Goal: Task Accomplishment & Management: Manage account settings

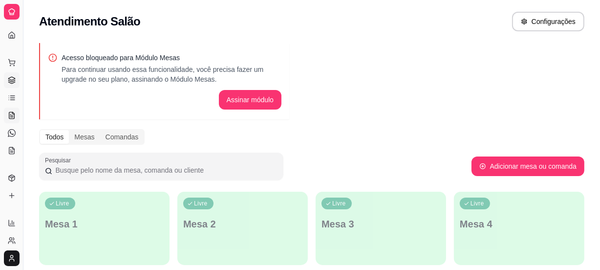
click at [8, 78] on icon at bounding box center [11, 78] width 6 height 3
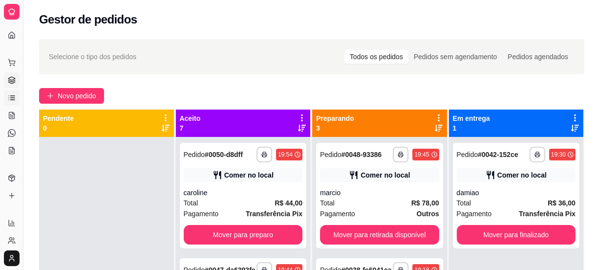
click at [12, 97] on icon at bounding box center [12, 98] width 8 height 8
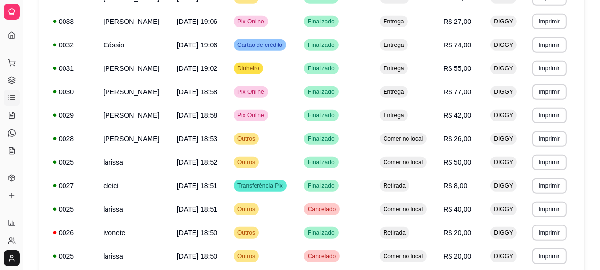
scroll to position [621, 0]
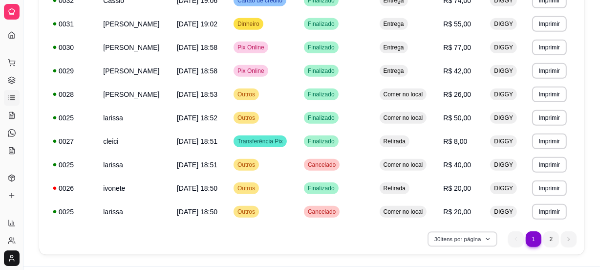
click at [439, 234] on button "30 itens por página" at bounding box center [461, 238] width 69 height 15
click at [547, 238] on li "2" at bounding box center [551, 239] width 16 height 16
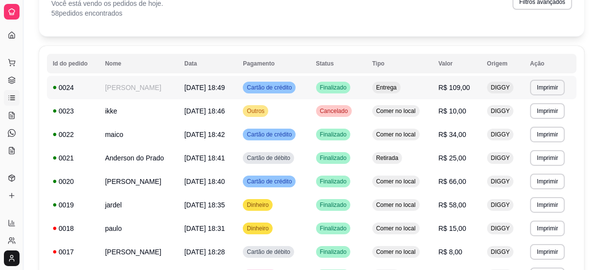
scroll to position [110, 0]
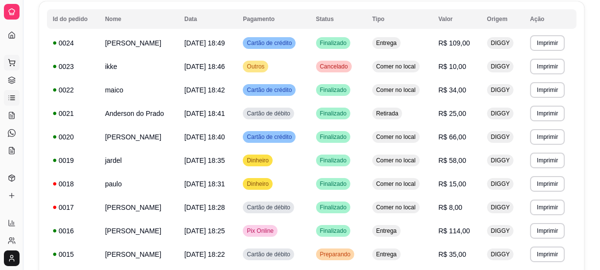
click at [10, 63] on icon at bounding box center [11, 61] width 6 height 4
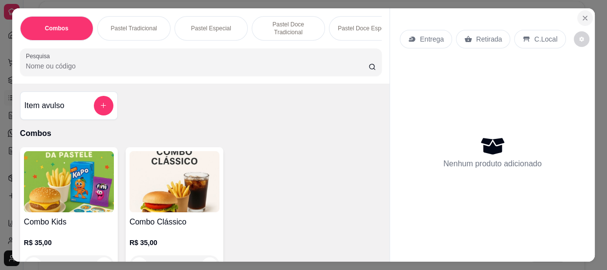
click at [581, 16] on icon "Close" at bounding box center [585, 18] width 8 height 8
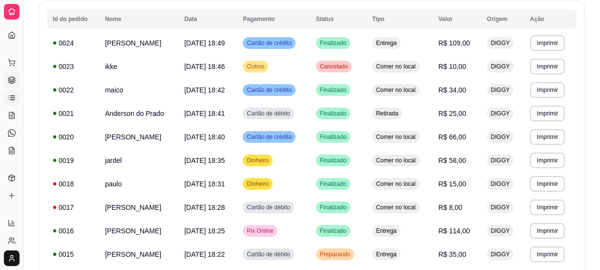
click at [10, 80] on icon at bounding box center [11, 78] width 6 height 3
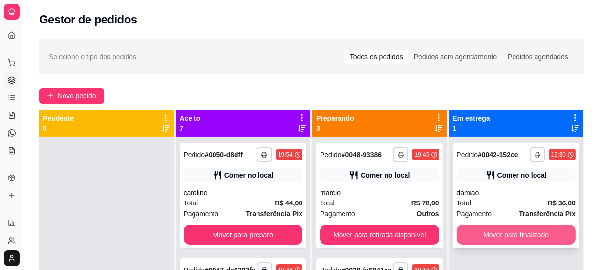
click at [546, 229] on button "Mover para finalizado" at bounding box center [516, 235] width 119 height 20
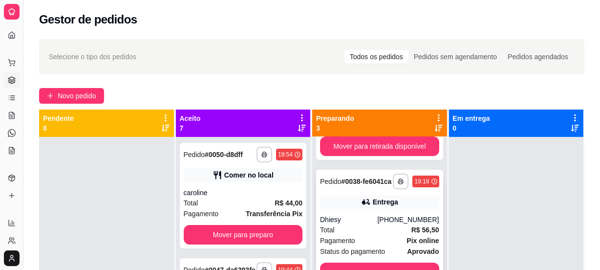
scroll to position [143, 0]
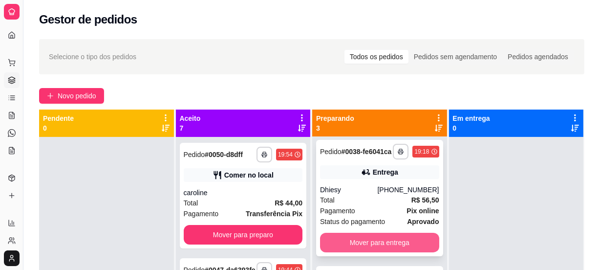
click at [366, 233] on button "Mover para entrega" at bounding box center [379, 243] width 119 height 20
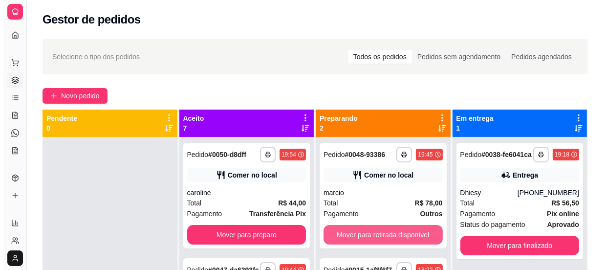
scroll to position [10, 0]
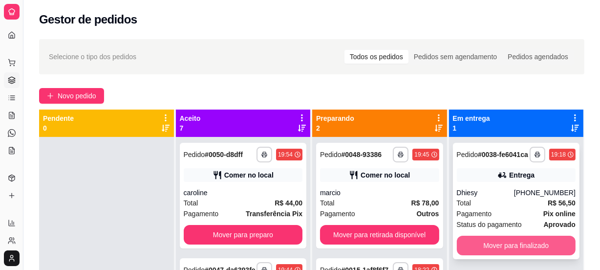
click at [509, 242] on button "Mover para finalizado" at bounding box center [516, 245] width 119 height 20
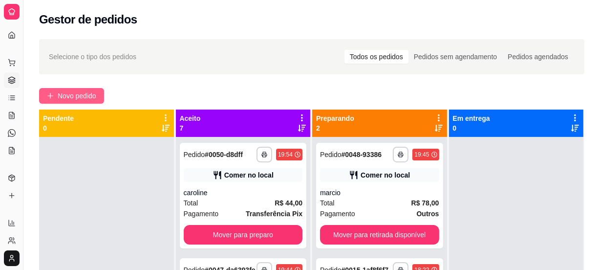
click at [94, 96] on span "Novo pedido" at bounding box center [77, 95] width 39 height 11
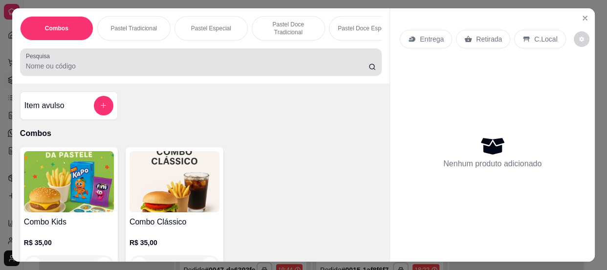
click at [67, 71] on input "Pesquisa" at bounding box center [197, 66] width 342 height 10
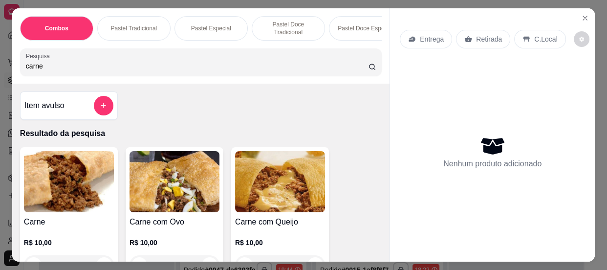
scroll to position [44, 0]
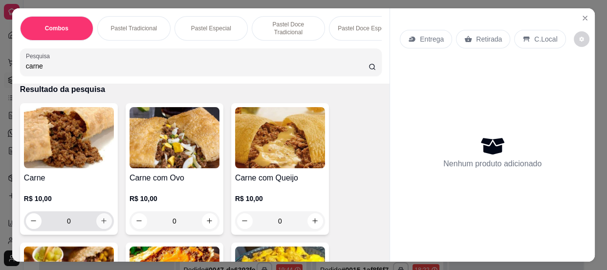
type input "carne"
click at [101, 227] on button "increase-product-quantity" at bounding box center [103, 220] width 15 height 15
type input "1"
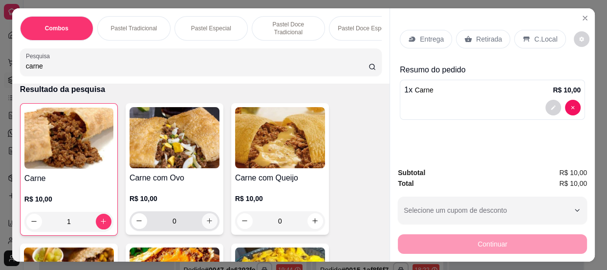
click at [208, 224] on icon "increase-product-quantity" at bounding box center [209, 220] width 7 height 7
type input "1"
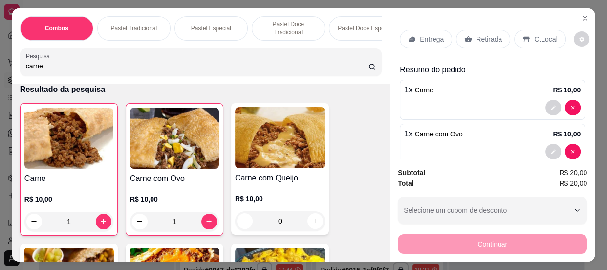
click at [541, 35] on p "C.Local" at bounding box center [545, 39] width 23 height 10
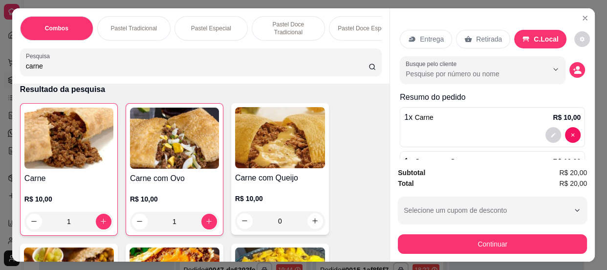
drag, startPoint x: 47, startPoint y: 67, endPoint x: 11, endPoint y: 68, distance: 36.1
click at [13, 70] on div "Combos Pastel Tradicional Pastel Especial Pastel Doce Tradicional Pastel Doce E…" at bounding box center [200, 45] width 377 height 75
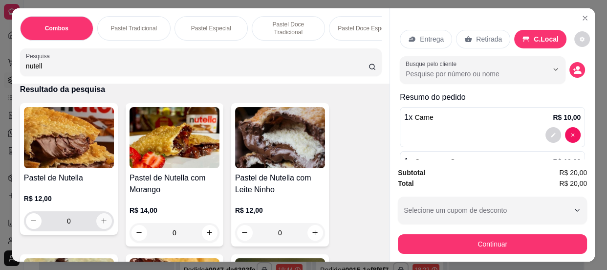
type input "nutell"
click at [100, 222] on icon "increase-product-quantity" at bounding box center [103, 220] width 7 height 7
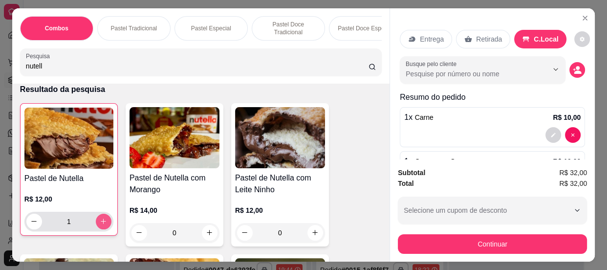
type input "1"
click at [100, 222] on icon "increase-product-quantity" at bounding box center [103, 220] width 7 height 7
type input "2"
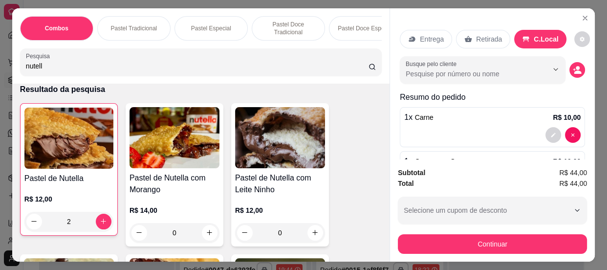
drag, startPoint x: 40, startPoint y: 67, endPoint x: 6, endPoint y: 64, distance: 34.3
click at [6, 64] on div "Combos Pastel Tradicional Pastel Especial Pastel Doce Tradicional Pastel Doce E…" at bounding box center [303, 135] width 607 height 270
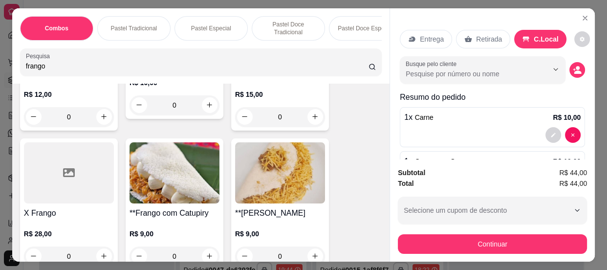
scroll to position [355, 0]
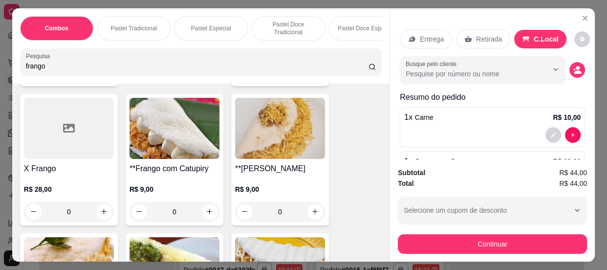
type input "frango"
click at [205, 215] on div "0" at bounding box center [174, 212] width 90 height 20
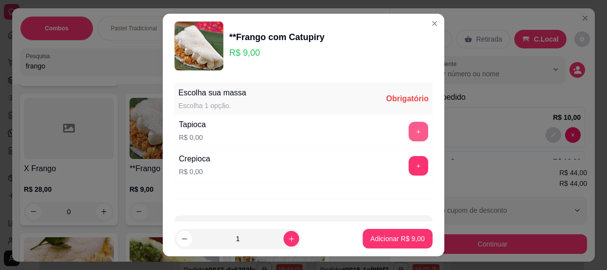
click at [408, 127] on button "+" at bounding box center [418, 132] width 20 height 20
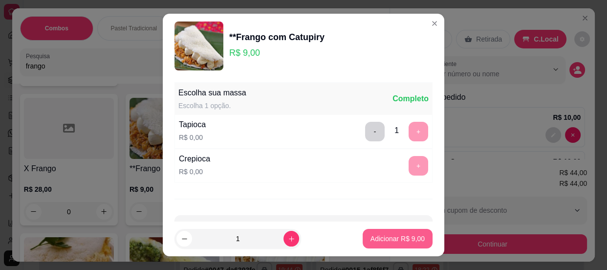
click at [374, 240] on p "Adicionar R$ 9,00" at bounding box center [397, 238] width 54 height 10
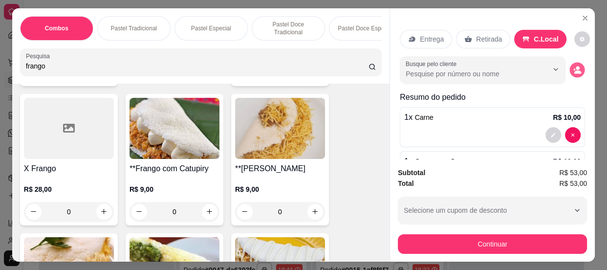
click at [572, 65] on icon "decrease-product-quantity" at bounding box center [576, 69] width 8 height 8
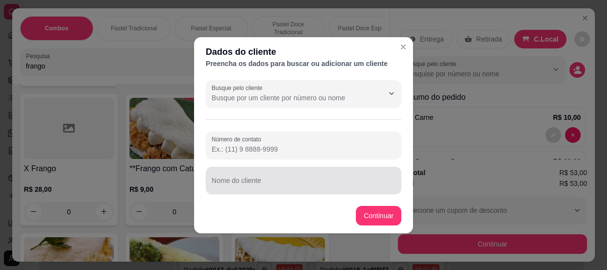
click at [241, 192] on div "Nome do cliente" at bounding box center [303, 180] width 195 height 27
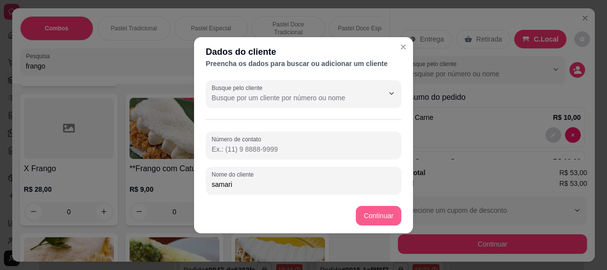
type input "samari"
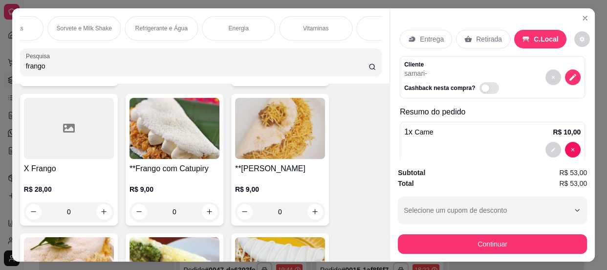
scroll to position [0, 1075]
click at [128, 25] on p "Refrigerante e Água" at bounding box center [139, 28] width 52 height 8
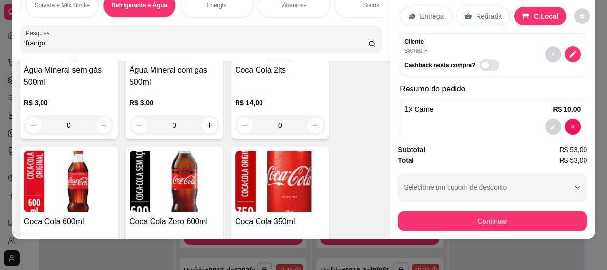
scroll to position [10933, 0]
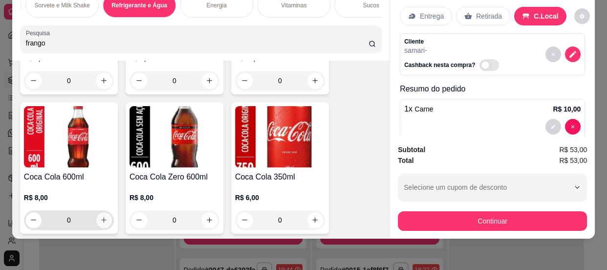
click at [103, 216] on icon "increase-product-quantity" at bounding box center [103, 219] width 7 height 7
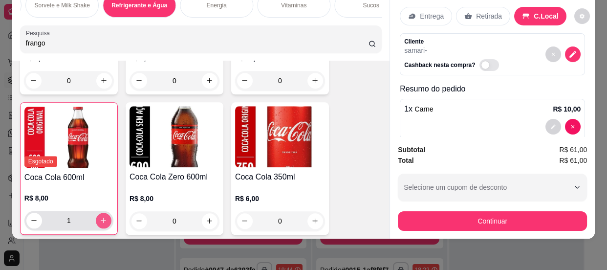
type input "1"
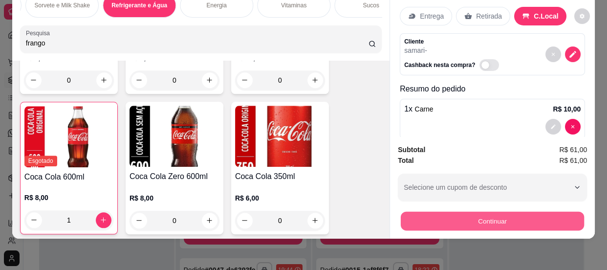
click at [487, 214] on button "Continuar" at bounding box center [492, 220] width 183 height 19
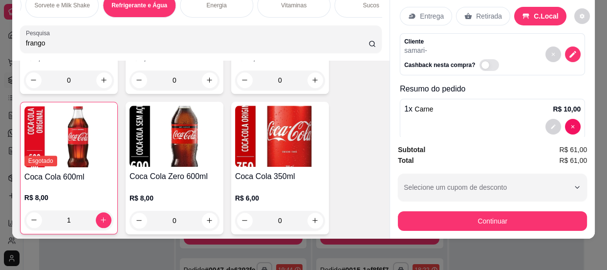
scroll to position [10800, 0]
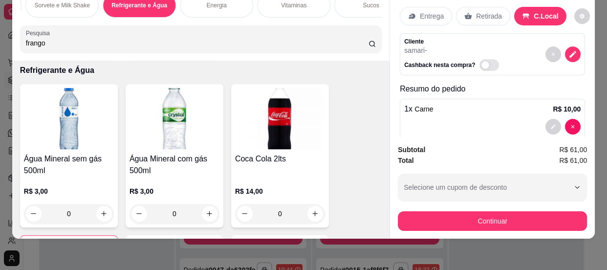
drag, startPoint x: 51, startPoint y: 43, endPoint x: 9, endPoint y: 41, distance: 41.6
click at [12, 41] on div "Combos Pastel Tradicional Pastel Especial Pastel Doce Tradicional Pastel Doce E…" at bounding box center [200, 22] width 377 height 75
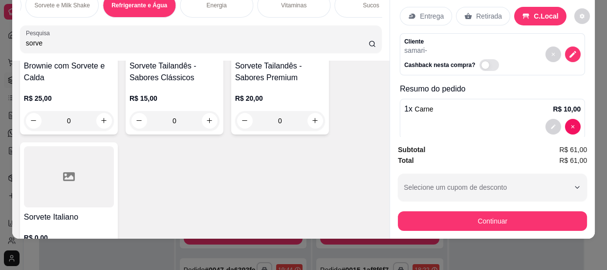
scroll to position [222, 0]
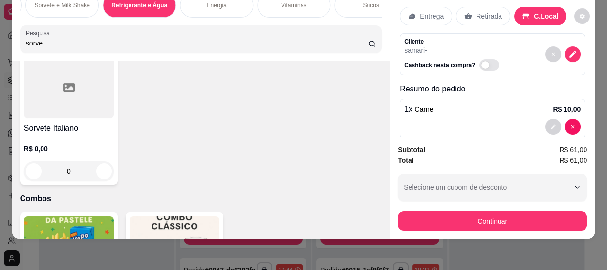
type input "sorve"
click at [55, 132] on h4 "Sorvete Italiano" at bounding box center [69, 128] width 90 height 12
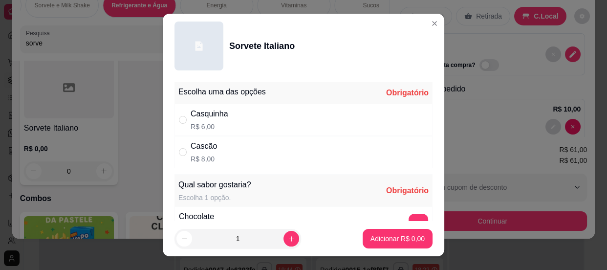
click at [183, 148] on div "" at bounding box center [185, 152] width 12 height 11
radio input "true"
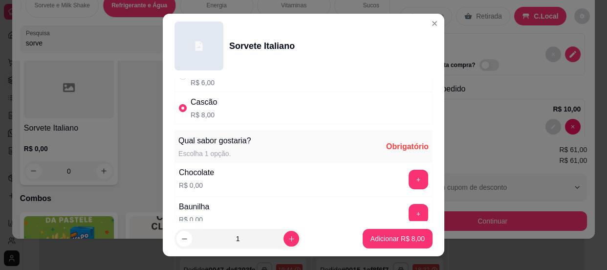
scroll to position [88, 0]
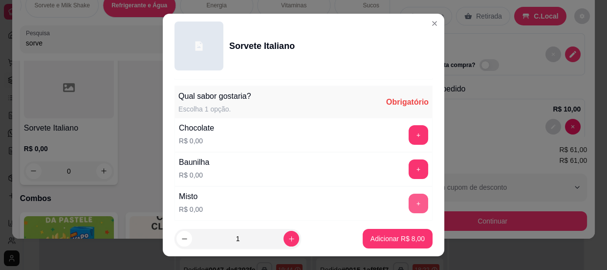
click at [408, 206] on button "+" at bounding box center [418, 203] width 20 height 20
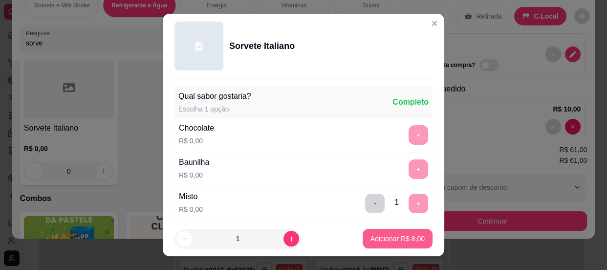
click at [382, 236] on p "Adicionar R$ 8,00" at bounding box center [397, 238] width 54 height 10
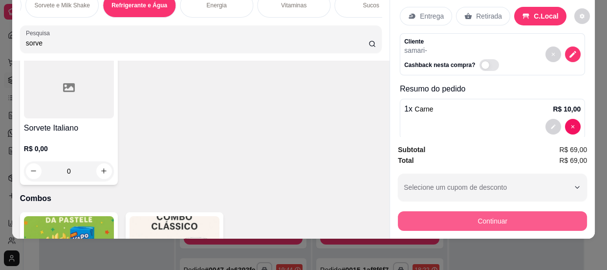
click at [495, 211] on button "Continuar" at bounding box center [492, 221] width 189 height 20
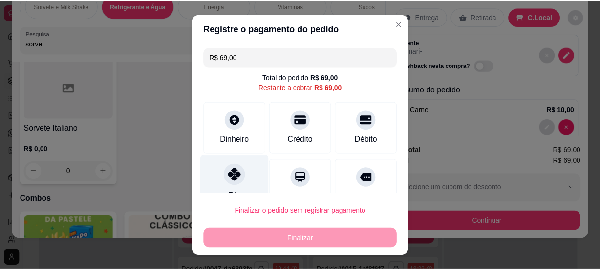
scroll to position [44, 0]
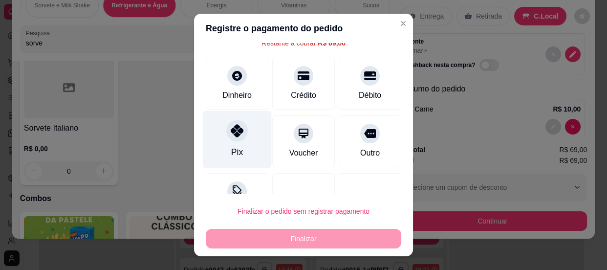
click at [230, 140] on div at bounding box center [236, 130] width 21 height 21
type input "R$ 0,00"
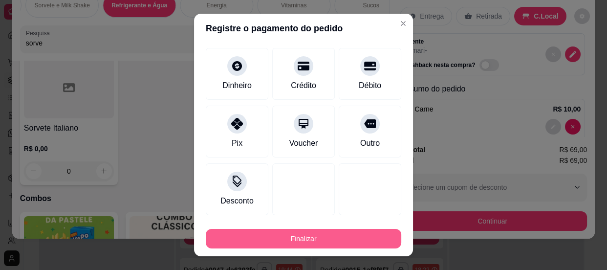
click at [302, 233] on button "Finalizar" at bounding box center [303, 239] width 195 height 20
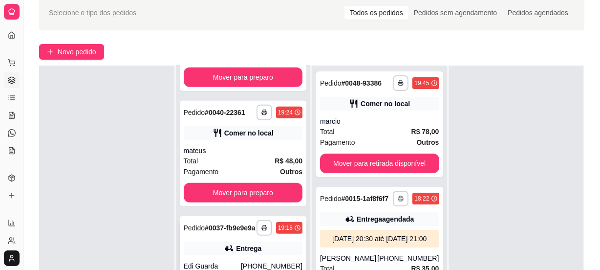
scroll to position [133, 0]
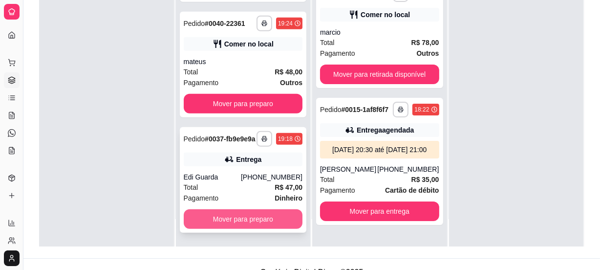
click at [250, 219] on button "Mover para preparo" at bounding box center [243, 219] width 119 height 20
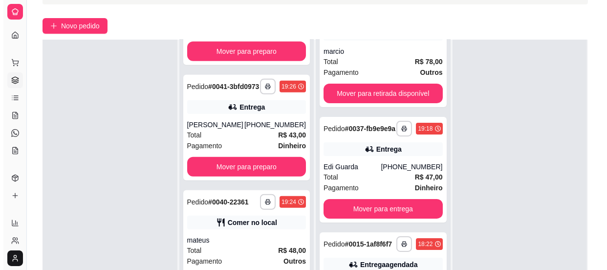
scroll to position [0, 0]
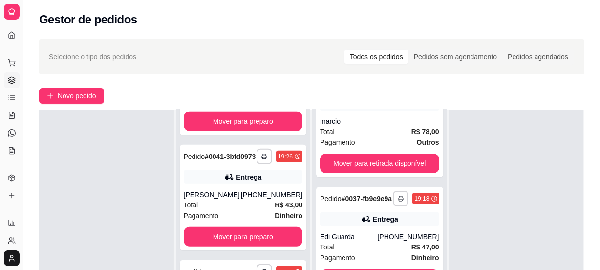
click at [79, 63] on div "Selecione o tipo dos pedidos Todos os pedidos Pedidos sem agendamento Pedidos a…" at bounding box center [312, 57] width 526 height 16
click at [60, 91] on span "Novo pedido" at bounding box center [77, 95] width 39 height 11
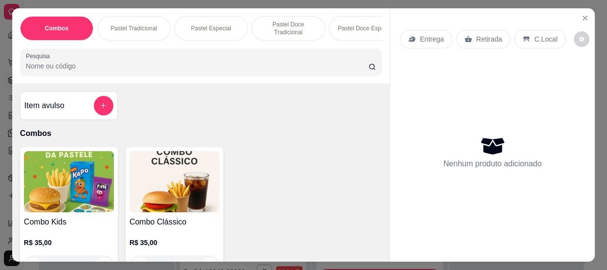
click at [89, 72] on div at bounding box center [201, 62] width 350 height 20
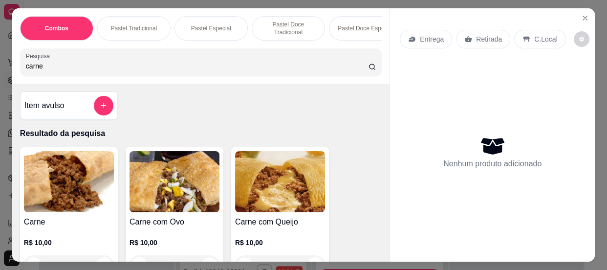
scroll to position [44, 0]
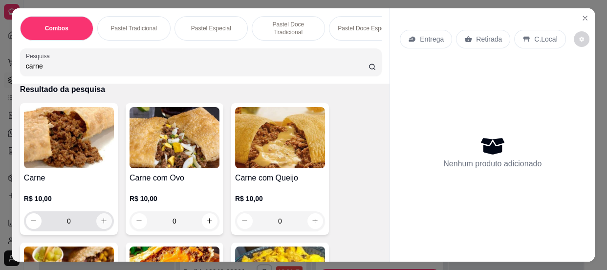
type input "carne"
click at [100, 223] on icon "increase-product-quantity" at bounding box center [103, 220] width 7 height 7
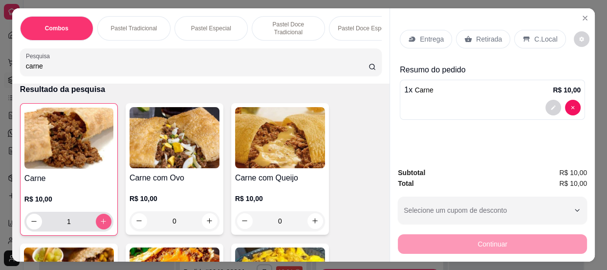
type input "1"
click at [534, 36] on p "C.Local" at bounding box center [545, 39] width 23 height 10
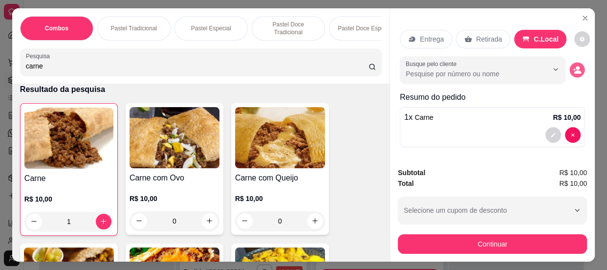
click at [572, 66] on icon "decrease-product-quantity" at bounding box center [576, 69] width 8 height 8
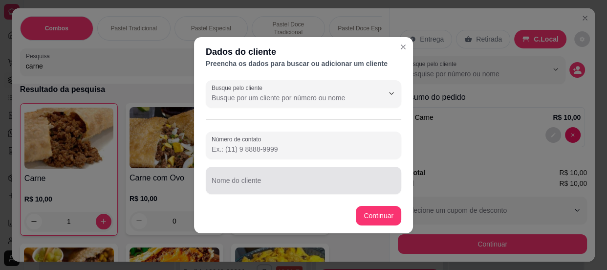
click at [278, 178] on div at bounding box center [303, 180] width 184 height 20
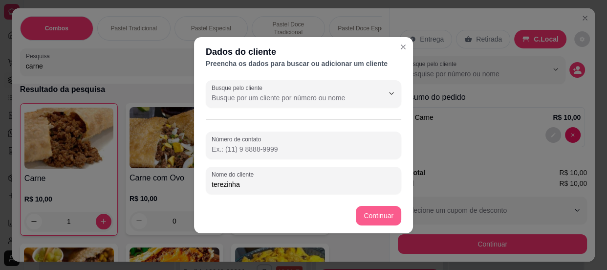
type input "terezinha"
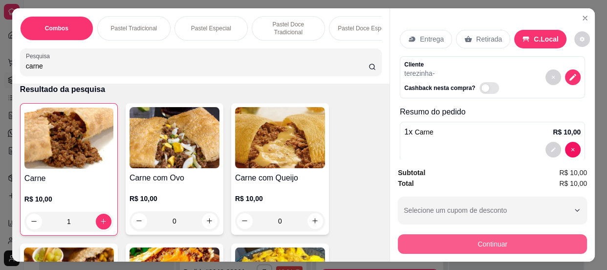
click at [474, 245] on button "Continuar" at bounding box center [492, 244] width 189 height 20
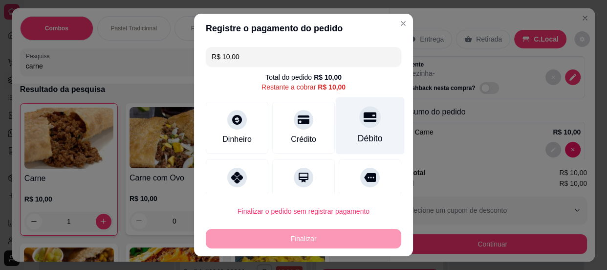
click at [359, 127] on div at bounding box center [369, 116] width 21 height 21
type input "R$ 0,00"
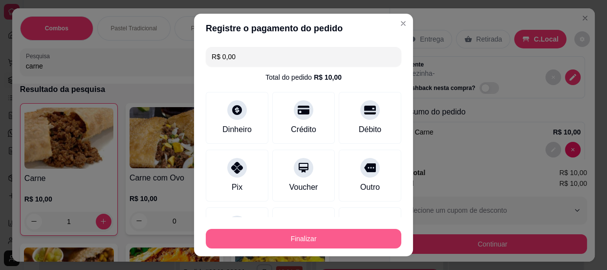
click at [276, 238] on button "Finalizar" at bounding box center [303, 239] width 195 height 20
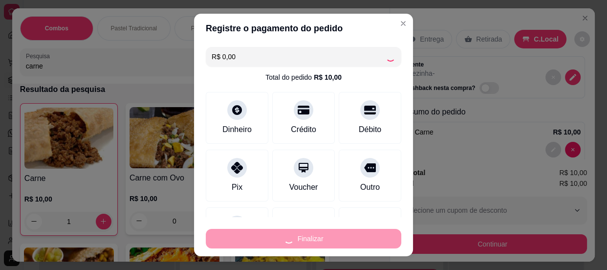
scroll to position [848, 0]
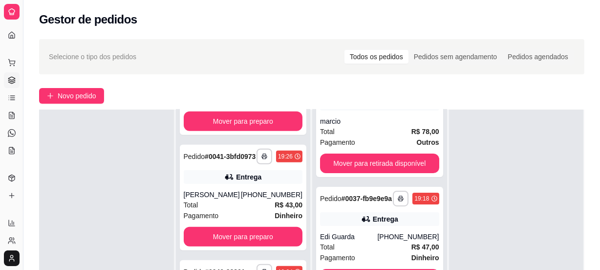
click at [127, 52] on span "Selecione o tipo dos pedidos" at bounding box center [92, 56] width 87 height 11
click at [101, 58] on span "Selecione o tipo dos pedidos" at bounding box center [92, 56] width 87 height 11
click at [70, 58] on span "Selecione o tipo dos pedidos" at bounding box center [92, 56] width 87 height 11
click at [77, 98] on span "Novo pedido" at bounding box center [77, 95] width 39 height 11
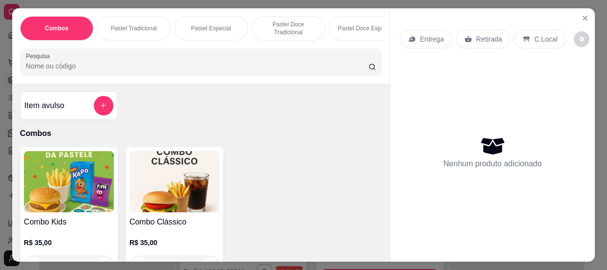
click at [49, 71] on input "Pesquisa" at bounding box center [197, 66] width 342 height 10
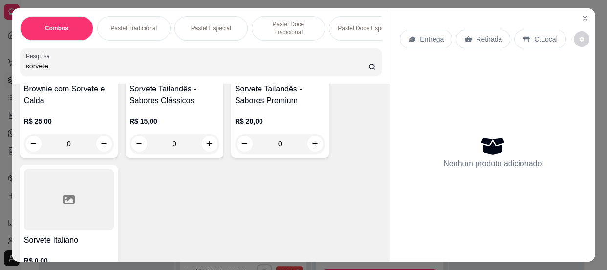
scroll to position [44, 0]
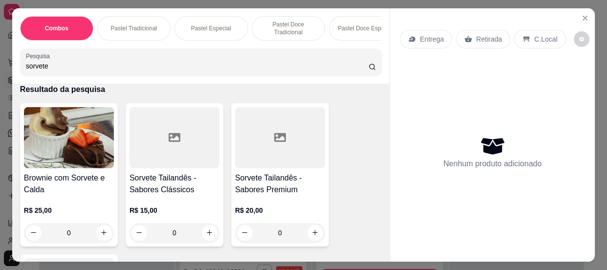
type input "sorvete"
click at [184, 168] on div at bounding box center [174, 137] width 90 height 61
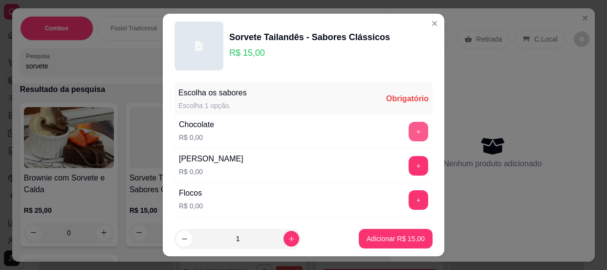
click at [408, 129] on button "+" at bounding box center [418, 132] width 20 height 20
click at [408, 163] on button "+" at bounding box center [418, 166] width 20 height 20
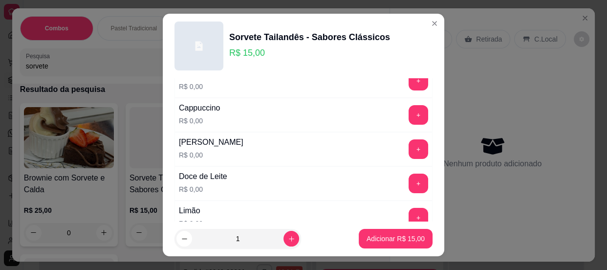
scroll to position [266, 0]
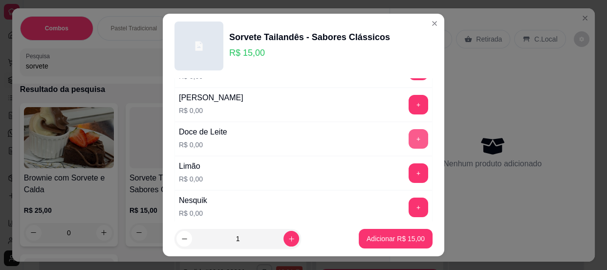
click at [408, 135] on button "+" at bounding box center [418, 139] width 20 height 20
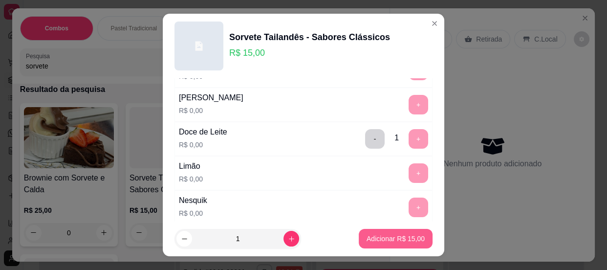
click at [386, 236] on p "Adicionar R$ 15,00" at bounding box center [395, 238] width 58 height 10
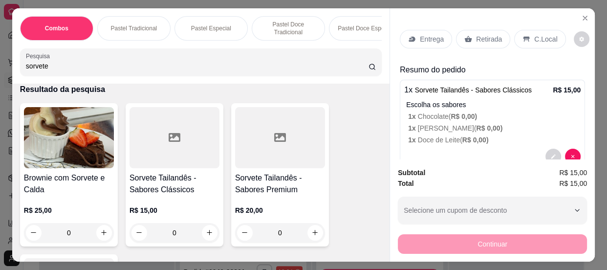
click at [534, 36] on p "C.Local" at bounding box center [545, 39] width 23 height 10
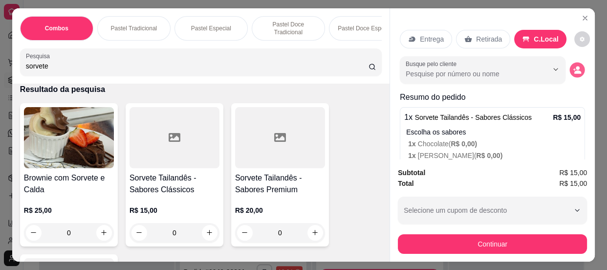
click at [572, 66] on icon "decrease-product-quantity" at bounding box center [576, 69] width 8 height 8
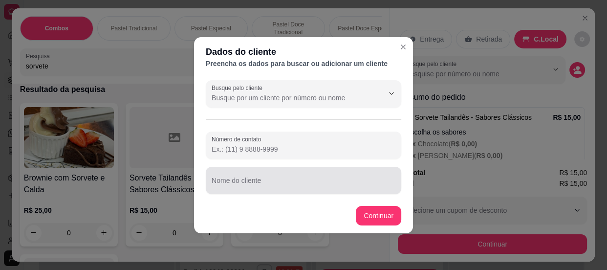
click at [263, 183] on input "Nome do cliente" at bounding box center [303, 184] width 184 height 10
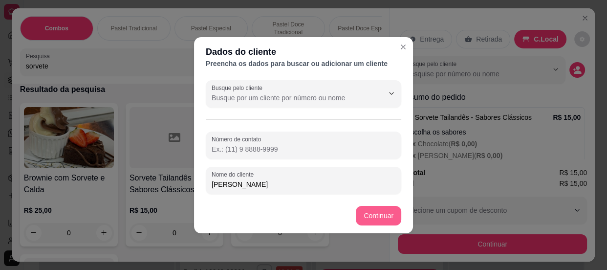
type input "[PERSON_NAME]"
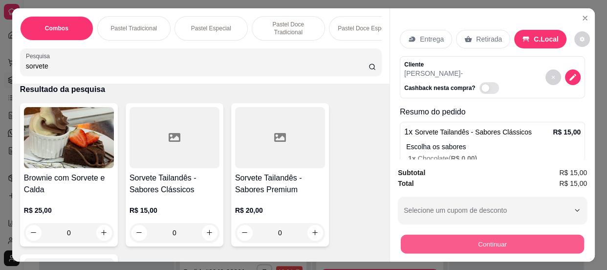
click at [468, 237] on button "Continuar" at bounding box center [492, 243] width 183 height 19
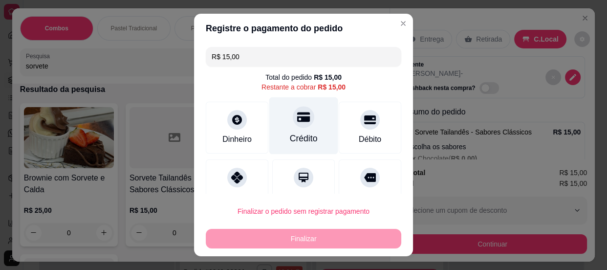
click at [296, 127] on div at bounding box center [303, 116] width 21 height 21
type input "R$ 0,00"
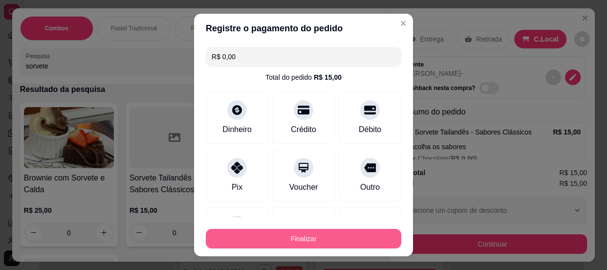
click at [300, 237] on button "Finalizar" at bounding box center [303, 239] width 195 height 20
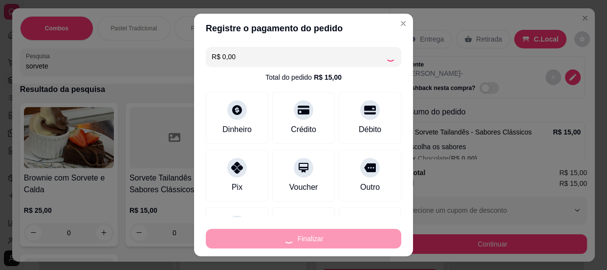
scroll to position [964, 0]
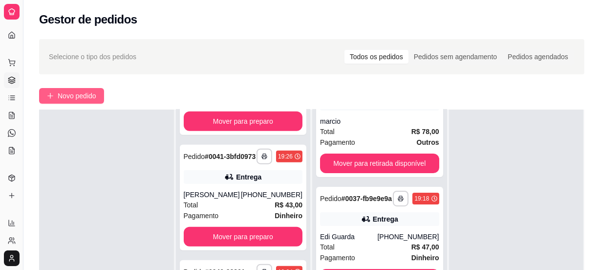
click at [71, 103] on button "Novo pedido" at bounding box center [71, 96] width 65 height 16
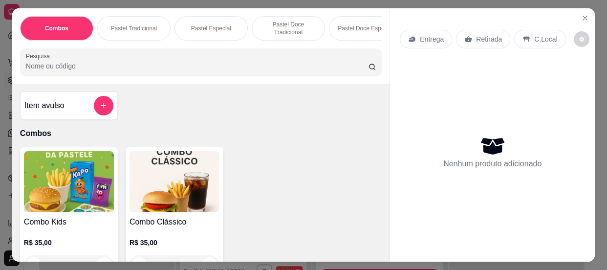
click at [95, 67] on input "Pesquisa" at bounding box center [197, 66] width 342 height 10
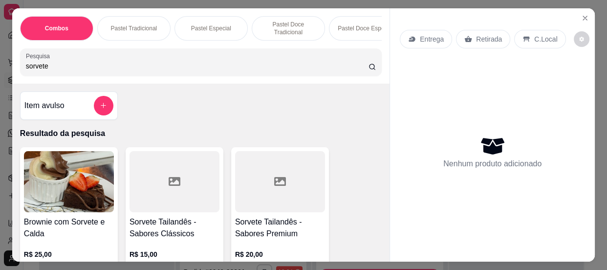
scroll to position [88, 0]
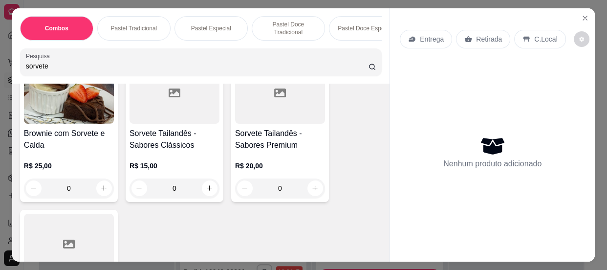
click at [170, 126] on div "Sorvete Tailandês - Sabores Clássicos R$ 15,00 0" at bounding box center [175, 130] width 98 height 143
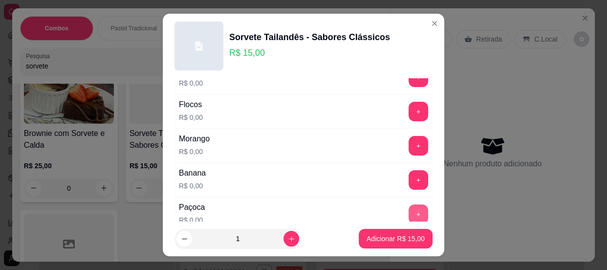
click at [408, 213] on button "+" at bounding box center [418, 214] width 20 height 20
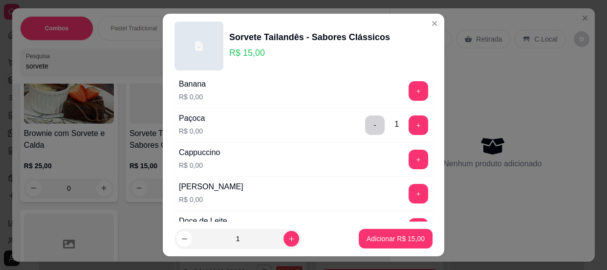
scroll to position [222, 0]
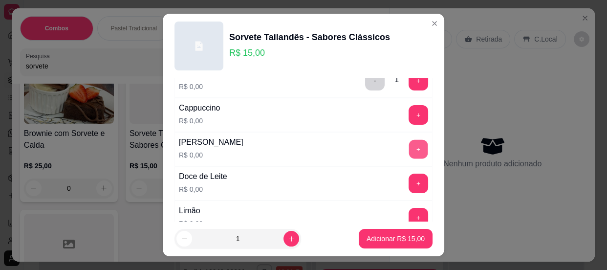
click at [409, 147] on button "+" at bounding box center [418, 148] width 19 height 19
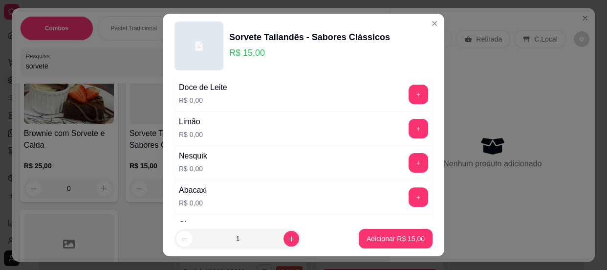
scroll to position [355, 0]
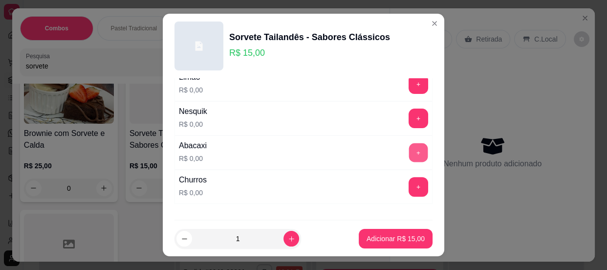
click at [409, 148] on button "+" at bounding box center [418, 152] width 19 height 19
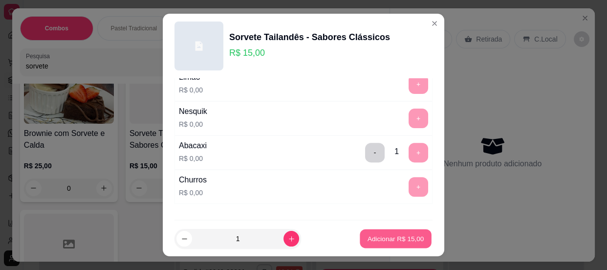
click at [380, 235] on p "Adicionar R$ 15,00" at bounding box center [395, 238] width 57 height 9
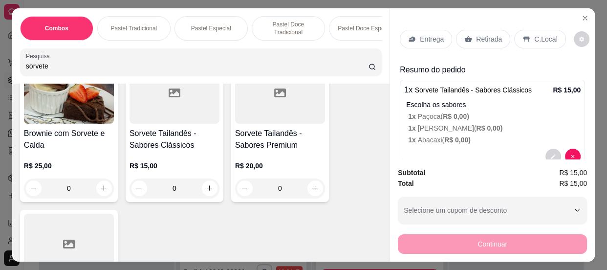
click at [528, 35] on div "C.Local" at bounding box center [539, 39] width 51 height 19
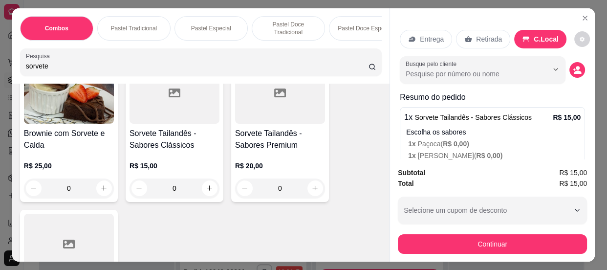
drag, startPoint x: 49, startPoint y: 70, endPoint x: 0, endPoint y: 61, distance: 49.7
click at [0, 61] on div "Combos Pastel Tradicional Pastel Especial Pastel Doce Tradicional Pastel Doce E…" at bounding box center [303, 135] width 607 height 270
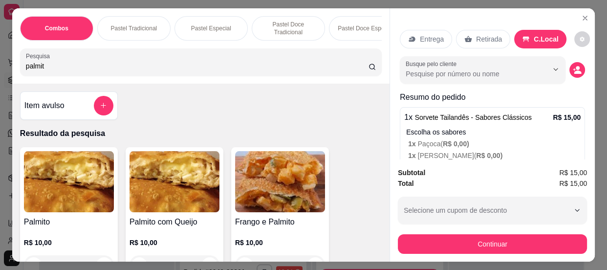
scroll to position [44, 0]
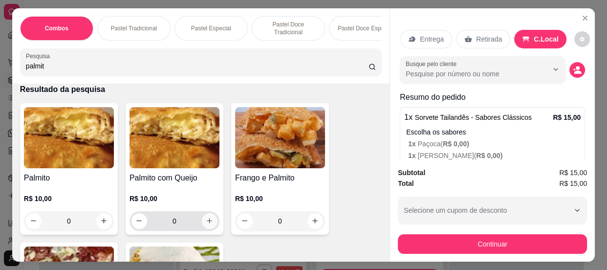
type input "palmit"
click at [209, 220] on icon "increase-product-quantity" at bounding box center [209, 220] width 7 height 7
type input "1"
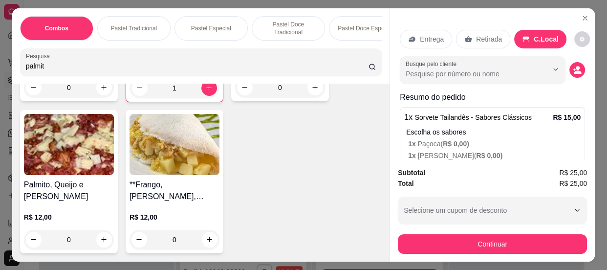
scroll to position [222, 0]
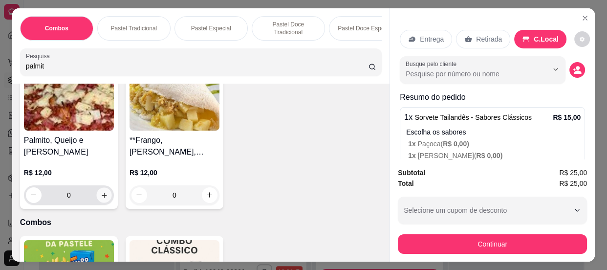
click at [103, 191] on icon "increase-product-quantity" at bounding box center [104, 194] width 7 height 7
type input "1"
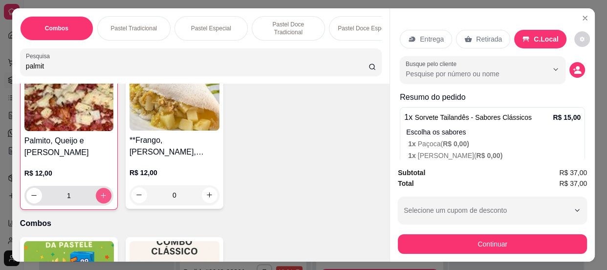
scroll to position [222, 0]
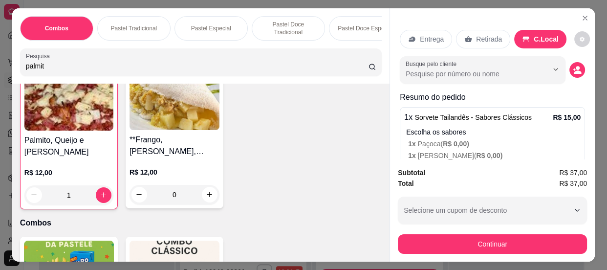
drag, startPoint x: 54, startPoint y: 67, endPoint x: 0, endPoint y: 69, distance: 54.3
click at [0, 69] on div "Combos Pastel Tradicional Pastel Especial Pastel Doce Tradicional Pastel Doce E…" at bounding box center [303, 135] width 607 height 270
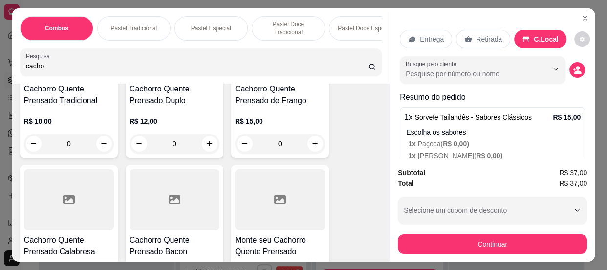
scroll to position [177, 0]
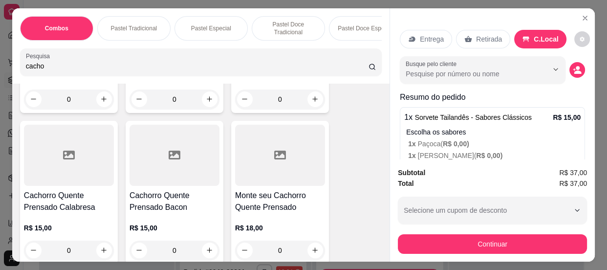
type input "cacho"
click at [207, 252] on div "0" at bounding box center [174, 250] width 90 height 20
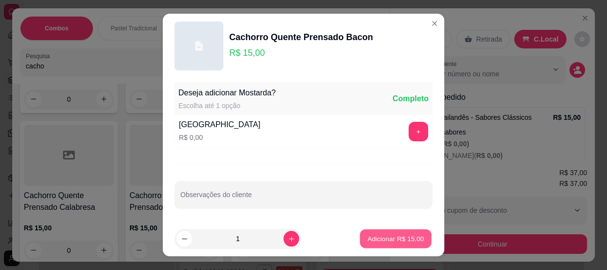
click at [389, 231] on button "Adicionar R$ 15,00" at bounding box center [395, 238] width 72 height 19
type input "1"
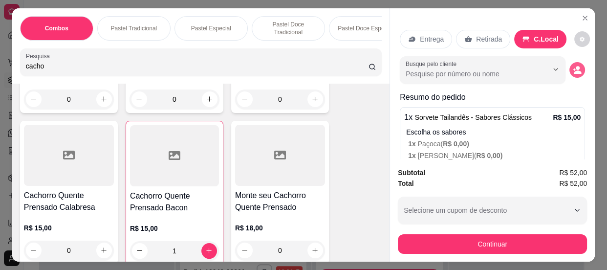
click at [572, 65] on icon "decrease-product-quantity" at bounding box center [576, 69] width 9 height 9
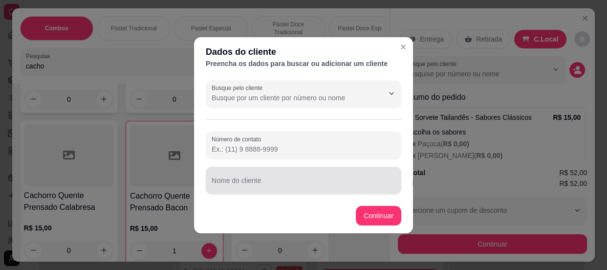
click at [248, 176] on div at bounding box center [303, 180] width 184 height 20
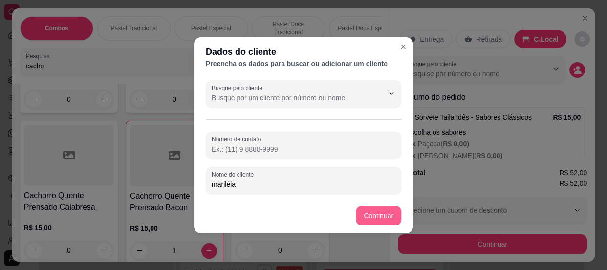
type input "mariléia"
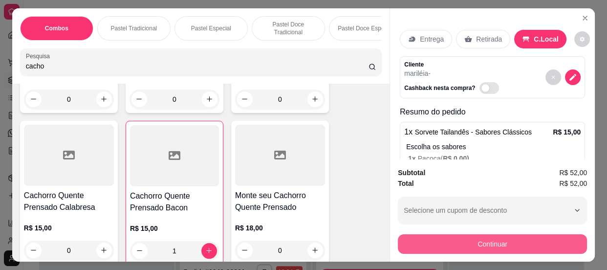
click at [446, 239] on button "Continuar" at bounding box center [492, 244] width 189 height 20
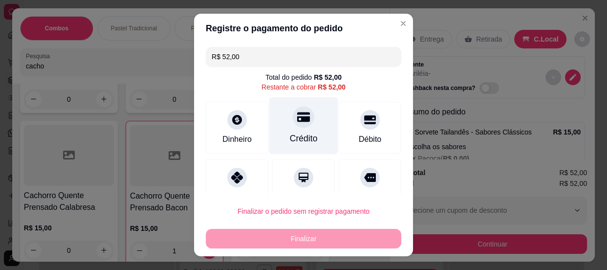
click at [297, 118] on icon at bounding box center [303, 117] width 13 height 10
type input "R$ 0,00"
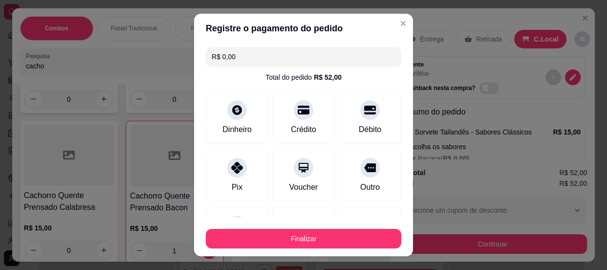
click at [287, 232] on button "Finalizar" at bounding box center [303, 239] width 195 height 20
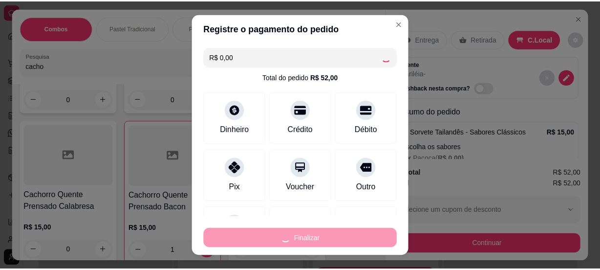
scroll to position [1079, 0]
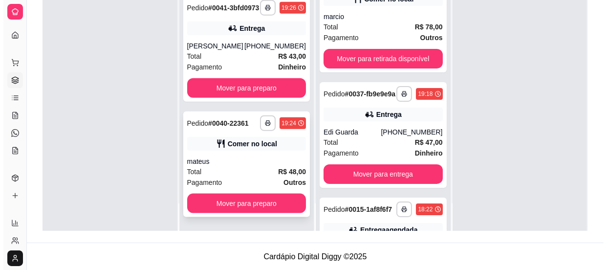
scroll to position [1035, 0]
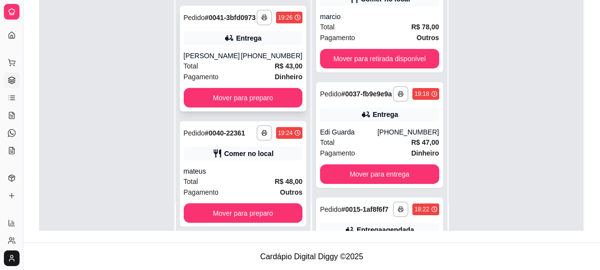
click at [255, 61] on div "[PHONE_NUMBER]" at bounding box center [272, 56] width 62 height 10
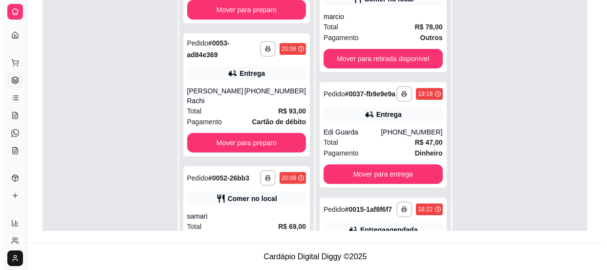
scroll to position [235, 0]
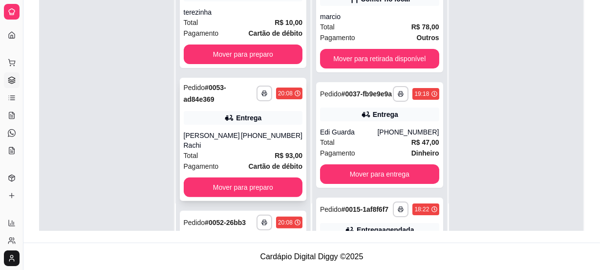
click at [237, 126] on div "**********" at bounding box center [243, 139] width 127 height 123
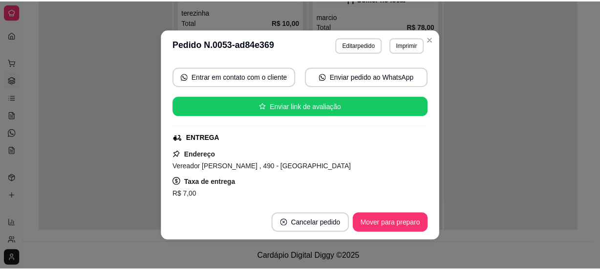
scroll to position [133, 0]
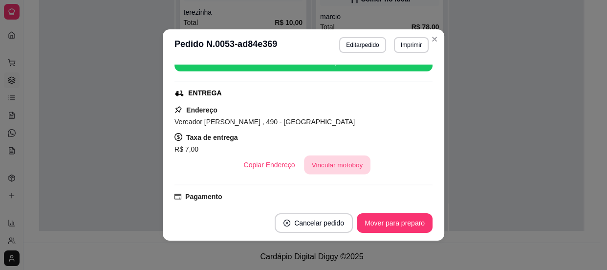
click at [323, 164] on button "Vincular motoboy" at bounding box center [337, 164] width 66 height 19
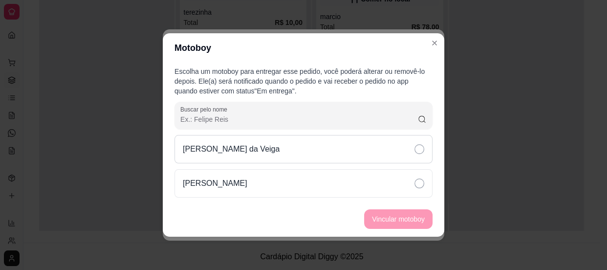
click at [279, 148] on p "[PERSON_NAME] da Veiga" at bounding box center [231, 149] width 97 height 12
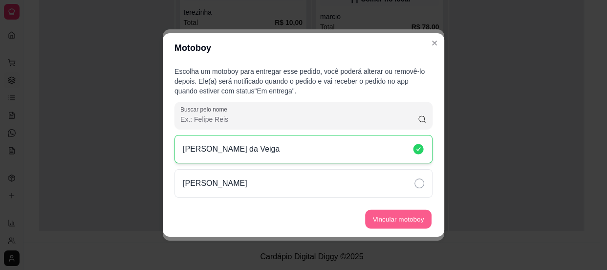
click at [389, 210] on button "Vincular motoboy" at bounding box center [398, 219] width 66 height 19
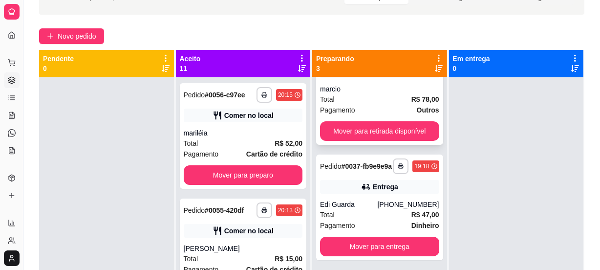
scroll to position [88, 0]
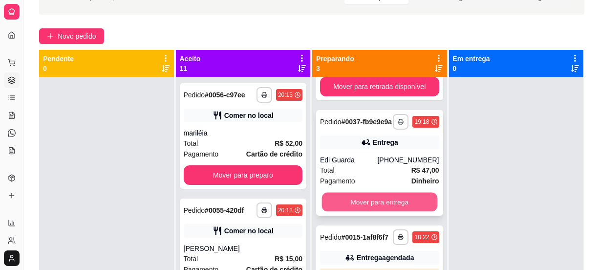
click at [361, 201] on button "Mover para entrega" at bounding box center [379, 201] width 115 height 19
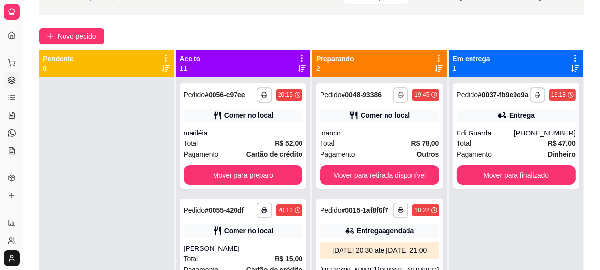
scroll to position [10, 0]
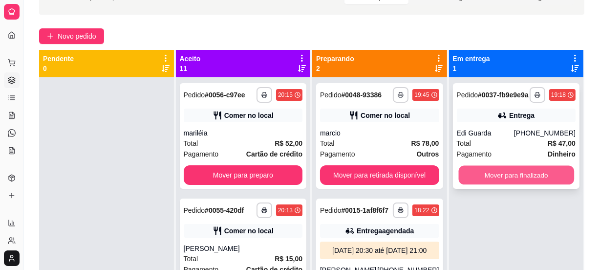
click at [473, 182] on button "Mover para finalizado" at bounding box center [515, 175] width 115 height 19
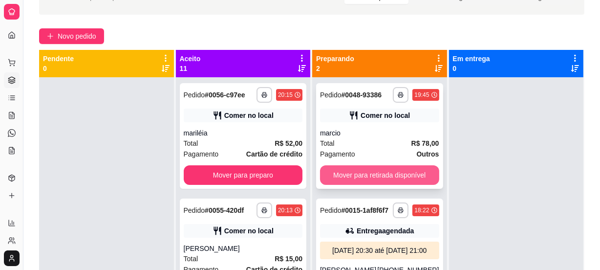
click at [346, 165] on button "Mover para retirada disponível" at bounding box center [379, 175] width 119 height 20
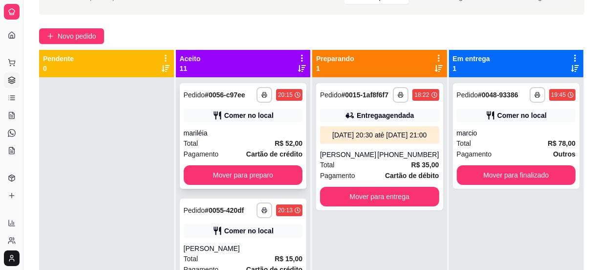
scroll to position [0, 0]
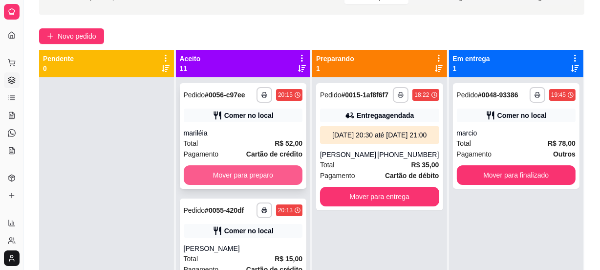
click at [263, 171] on button "Mover para preparo" at bounding box center [243, 175] width 119 height 20
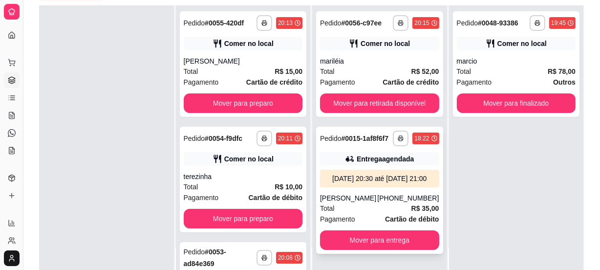
scroll to position [148, 0]
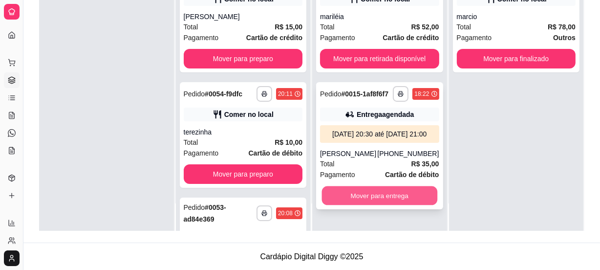
click at [376, 199] on button "Mover para entrega" at bounding box center [379, 195] width 115 height 19
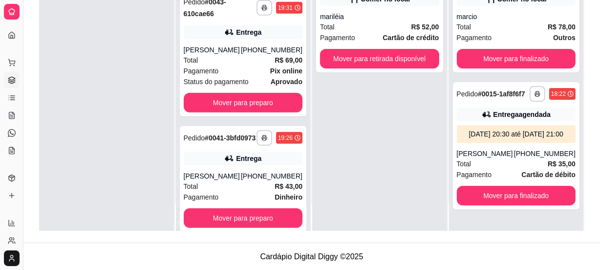
scroll to position [888, 0]
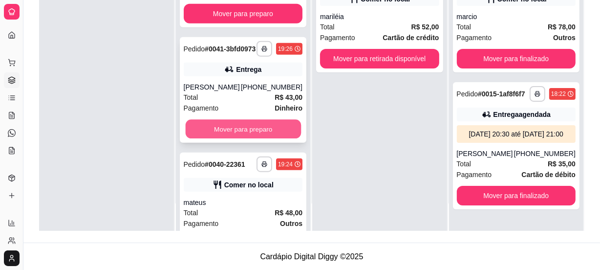
click at [243, 139] on button "Mover para preparo" at bounding box center [242, 129] width 115 height 19
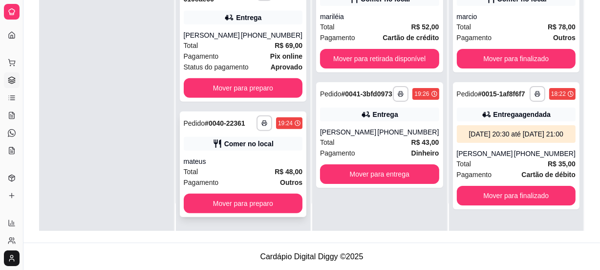
scroll to position [841, 0]
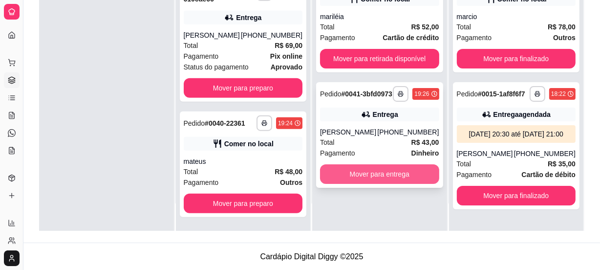
click at [346, 179] on button "Mover para entrega" at bounding box center [379, 174] width 119 height 20
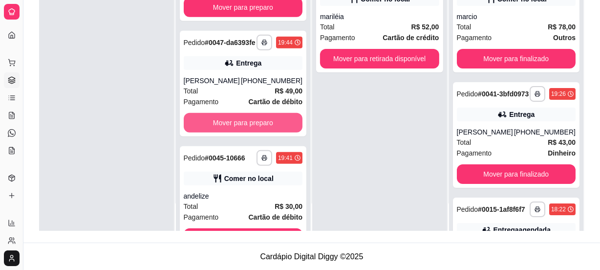
scroll to position [619, 0]
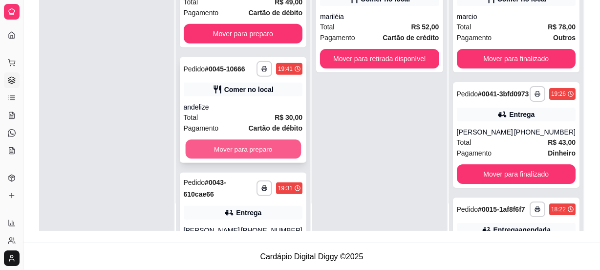
click at [249, 159] on button "Mover para preparo" at bounding box center [242, 149] width 115 height 19
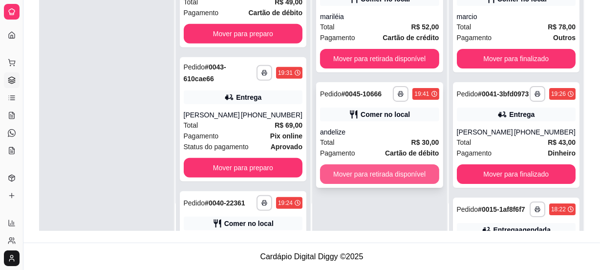
click at [343, 169] on button "Mover para retirada disponível" at bounding box center [379, 174] width 119 height 20
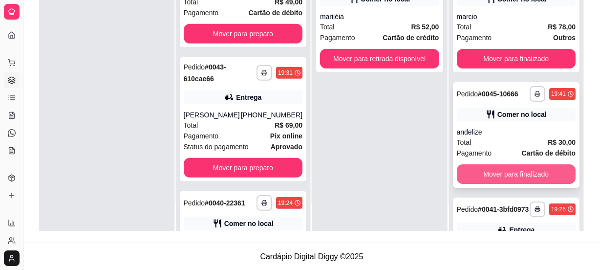
click at [482, 174] on button "Mover para finalizado" at bounding box center [516, 174] width 119 height 20
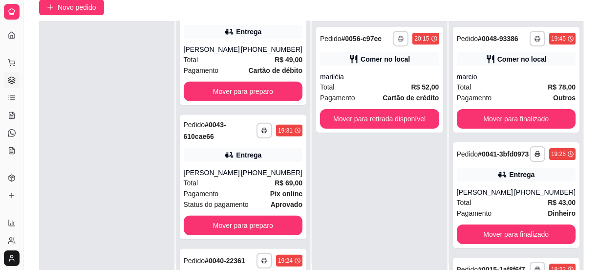
scroll to position [133, 0]
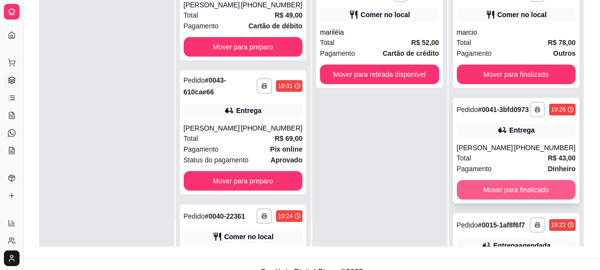
click at [508, 190] on button "Mover para finalizado" at bounding box center [516, 190] width 119 height 20
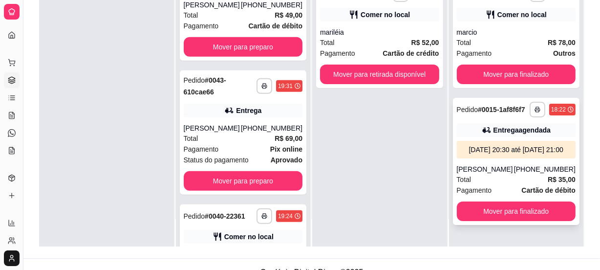
scroll to position [10, 0]
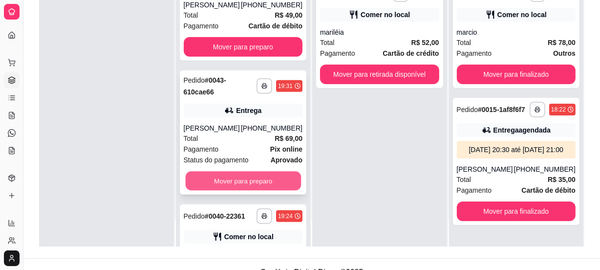
click at [247, 190] on button "Mover para preparo" at bounding box center [242, 180] width 115 height 19
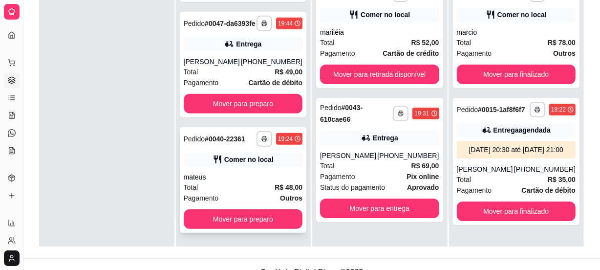
scroll to position [582, 0]
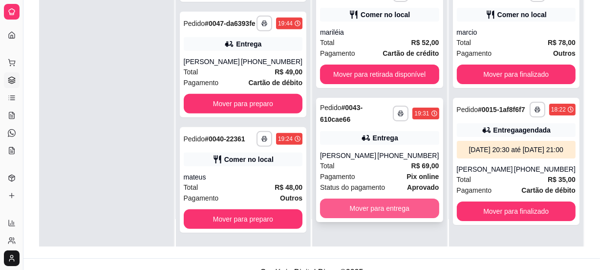
click at [335, 205] on button "Mover para entrega" at bounding box center [379, 208] width 119 height 20
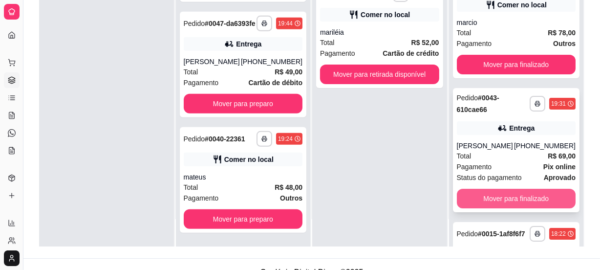
click at [468, 204] on button "Mover para finalizado" at bounding box center [516, 199] width 119 height 20
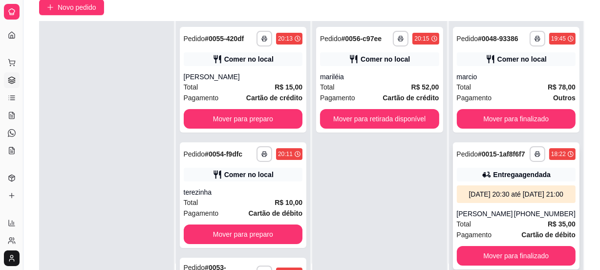
scroll to position [148, 0]
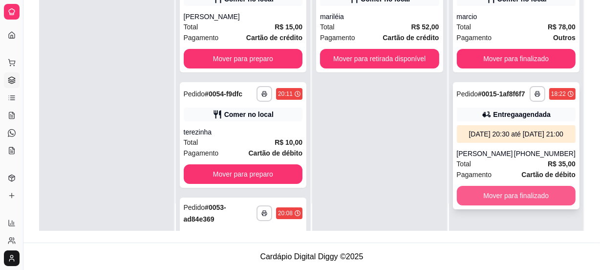
click at [518, 197] on button "Mover para finalizado" at bounding box center [516, 196] width 119 height 20
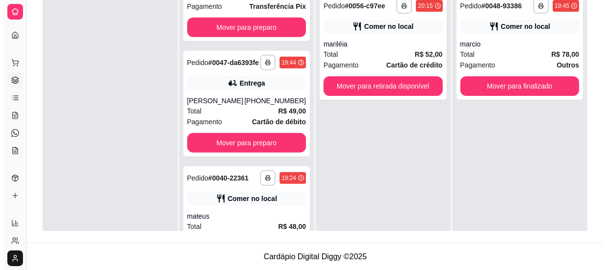
scroll to position [15, 0]
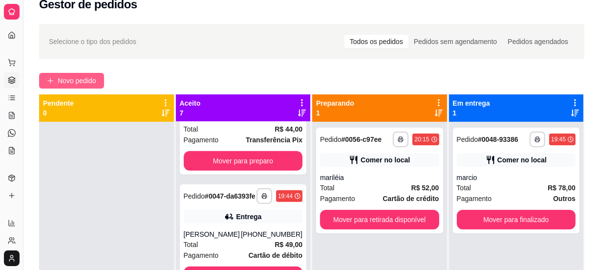
click at [86, 81] on span "Novo pedido" at bounding box center [77, 80] width 39 height 11
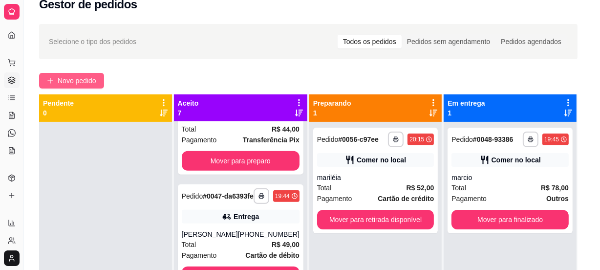
click at [85, 60] on div at bounding box center [197, 62] width 343 height 20
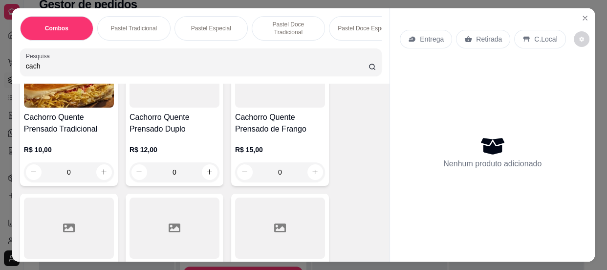
scroll to position [193, 0]
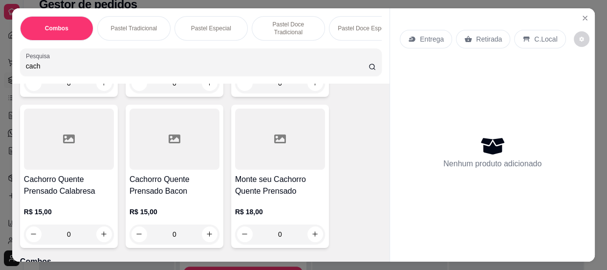
type input "cach"
click at [208, 241] on div "0" at bounding box center [174, 234] width 90 height 20
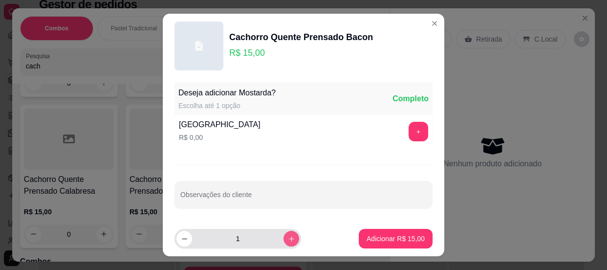
click at [289, 238] on icon "increase-product-quantity" at bounding box center [291, 238] width 5 height 5
type input "3"
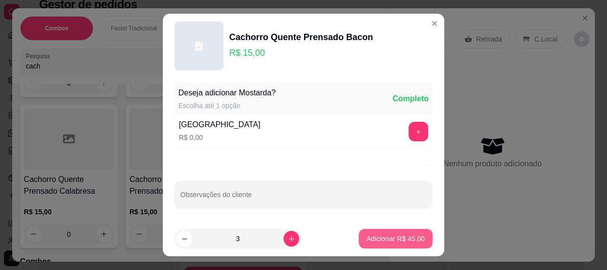
click at [379, 245] on button "Adicionar R$ 45,00" at bounding box center [396, 239] width 74 height 20
type input "3"
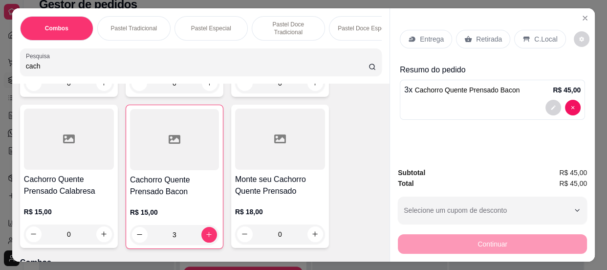
scroll to position [105, 0]
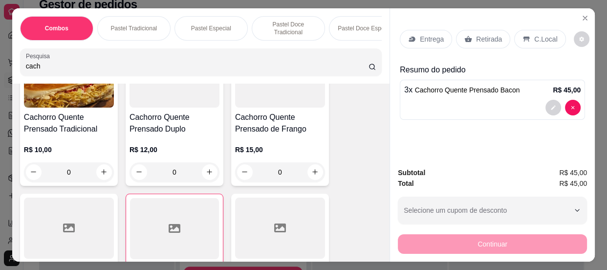
click at [203, 174] on div "0" at bounding box center [174, 172] width 90 height 20
click at [386, 236] on p "Adicionar R$ 12,00" at bounding box center [395, 239] width 58 height 10
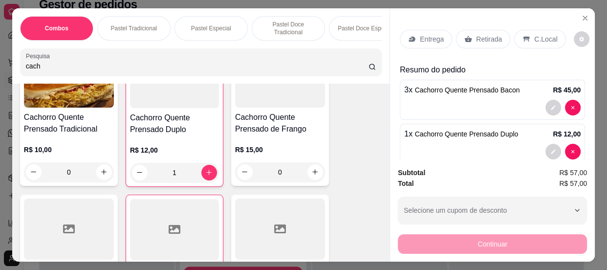
type input "1"
drag, startPoint x: 45, startPoint y: 65, endPoint x: 0, endPoint y: 61, distance: 45.6
click at [0, 61] on div "Combos Pastel Tradicional Pastel Especial Pastel Doce Tradicional Pastel Doce E…" at bounding box center [303, 135] width 607 height 270
click at [62, 150] on p "R$ 10,00" at bounding box center [69, 150] width 90 height 10
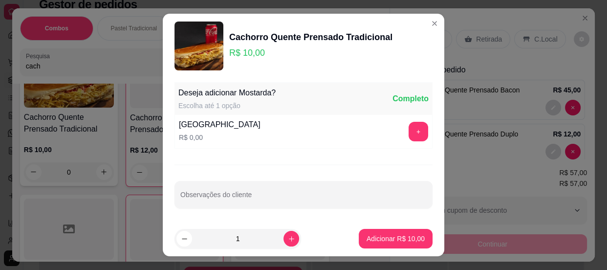
scroll to position [0, 0]
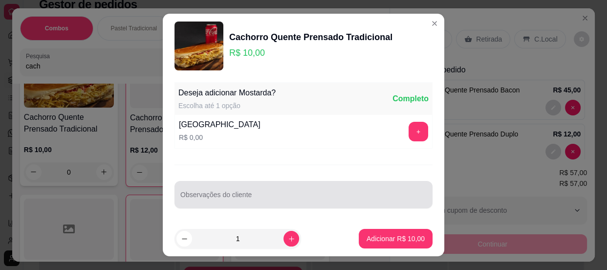
click at [227, 198] on input "Observações do cliente" at bounding box center [303, 198] width 246 height 10
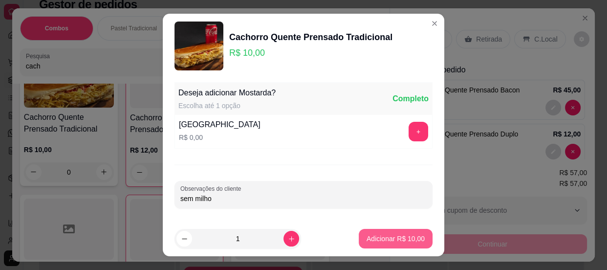
type input "sem milho"
click at [378, 243] on p "Adicionar R$ 10,00" at bounding box center [395, 238] width 58 height 10
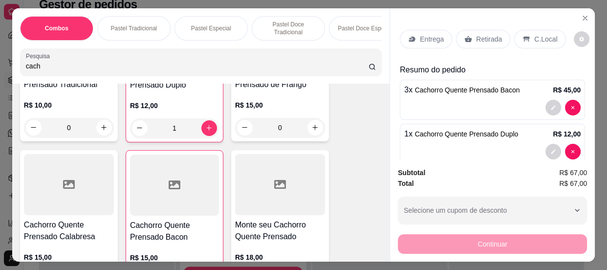
scroll to position [238, 0]
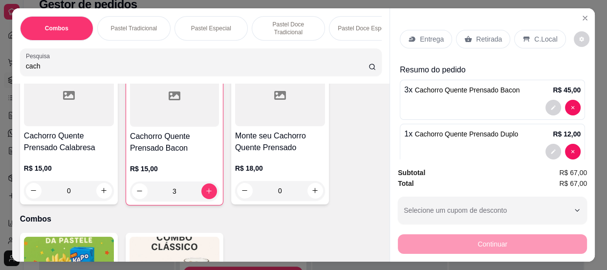
click at [135, 193] on div "3" at bounding box center [174, 191] width 89 height 20
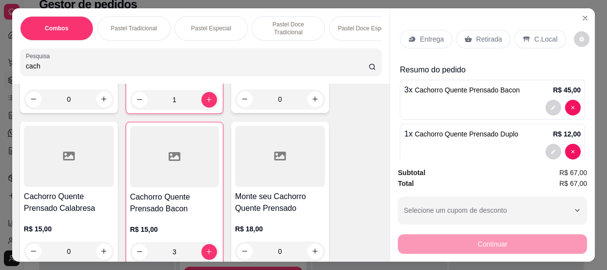
scroll to position [222, 0]
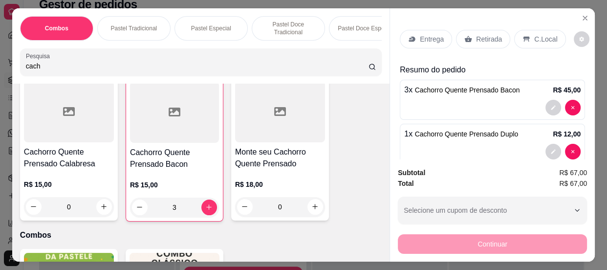
click at [522, 39] on icon at bounding box center [526, 39] width 8 height 8
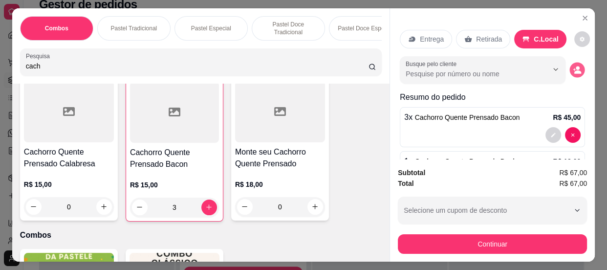
click at [575, 66] on circle "decrease-product-quantity" at bounding box center [577, 68] width 4 height 4
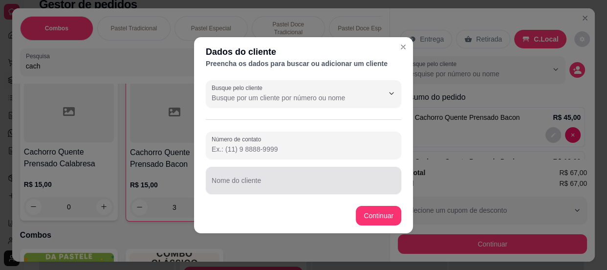
click at [275, 178] on div at bounding box center [303, 180] width 184 height 20
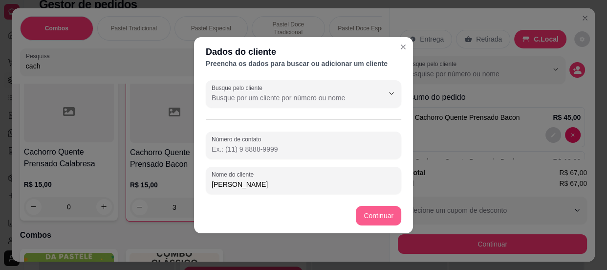
type input "[PERSON_NAME]"
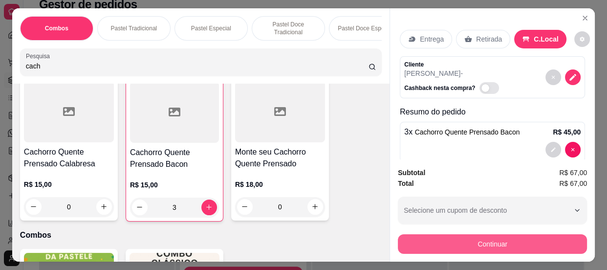
click at [502, 238] on button "Continuar" at bounding box center [492, 244] width 189 height 20
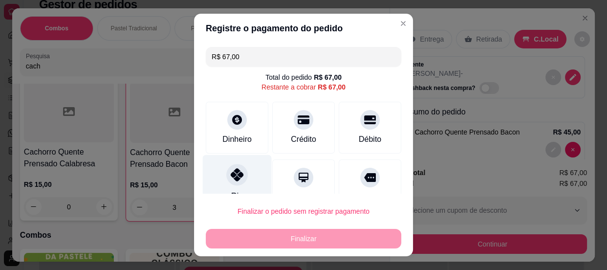
click at [231, 179] on icon at bounding box center [237, 174] width 13 height 13
type input "R$ 0,00"
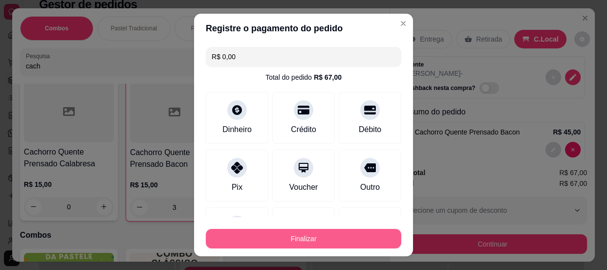
click at [273, 239] on button "Finalizar" at bounding box center [303, 239] width 195 height 20
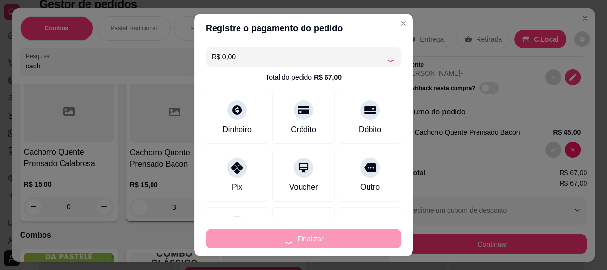
scroll to position [653, 0]
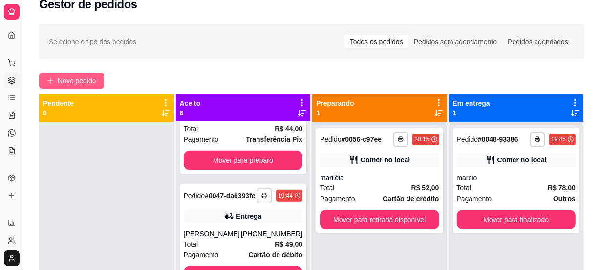
click at [80, 78] on span "Novo pedido" at bounding box center [77, 80] width 39 height 11
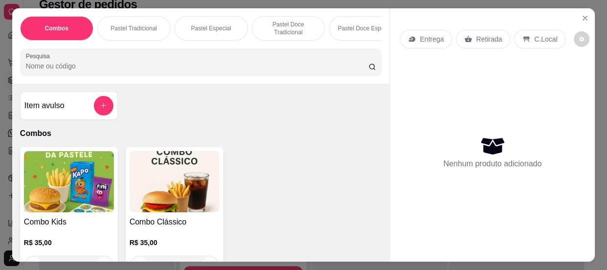
click at [105, 69] on input "Pesquisa" at bounding box center [197, 66] width 342 height 10
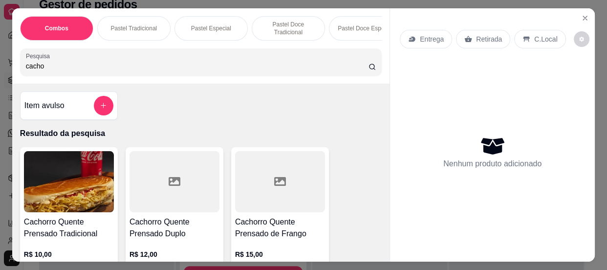
scroll to position [88, 0]
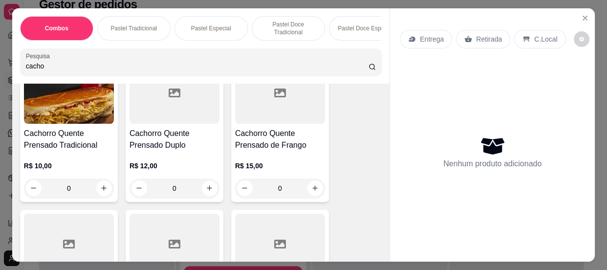
type input "cacho"
click at [67, 148] on h4 "Cachorro Quente Prensado Tradicional" at bounding box center [69, 138] width 90 height 23
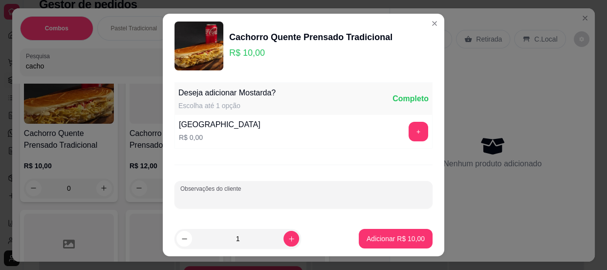
click at [244, 200] on input "Observações do cliente" at bounding box center [303, 198] width 246 height 10
type input "sem milho"
click at [404, 233] on button "Adicionar R$ 10,00" at bounding box center [396, 239] width 74 height 20
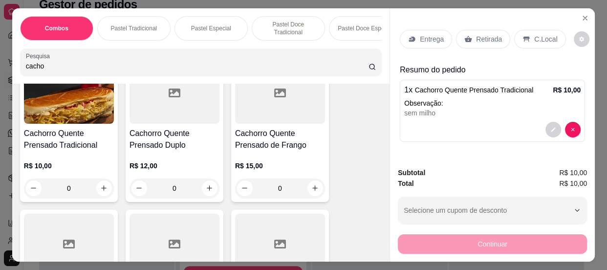
scroll to position [222, 0]
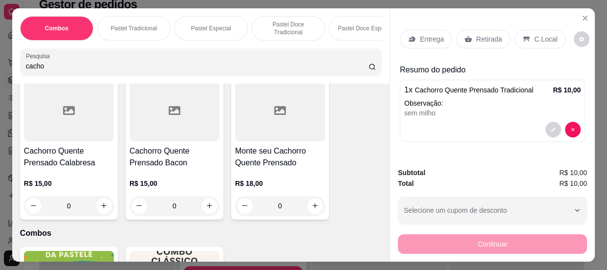
click at [205, 209] on div "0" at bounding box center [174, 206] width 90 height 20
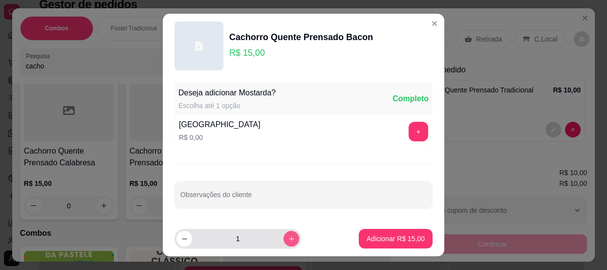
click at [283, 235] on button "increase-product-quantity" at bounding box center [291, 239] width 16 height 16
type input "2"
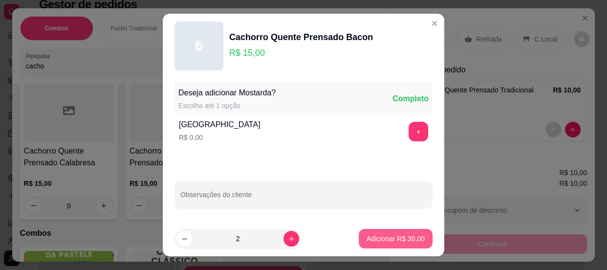
click at [402, 238] on p "Adicionar R$ 30,00" at bounding box center [395, 238] width 58 height 10
type input "2"
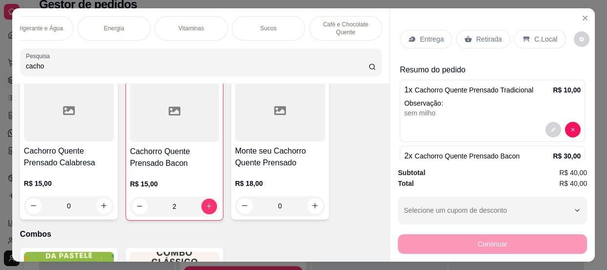
scroll to position [0, 1061]
click at [148, 24] on p "Refrigerante e Água" at bounding box center [153, 28] width 52 height 8
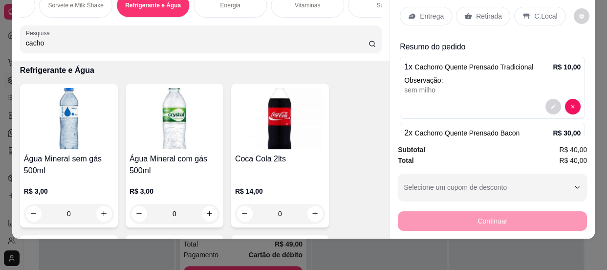
scroll to position [10404, 0]
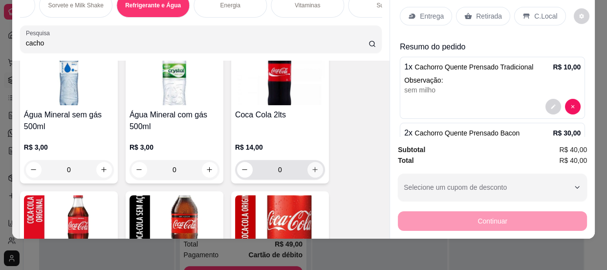
click at [313, 167] on icon "increase-product-quantity" at bounding box center [315, 169] width 5 height 5
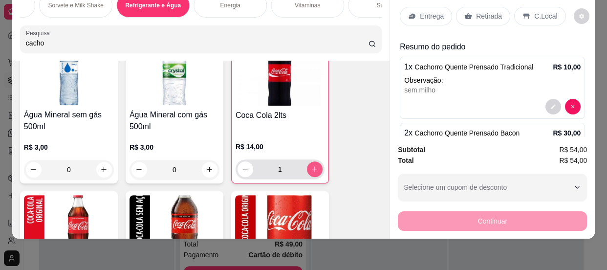
type input "1"
click at [536, 11] on p "C.Local" at bounding box center [545, 16] width 23 height 10
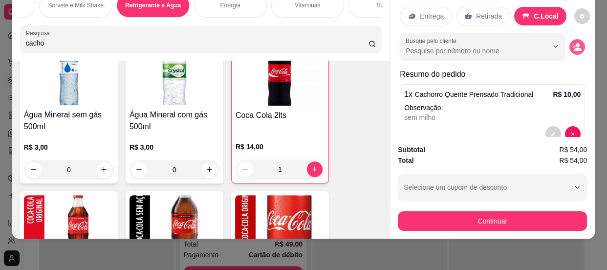
click at [569, 39] on button "decrease-product-quantity" at bounding box center [577, 47] width 16 height 16
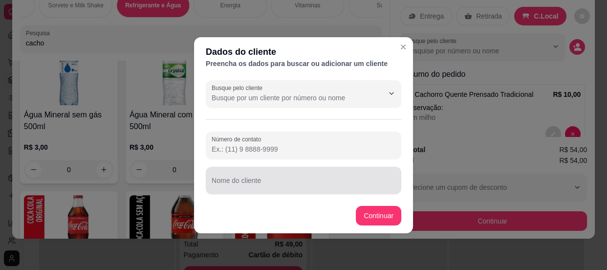
click at [322, 175] on div at bounding box center [303, 180] width 184 height 20
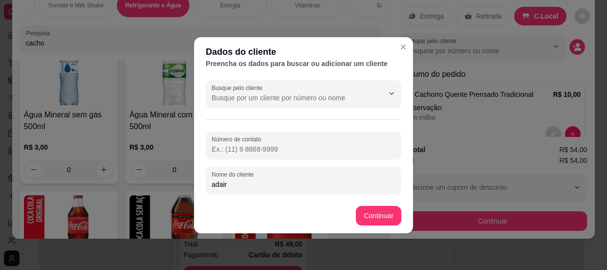
type input "adair"
click at [354, 215] on footer "Continuar" at bounding box center [303, 215] width 219 height 35
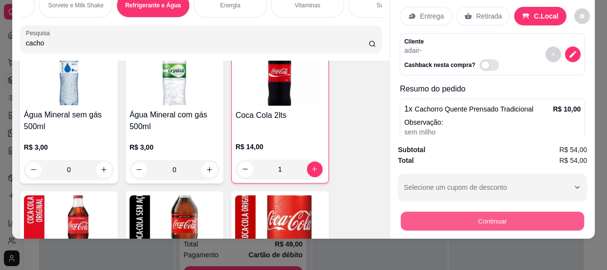
click at [425, 214] on button "Continuar" at bounding box center [492, 220] width 183 height 19
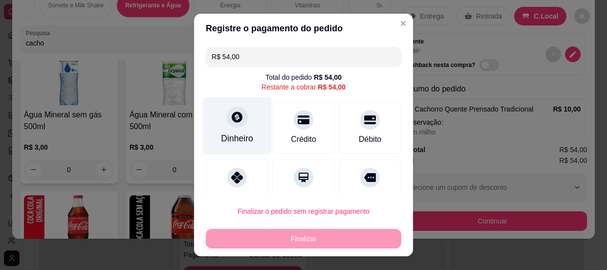
scroll to position [44, 0]
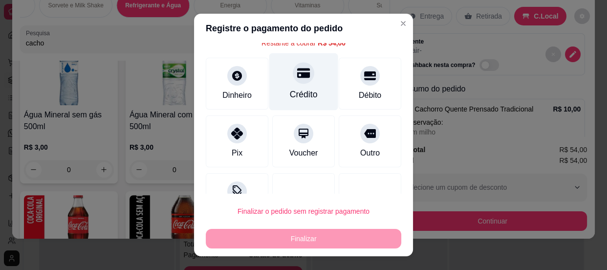
click at [294, 84] on div "Crédito" at bounding box center [303, 81] width 69 height 57
type input "R$ 0,00"
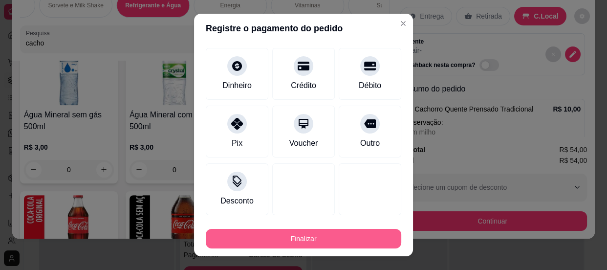
click at [309, 234] on button "Finalizar" at bounding box center [303, 239] width 195 height 20
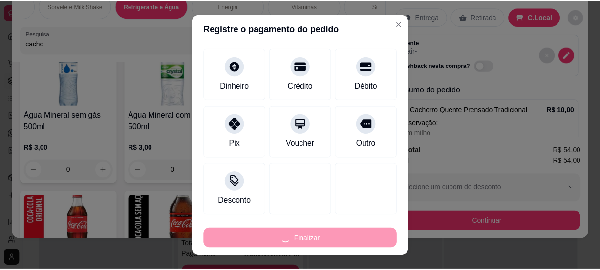
scroll to position [768, 0]
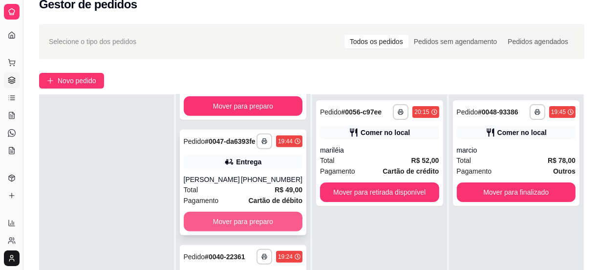
scroll to position [60, 0]
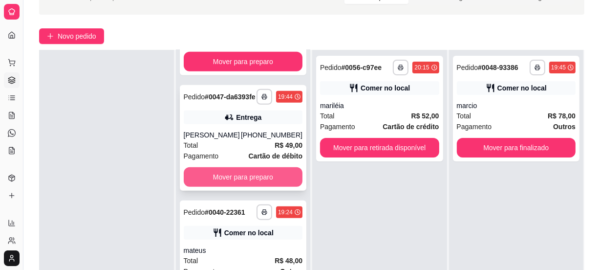
click at [254, 172] on button "Mover para preparo" at bounding box center [243, 177] width 119 height 20
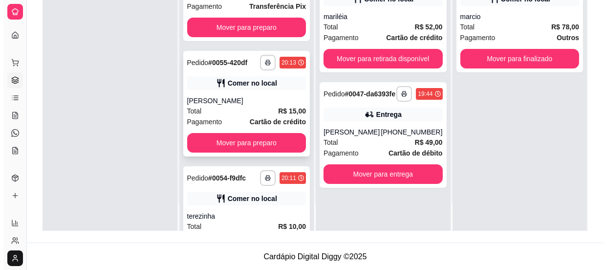
scroll to position [58, 0]
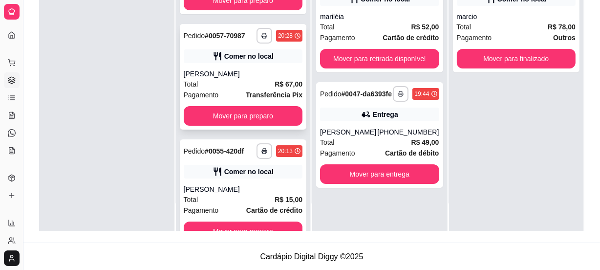
click at [233, 70] on div "[PERSON_NAME]" at bounding box center [243, 74] width 119 height 10
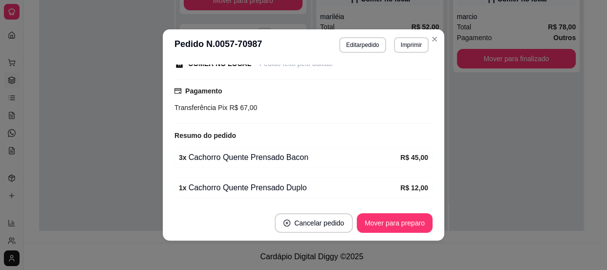
scroll to position [177, 0]
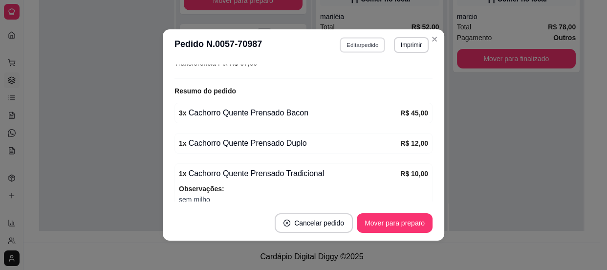
click at [358, 46] on button "Editar pedido" at bounding box center [362, 44] width 45 height 15
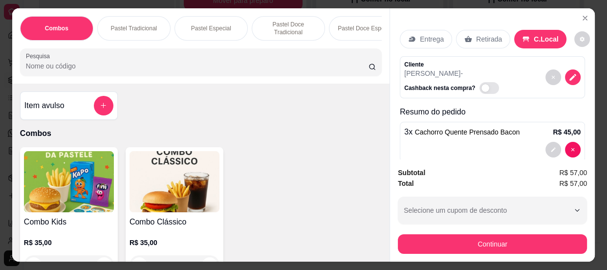
scroll to position [59, 0]
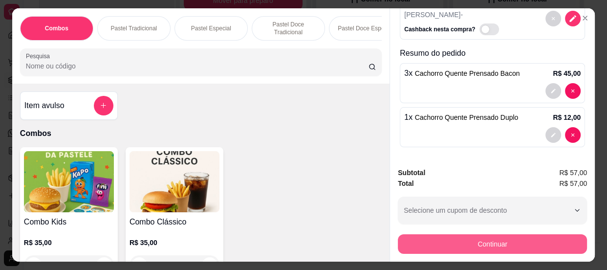
click at [497, 243] on button "Continuar" at bounding box center [492, 244] width 189 height 20
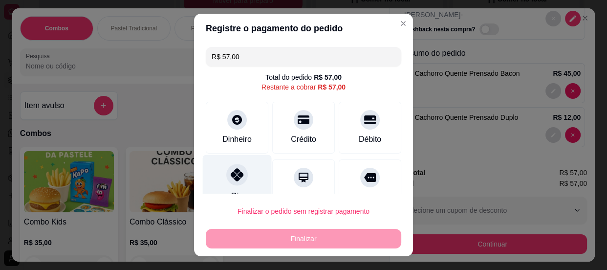
click at [233, 174] on icon at bounding box center [237, 174] width 13 height 13
type input "R$ 0,00"
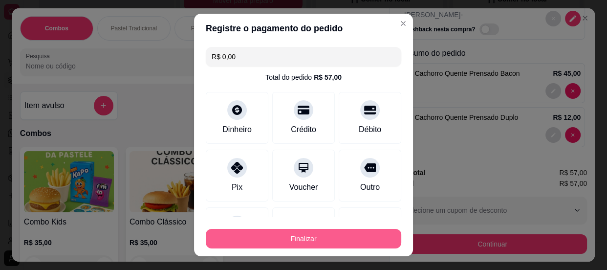
click at [261, 235] on button "Finalizar" at bounding box center [303, 239] width 195 height 20
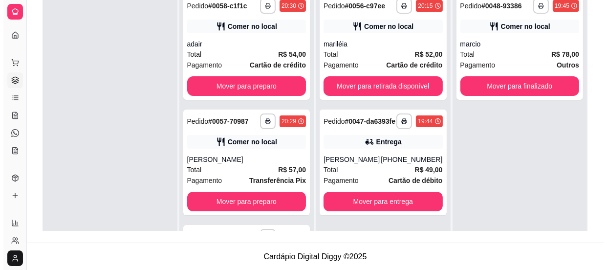
scroll to position [0, 0]
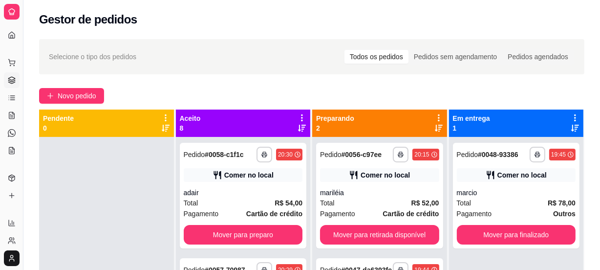
click at [88, 86] on div "**********" at bounding box center [311, 212] width 576 height 358
click at [88, 89] on button "Novo pedido" at bounding box center [71, 96] width 65 height 16
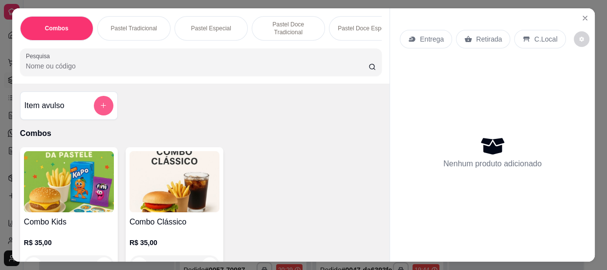
click at [87, 95] on div "Item avulso" at bounding box center [69, 105] width 98 height 28
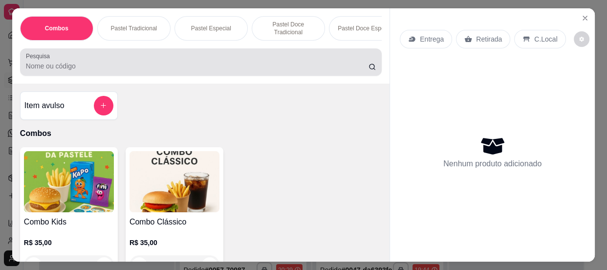
click at [192, 63] on div at bounding box center [201, 62] width 350 height 20
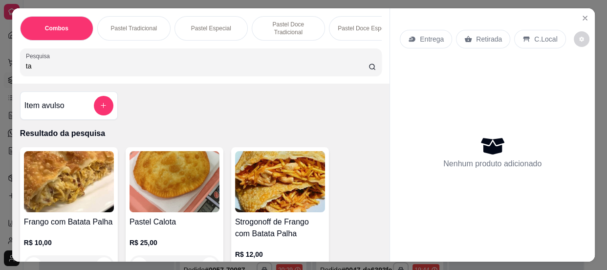
type input "t"
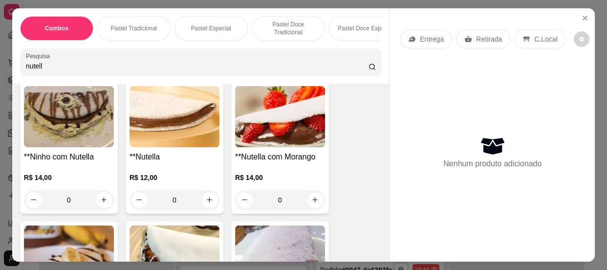
scroll to position [400, 0]
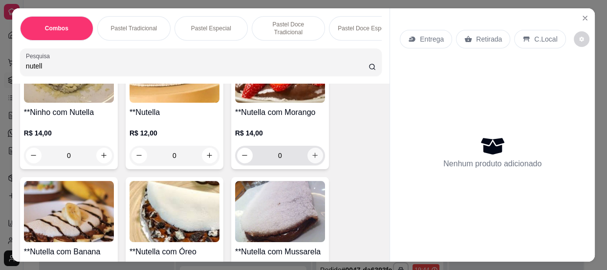
type input "nutell"
click at [311, 159] on icon "increase-product-quantity" at bounding box center [314, 154] width 7 height 7
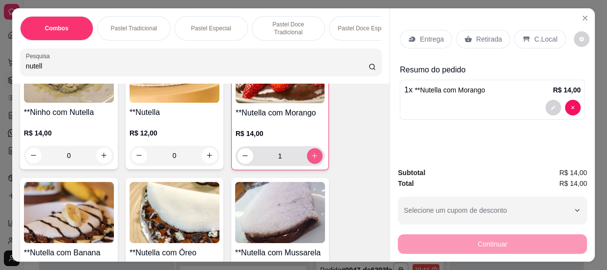
type input "1"
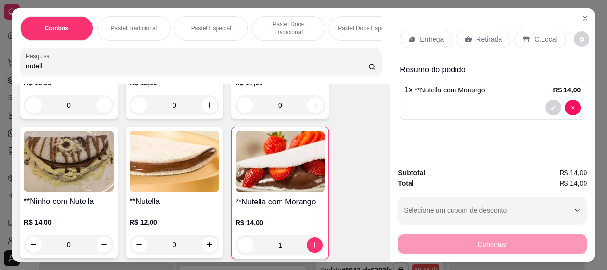
click at [525, 24] on div "Entrega Retirada C.Local" at bounding box center [492, 39] width 185 height 34
click at [527, 36] on div "C.Local" at bounding box center [539, 39] width 51 height 19
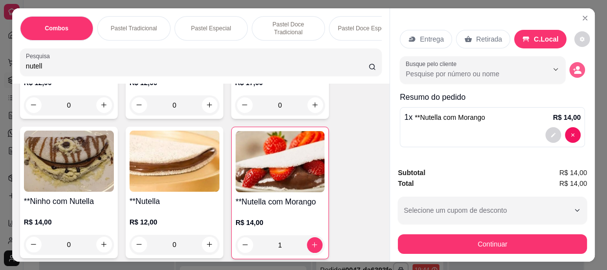
click at [572, 65] on icon "decrease-product-quantity" at bounding box center [576, 69] width 9 height 9
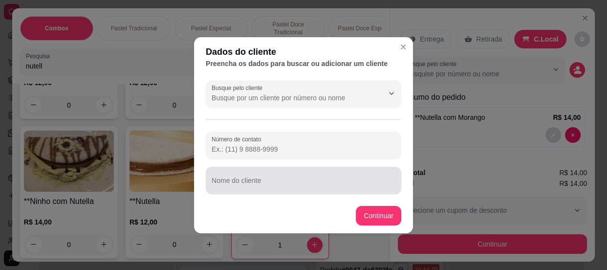
click at [234, 186] on input "Nome do cliente" at bounding box center [303, 184] width 184 height 10
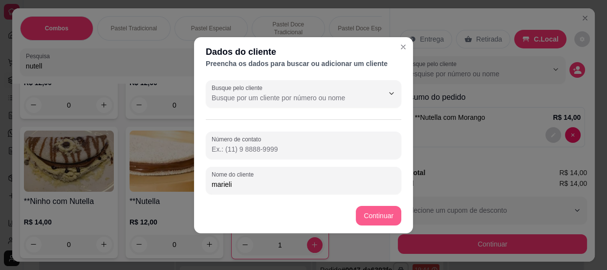
type input "marieli"
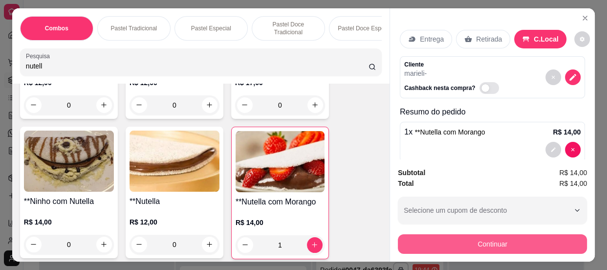
click at [479, 244] on button "Continuar" at bounding box center [492, 244] width 189 height 20
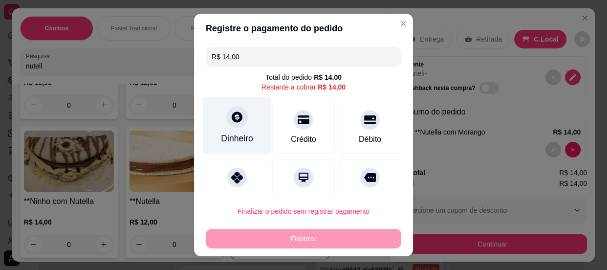
click at [232, 115] on icon at bounding box center [237, 116] width 11 height 11
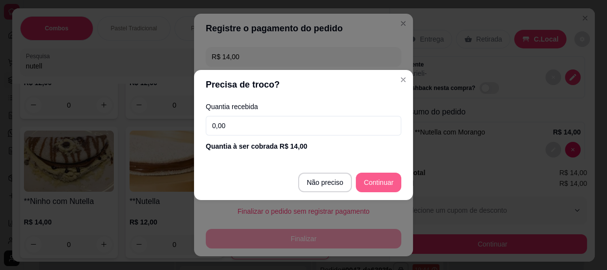
type input "R$ 0,00"
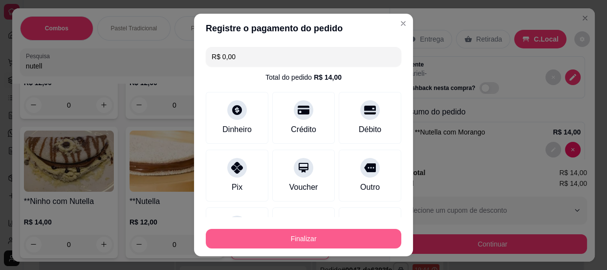
click at [347, 239] on button "Finalizar" at bounding box center [303, 239] width 195 height 20
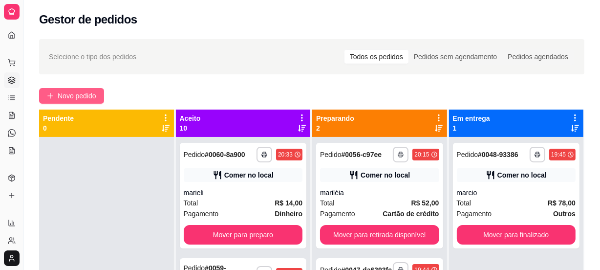
click at [96, 98] on span "Novo pedido" at bounding box center [77, 95] width 39 height 11
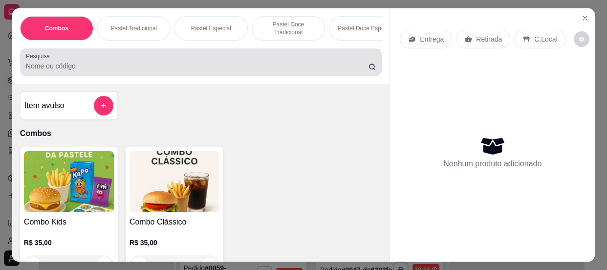
click at [85, 71] on input "Pesquisa" at bounding box center [197, 66] width 342 height 10
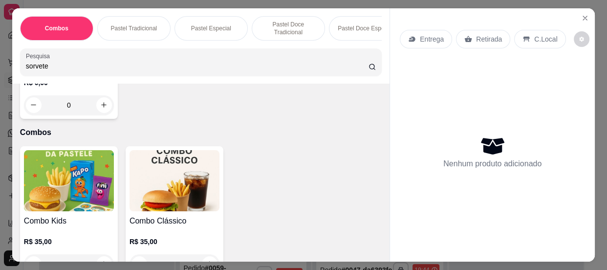
scroll to position [266, 0]
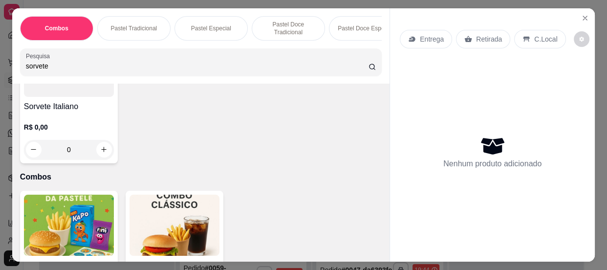
type input "sorvete"
click at [85, 135] on div "R$ 0,00 0" at bounding box center [69, 140] width 90 height 37
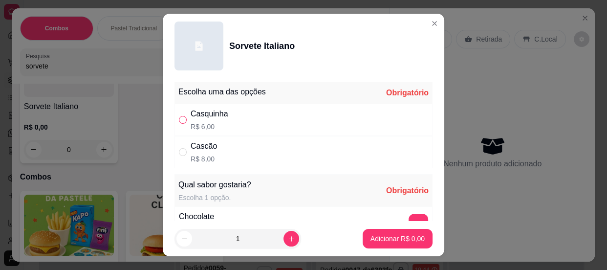
click at [182, 118] on input "" at bounding box center [183, 120] width 8 height 8
radio input "true"
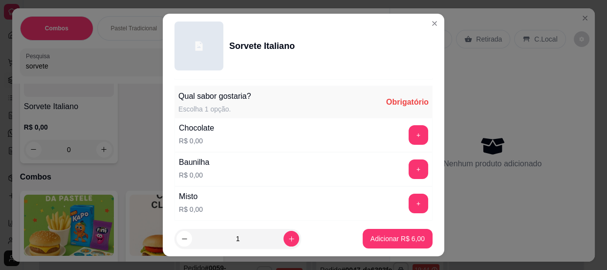
scroll to position [133, 0]
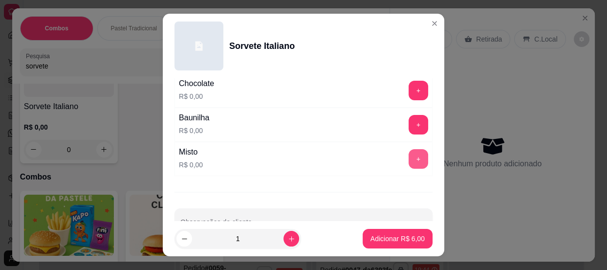
click at [408, 160] on button "+" at bounding box center [418, 159] width 20 height 20
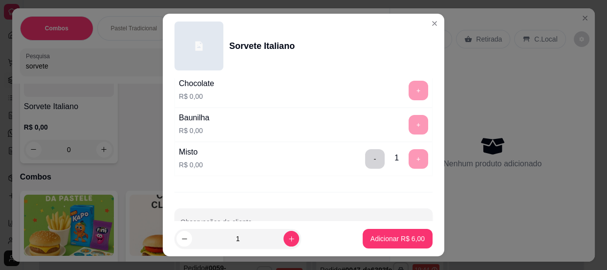
scroll to position [160, 0]
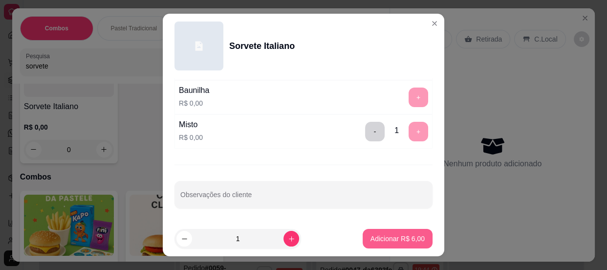
click at [384, 239] on p "Adicionar R$ 6,00" at bounding box center [397, 238] width 54 height 10
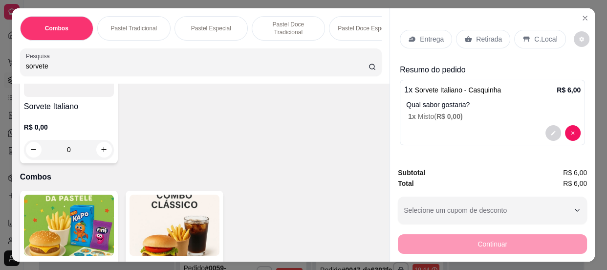
click at [527, 43] on div "C.Local" at bounding box center [539, 39] width 51 height 19
click at [534, 37] on p "C.Local" at bounding box center [545, 39] width 23 height 10
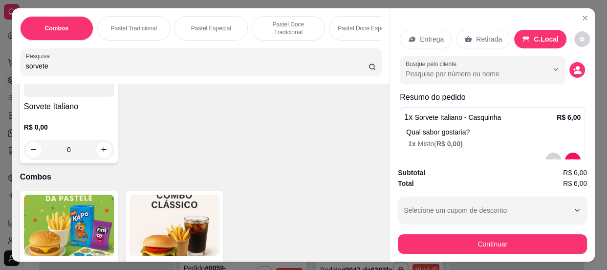
drag, startPoint x: 63, startPoint y: 69, endPoint x: 0, endPoint y: 67, distance: 62.5
click at [0, 68] on div "Combos Pastel Tradicional Pastel Especial Pastel Doce Tradicional Pastel Doce E…" at bounding box center [303, 135] width 607 height 270
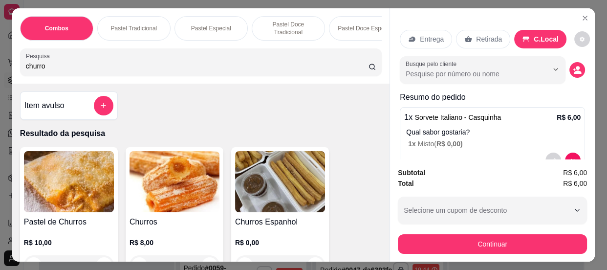
scroll to position [44, 0]
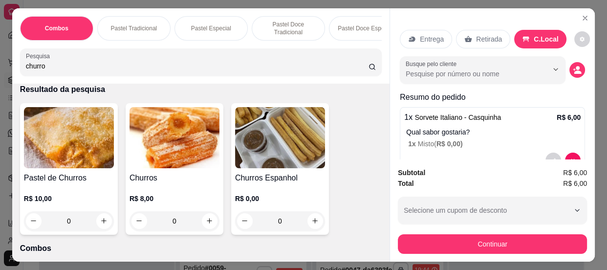
type input "churro"
click at [166, 158] on img at bounding box center [174, 137] width 90 height 61
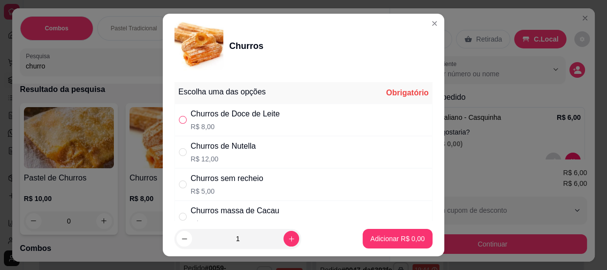
click at [179, 117] on input "" at bounding box center [183, 120] width 8 height 8
radio input "true"
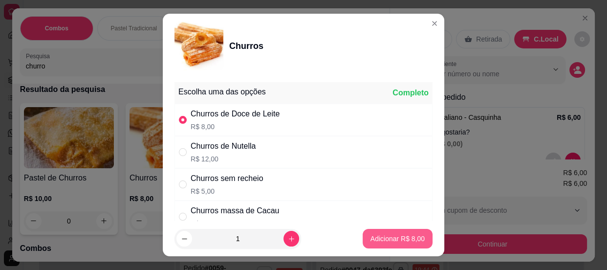
click at [381, 238] on p "Adicionar R$ 8,00" at bounding box center [397, 238] width 54 height 10
type input "1"
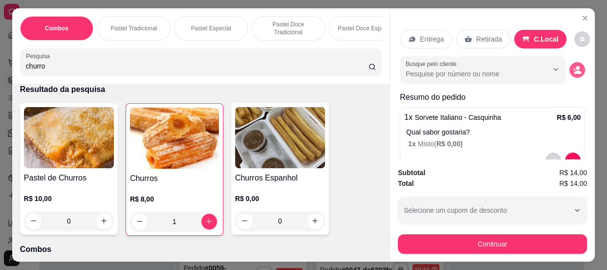
click at [574, 70] on icon "decrease-product-quantity" at bounding box center [577, 71] width 7 height 3
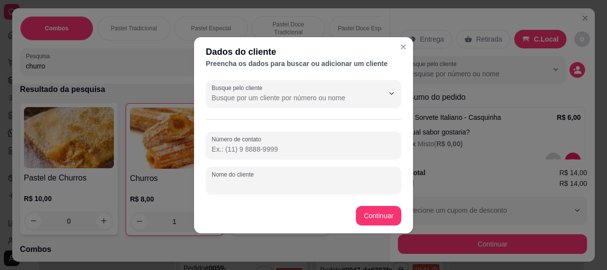
click at [261, 182] on input "Nome do cliente" at bounding box center [303, 184] width 184 height 10
type input "bruna"
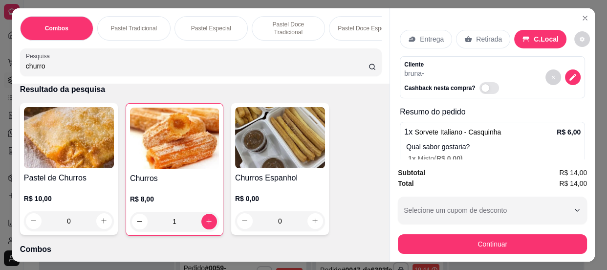
click at [205, 223] on div "1" at bounding box center [174, 221] width 89 height 20
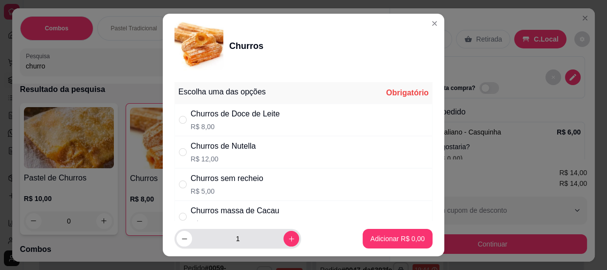
click at [269, 239] on input "1" at bounding box center [237, 239] width 91 height 20
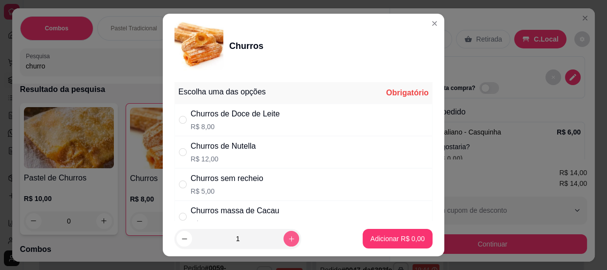
click at [288, 237] on icon "increase-product-quantity" at bounding box center [291, 238] width 7 height 7
type input "2"
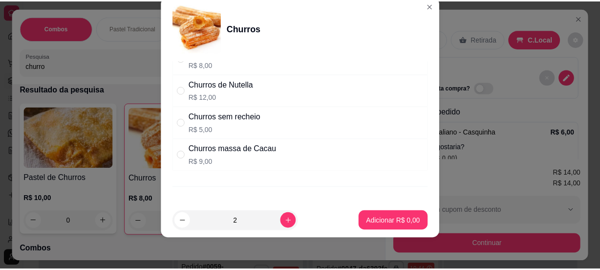
scroll to position [0, 0]
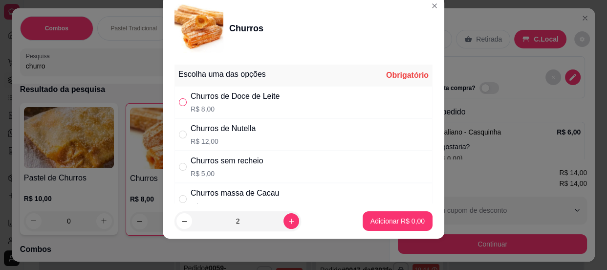
click at [181, 103] on input "" at bounding box center [183, 102] width 8 height 8
radio input "true"
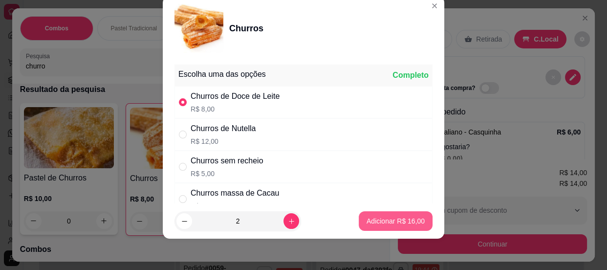
click at [377, 221] on p "Adicionar R$ 16,00" at bounding box center [395, 221] width 58 height 10
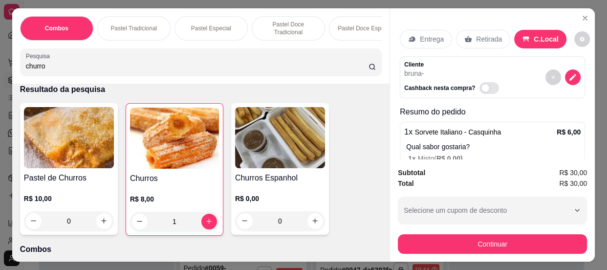
type input "3"
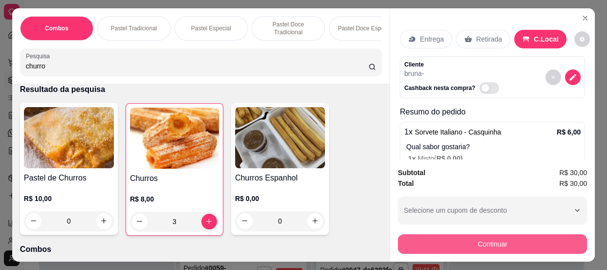
click at [507, 239] on button "Continuar" at bounding box center [492, 244] width 189 height 20
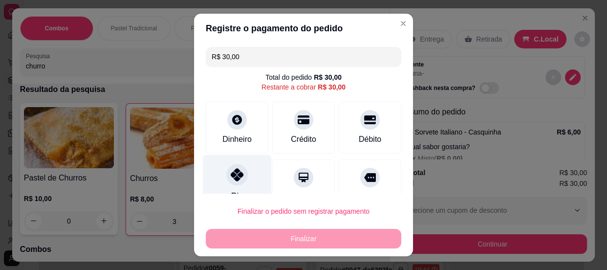
click at [231, 178] on icon at bounding box center [237, 174] width 13 height 13
type input "R$ 0,00"
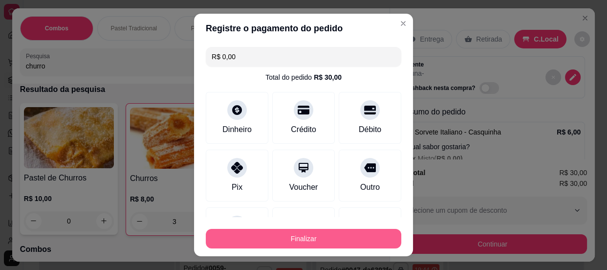
click at [280, 233] on button "Finalizar" at bounding box center [303, 239] width 195 height 20
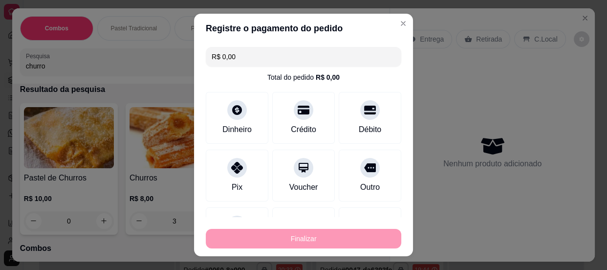
type input "0"
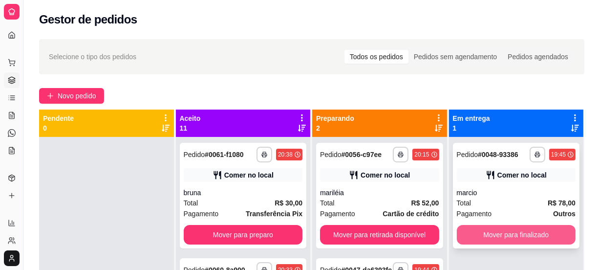
click at [508, 230] on button "Mover para finalizado" at bounding box center [516, 235] width 119 height 20
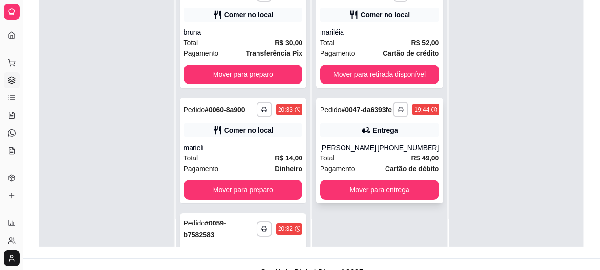
scroll to position [148, 0]
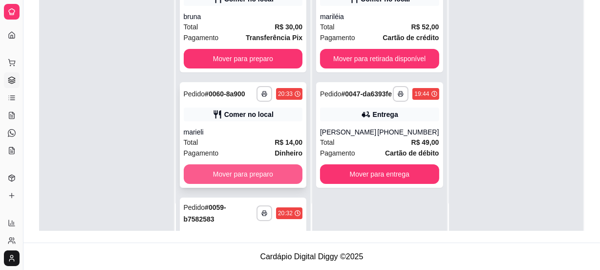
click at [233, 174] on button "Mover para preparo" at bounding box center [243, 174] width 119 height 20
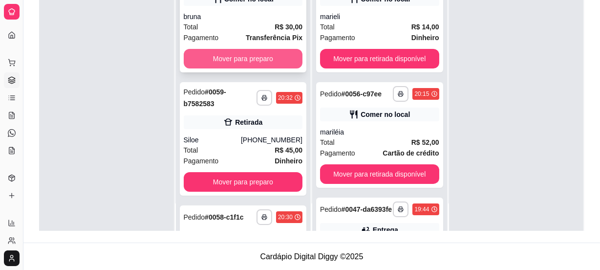
click at [237, 65] on button "Mover para preparo" at bounding box center [243, 59] width 119 height 20
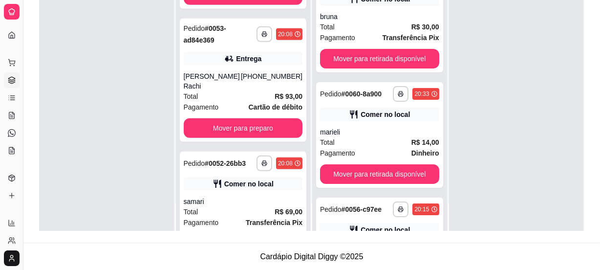
scroll to position [577, 0]
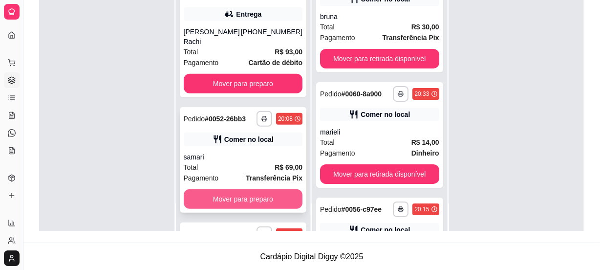
click at [235, 195] on button "Mover para preparo" at bounding box center [243, 199] width 119 height 20
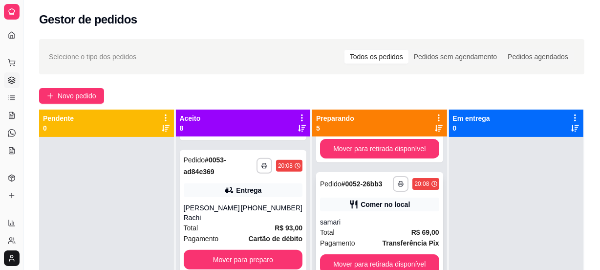
scroll to position [27, 0]
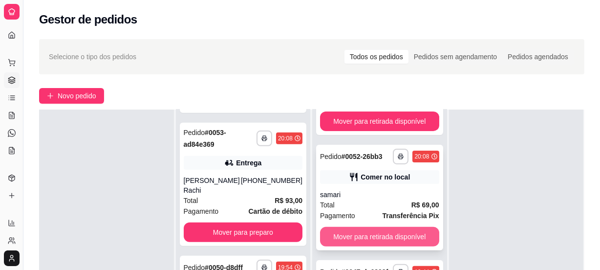
click at [368, 227] on button "Mover para retirada disponível" at bounding box center [379, 237] width 119 height 20
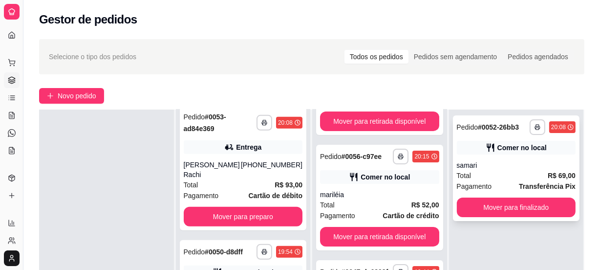
scroll to position [577, 0]
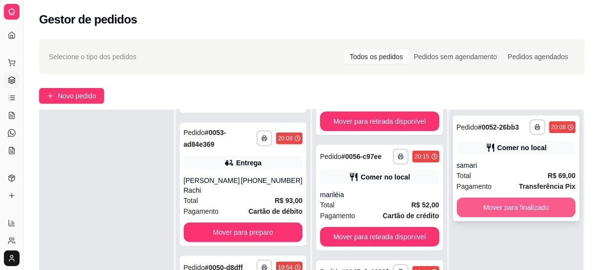
click at [487, 200] on button "Mover para finalizado" at bounding box center [516, 207] width 119 height 20
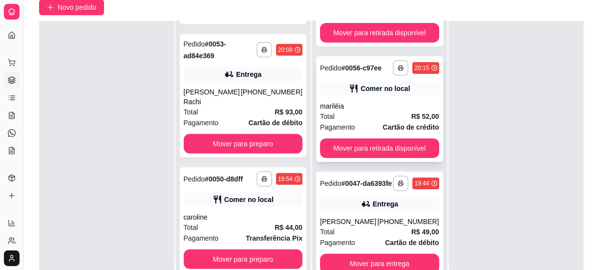
scroll to position [148, 0]
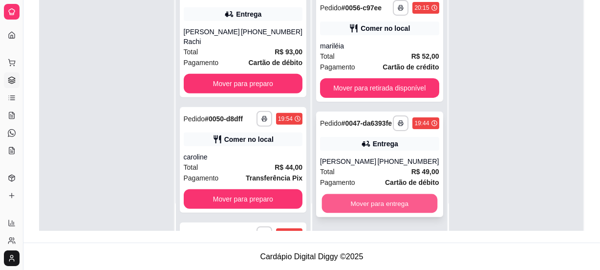
click at [373, 204] on button "Mover para entrega" at bounding box center [379, 203] width 115 height 19
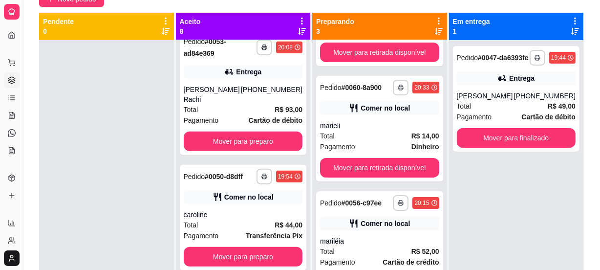
scroll to position [0, 0]
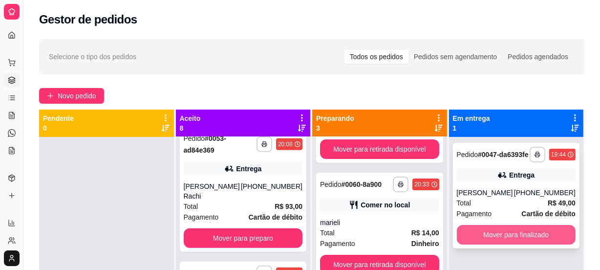
click at [515, 244] on button "Mover para finalizado" at bounding box center [516, 235] width 119 height 20
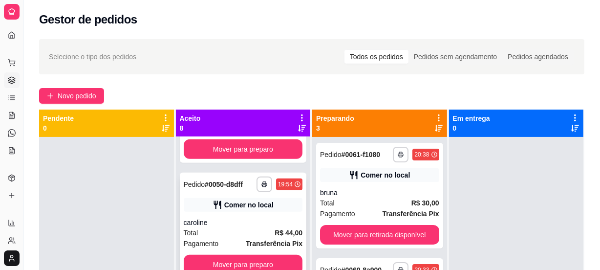
scroll to position [27, 0]
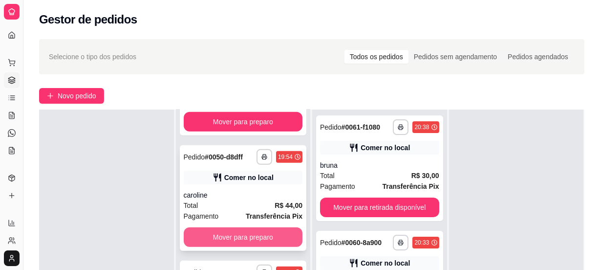
click at [222, 234] on button "Mover para preparo" at bounding box center [243, 237] width 119 height 20
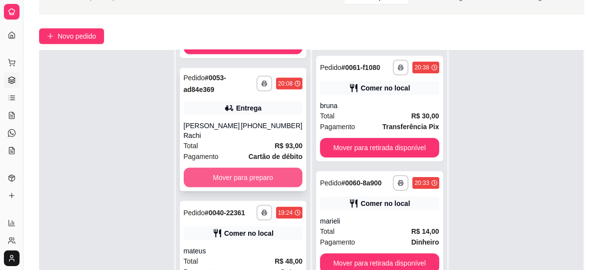
click at [233, 176] on button "Mover para preparo" at bounding box center [243, 178] width 119 height 20
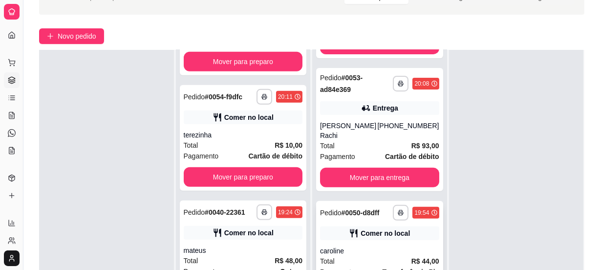
scroll to position [104, 0]
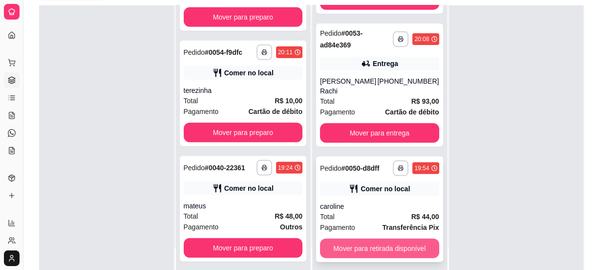
click at [376, 250] on button "Mover para retirada disponível" at bounding box center [379, 248] width 119 height 20
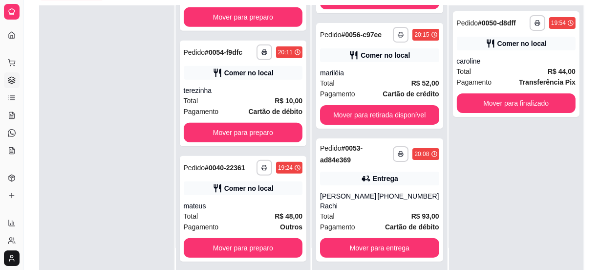
scroll to position [440, 0]
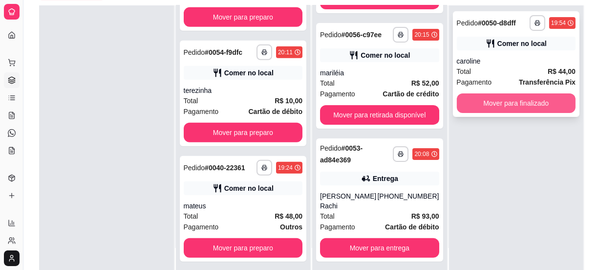
click at [486, 106] on button "Mover para finalizado" at bounding box center [516, 103] width 119 height 20
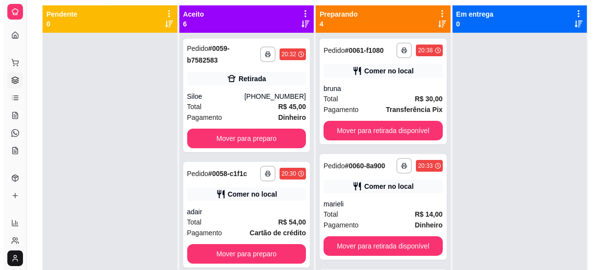
scroll to position [0, 0]
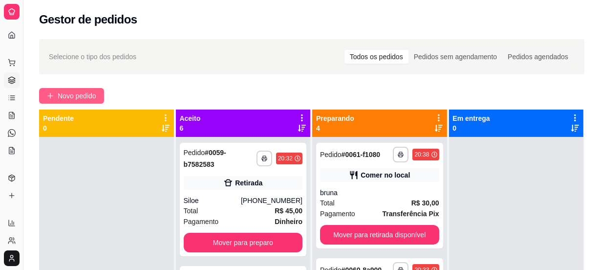
click at [73, 97] on span "Novo pedido" at bounding box center [77, 95] width 39 height 11
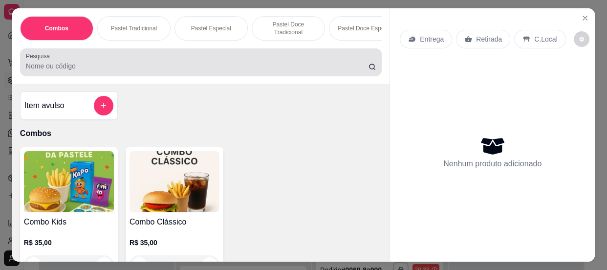
click at [74, 68] on input "Pesquisa" at bounding box center [197, 66] width 342 height 10
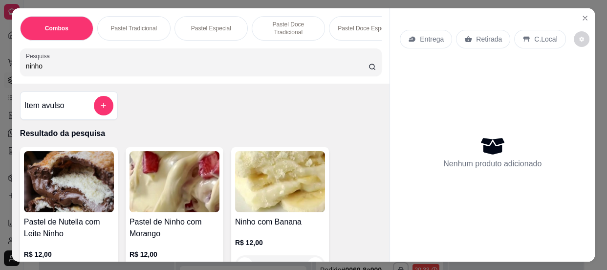
scroll to position [44, 0]
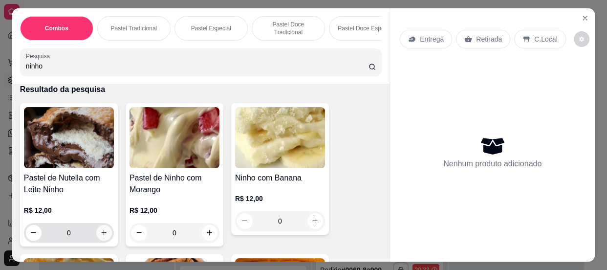
type input "ninho"
click at [97, 230] on button "increase-product-quantity" at bounding box center [104, 233] width 16 height 16
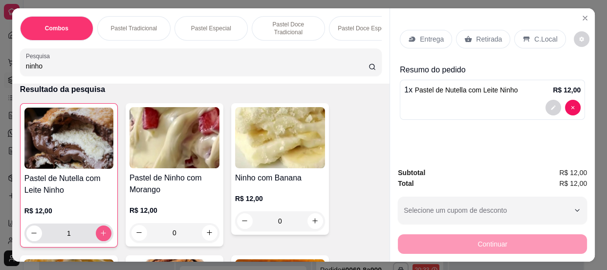
type input "1"
click at [100, 234] on icon "increase-product-quantity" at bounding box center [103, 232] width 7 height 7
type input "2"
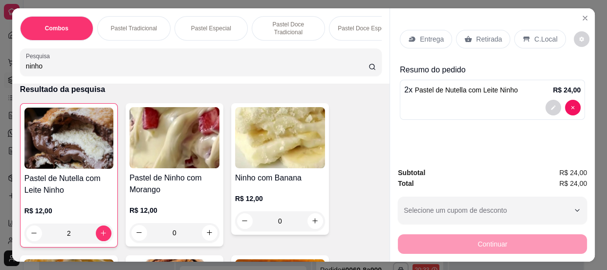
click at [535, 38] on p "C.Local" at bounding box center [545, 39] width 23 height 10
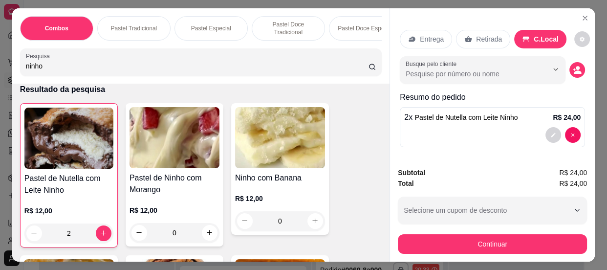
scroll to position [26, 0]
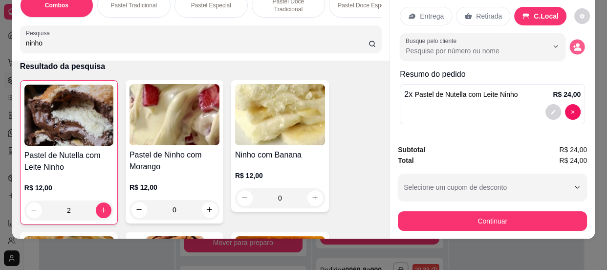
click at [572, 42] on icon "decrease-product-quantity" at bounding box center [576, 46] width 8 height 8
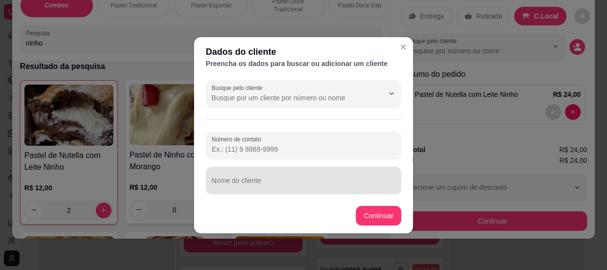
click at [261, 186] on input "Nome do cliente" at bounding box center [303, 184] width 184 height 10
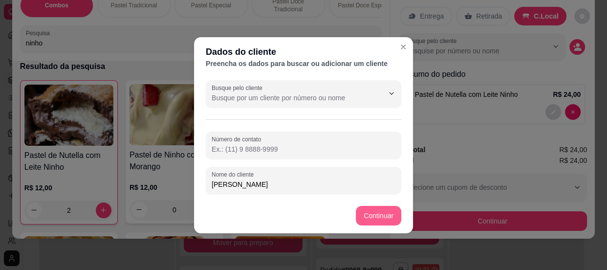
type input "nicolas"
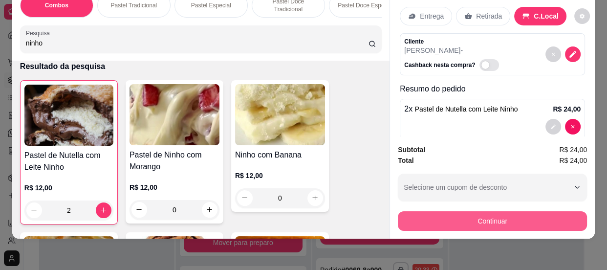
click at [446, 211] on button "Continuar" at bounding box center [492, 221] width 189 height 20
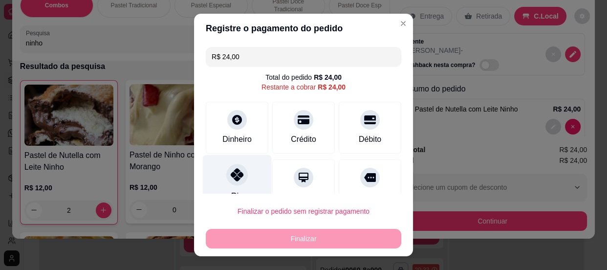
click at [238, 173] on div at bounding box center [236, 174] width 21 height 21
type input "R$ 0,00"
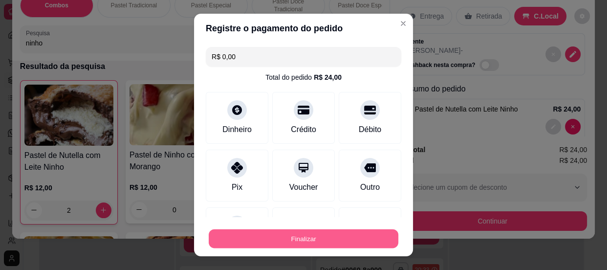
click at [269, 242] on button "Finalizar" at bounding box center [304, 238] width 190 height 19
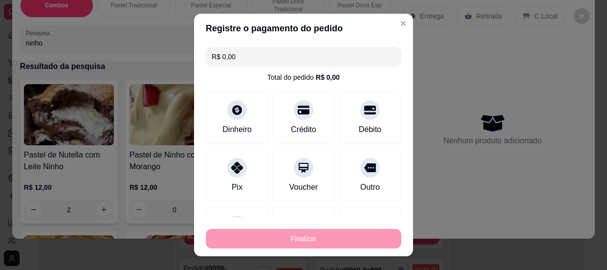
type input "0"
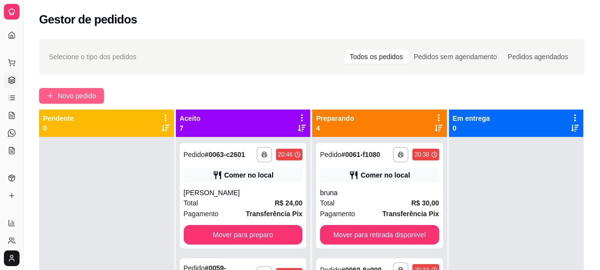
click at [76, 92] on span "Novo pedido" at bounding box center [77, 95] width 39 height 11
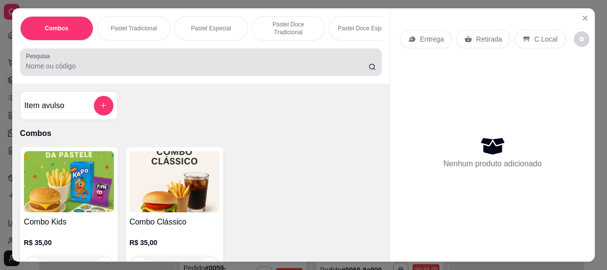
click at [54, 67] on input "Pesquisa" at bounding box center [197, 66] width 342 height 10
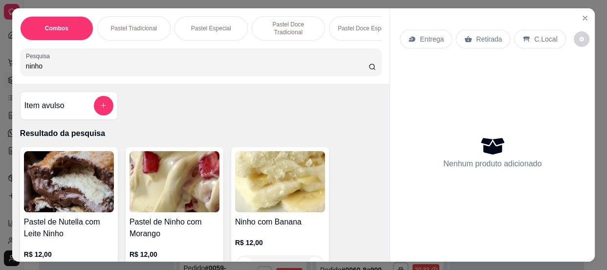
scroll to position [44, 0]
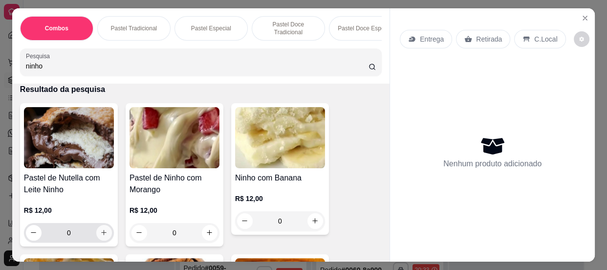
type input "ninho"
click at [101, 233] on icon "increase-product-quantity" at bounding box center [104, 232] width 7 height 7
type input "1"
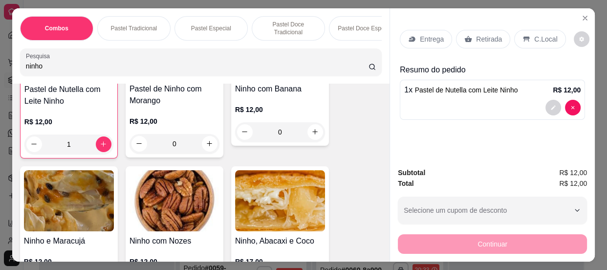
scroll to position [0, 0]
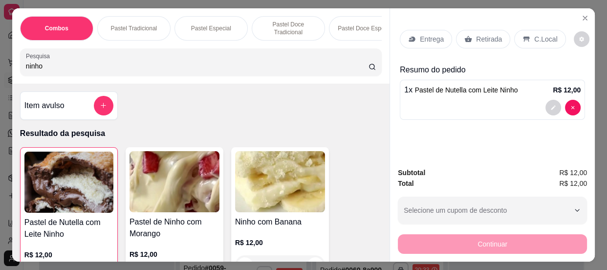
drag, startPoint x: 0, startPoint y: 74, endPoint x: 0, endPoint y: 68, distance: 5.4
click at [0, 74] on div "Combos Pastel Tradicional Pastel Especial Pastel Doce Tradicional Pastel Doce E…" at bounding box center [303, 135] width 607 height 270
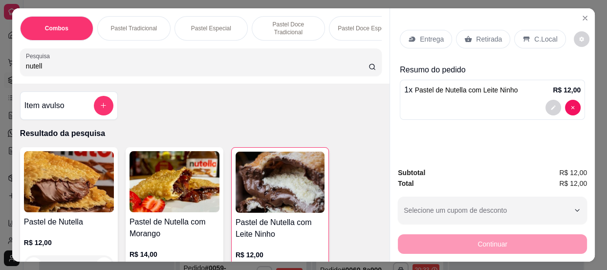
scroll to position [44, 0]
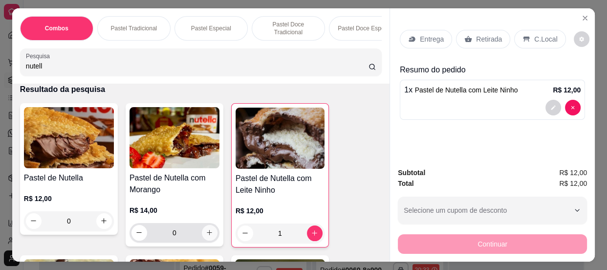
type input "nutell"
click at [211, 234] on button "increase-product-quantity" at bounding box center [210, 233] width 16 height 16
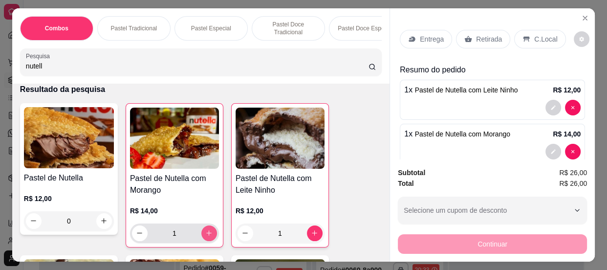
type input "1"
click at [537, 38] on p "C.Local" at bounding box center [545, 39] width 23 height 10
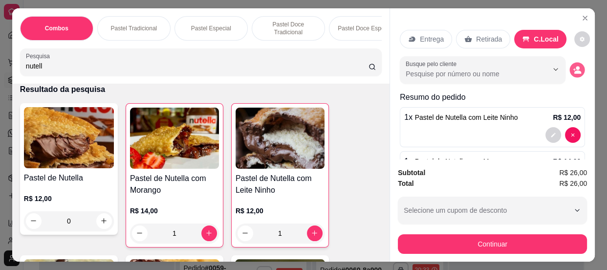
click at [572, 65] on button "decrease-product-quantity" at bounding box center [577, 69] width 15 height 15
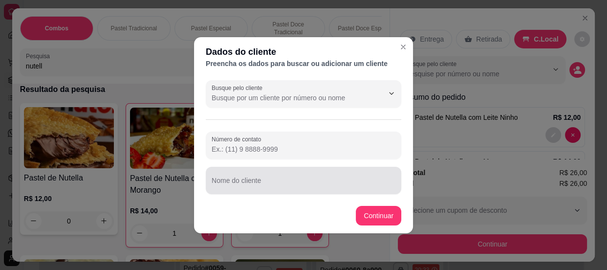
click at [271, 186] on input "Nome do cliente" at bounding box center [303, 184] width 184 height 10
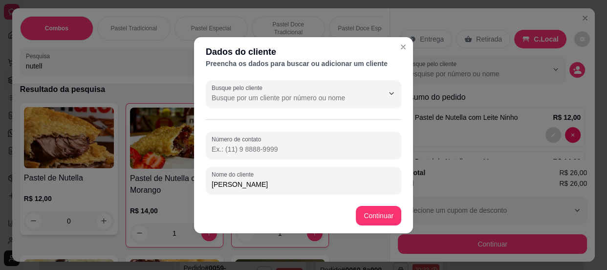
type input "gustavo"
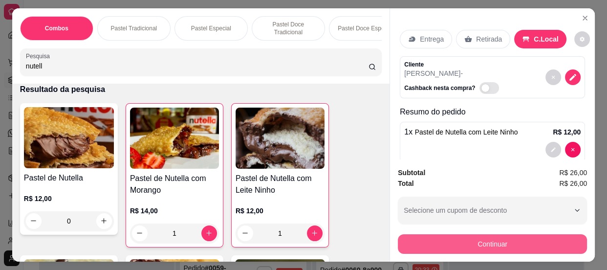
click at [474, 245] on button "Continuar" at bounding box center [492, 244] width 189 height 20
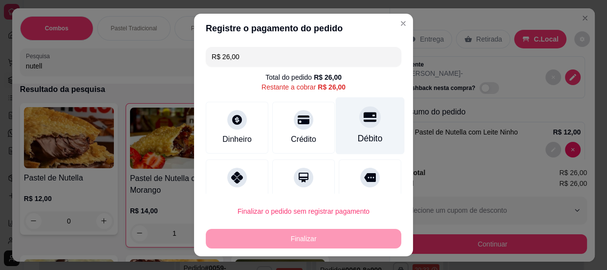
click at [346, 124] on div "Débito" at bounding box center [370, 125] width 69 height 57
type input "R$ 0,00"
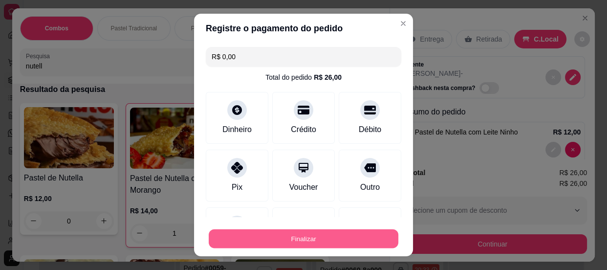
click at [298, 236] on button "Finalizar" at bounding box center [304, 238] width 190 height 19
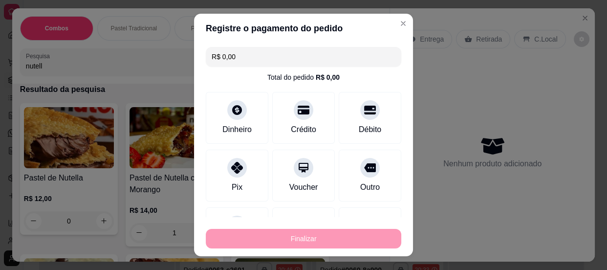
type input "0"
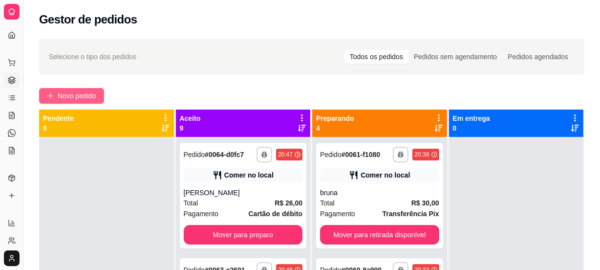
click at [92, 88] on button "Novo pedido" at bounding box center [71, 96] width 65 height 16
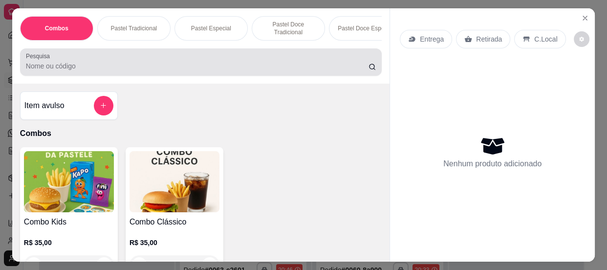
click at [39, 79] on div "Combos Pastel Tradicional Pastel Especial Pastel Doce Tradicional Pastel Doce E…" at bounding box center [200, 45] width 377 height 75
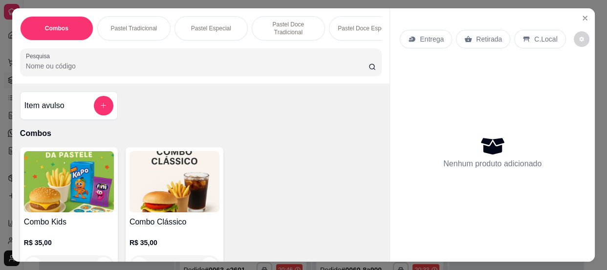
click at [42, 71] on input "Pesquisa" at bounding box center [197, 66] width 342 height 10
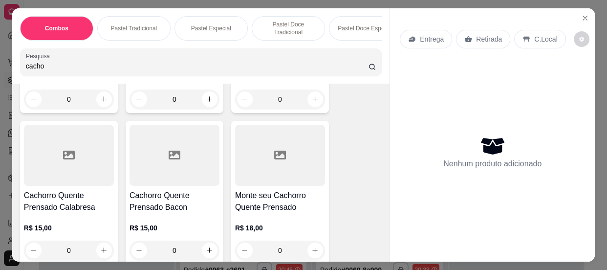
scroll to position [222, 0]
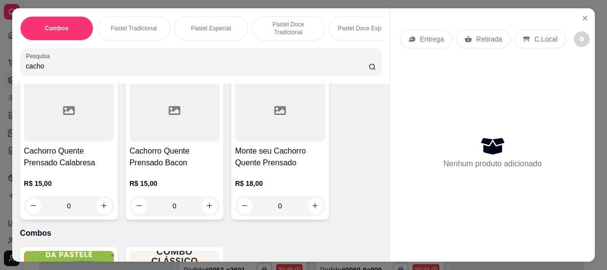
type input "cacho"
click at [207, 208] on div "0" at bounding box center [174, 206] width 90 height 20
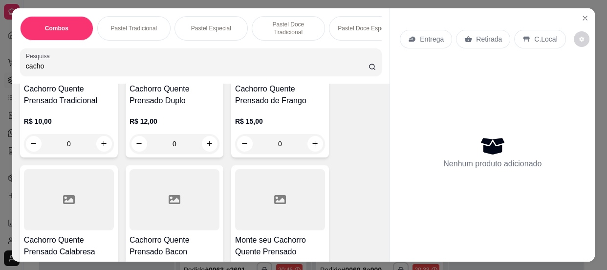
click at [186, 115] on div "R$ 12,00 0" at bounding box center [174, 129] width 90 height 47
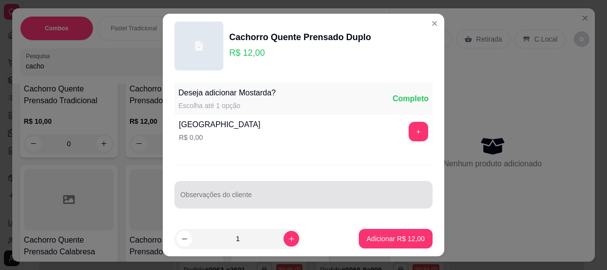
click at [237, 198] on input "Observações do cliente" at bounding box center [303, 198] width 246 height 10
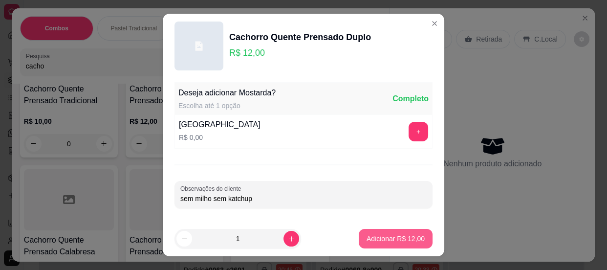
type input "sem milho sem katchup"
click at [375, 240] on p "Adicionar R$ 12,00" at bounding box center [395, 238] width 58 height 10
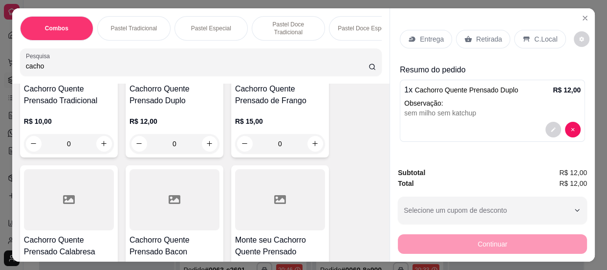
click at [522, 37] on icon at bounding box center [526, 39] width 8 height 8
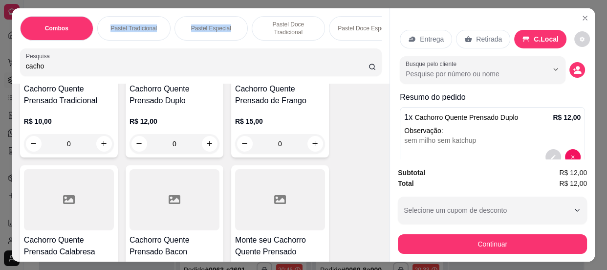
drag, startPoint x: 96, startPoint y: 36, endPoint x: 211, endPoint y: 24, distance: 115.9
click at [220, 25] on div "Combos Pastel Tradicional Pastel Especial Pastel Doce Tradicional Pastel Doce E…" at bounding box center [200, 28] width 361 height 24
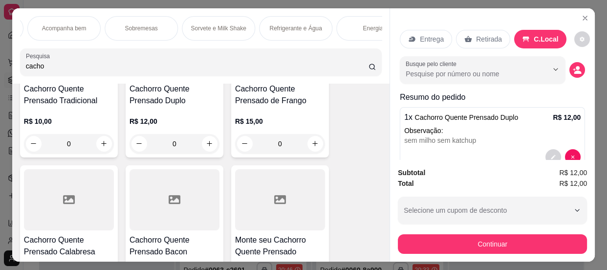
scroll to position [0, 1021]
click at [202, 24] on p "Refrigerante e Água" at bounding box center [193, 28] width 52 height 8
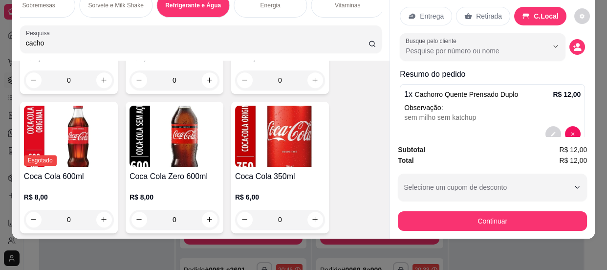
scroll to position [10536, 0]
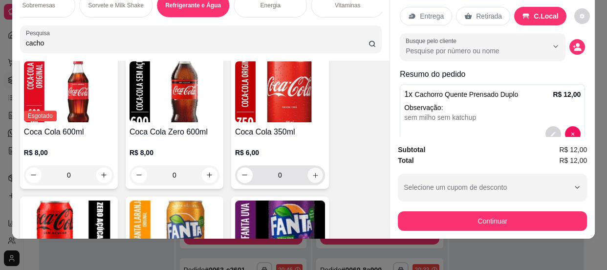
click at [312, 171] on icon "increase-product-quantity" at bounding box center [315, 174] width 7 height 7
type input "1"
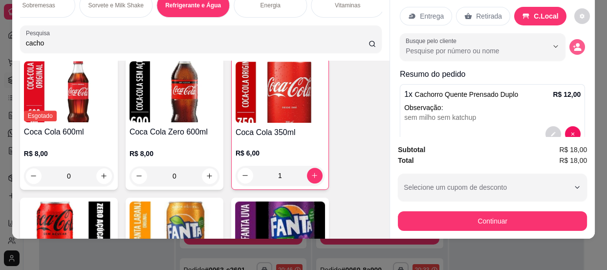
click at [569, 40] on button "decrease-product-quantity" at bounding box center [577, 47] width 16 height 16
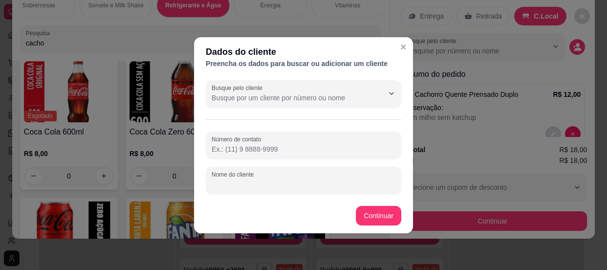
click at [279, 181] on input "Nome do cliente" at bounding box center [303, 184] width 184 height 10
type input "ana"
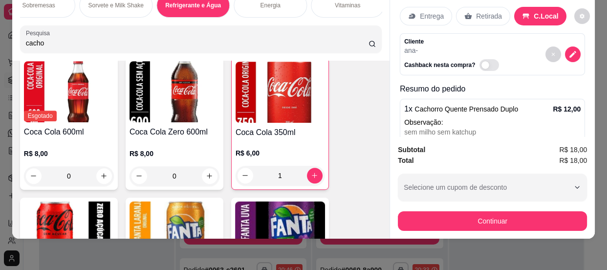
click at [476, 12] on p "Retirada" at bounding box center [489, 16] width 26 height 10
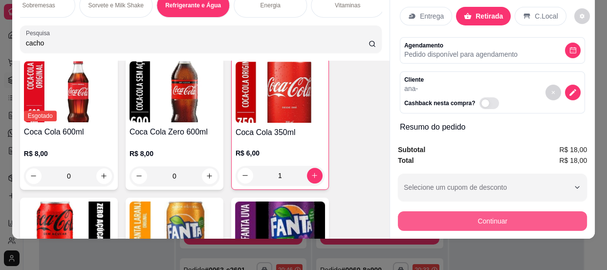
click at [506, 211] on button "Continuar" at bounding box center [492, 221] width 189 height 20
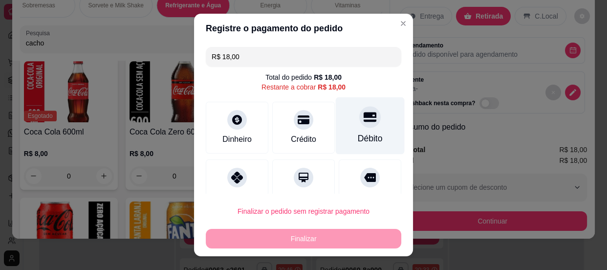
click at [348, 126] on div "Débito" at bounding box center [370, 125] width 69 height 57
type input "R$ 0,00"
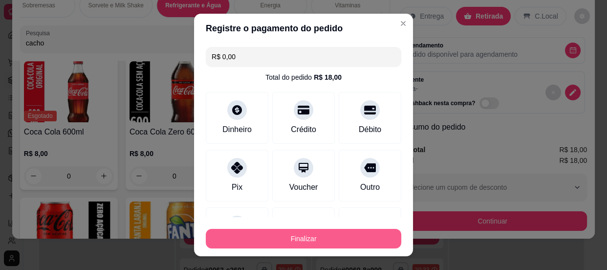
click at [295, 235] on button "Finalizar" at bounding box center [303, 239] width 195 height 20
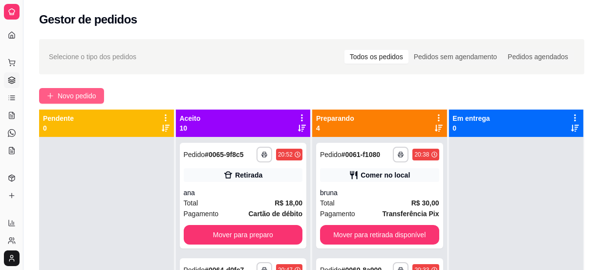
click at [78, 90] on span "Novo pedido" at bounding box center [77, 95] width 39 height 11
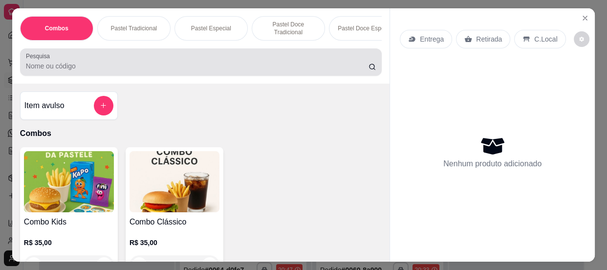
click at [79, 75] on div "Pesquisa" at bounding box center [200, 61] width 361 height 27
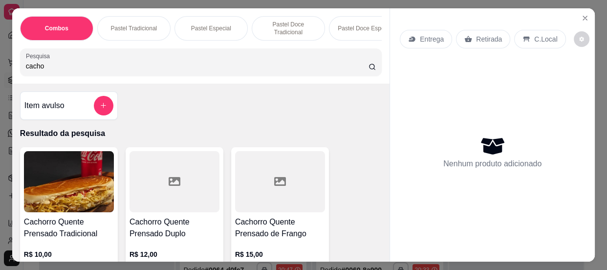
scroll to position [88, 0]
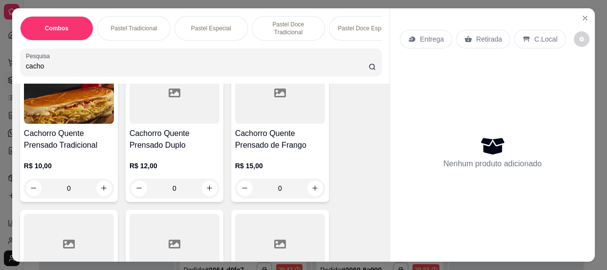
type input "cacho"
click at [205, 190] on div "0" at bounding box center [174, 188] width 90 height 20
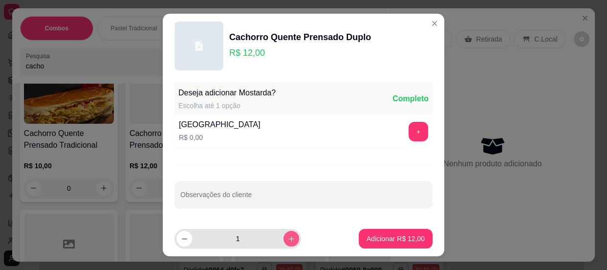
click at [285, 238] on button "increase-product-quantity" at bounding box center [291, 239] width 16 height 16
click at [285, 238] on button "increase-product-quantity" at bounding box center [290, 238] width 15 height 15
type input "3"
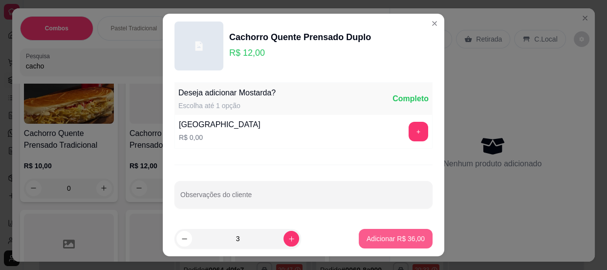
click at [376, 239] on p "Adicionar R$ 36,00" at bounding box center [395, 238] width 58 height 10
type input "3"
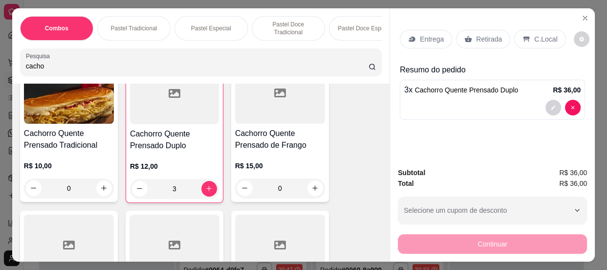
click at [480, 34] on p "Retirada" at bounding box center [489, 39] width 26 height 10
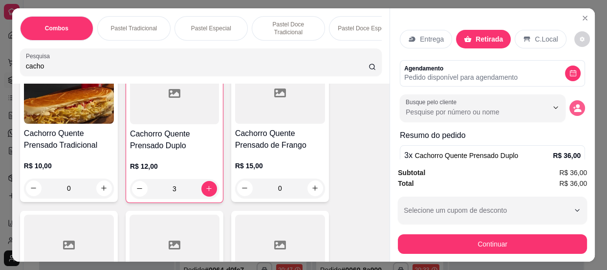
click at [572, 104] on icon "decrease-product-quantity" at bounding box center [576, 108] width 9 height 9
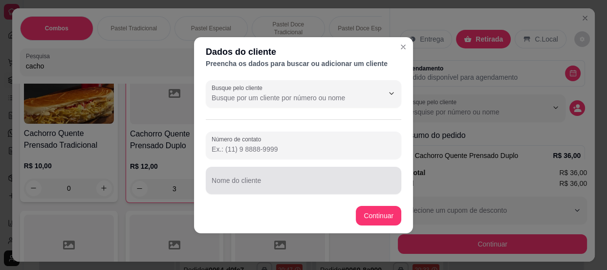
click at [259, 179] on input "Nome do cliente" at bounding box center [303, 184] width 184 height 10
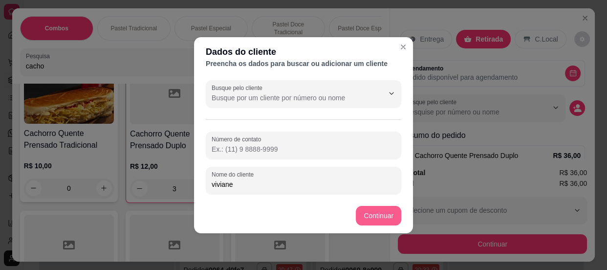
type input "viviane"
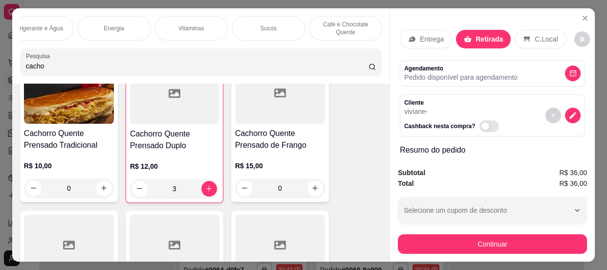
scroll to position [0, 940]
click at [276, 27] on p "Refrigerante e Água" at bounding box center [274, 28] width 52 height 8
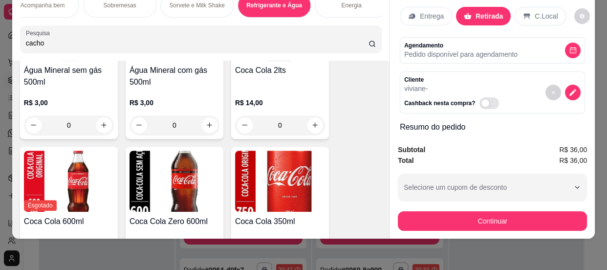
scroll to position [10493, 0]
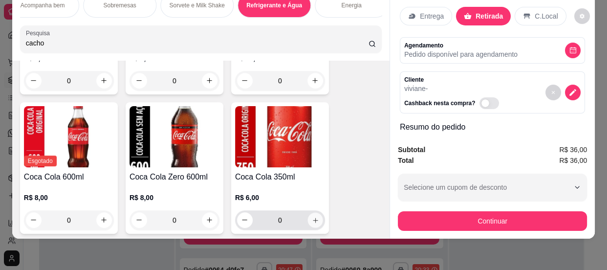
click at [313, 216] on icon "increase-product-quantity" at bounding box center [315, 219] width 7 height 7
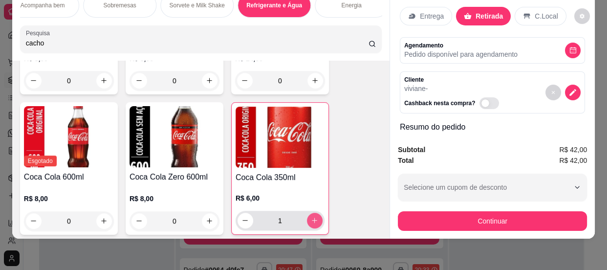
click at [312, 216] on icon "increase-product-quantity" at bounding box center [314, 219] width 7 height 7
type input "2"
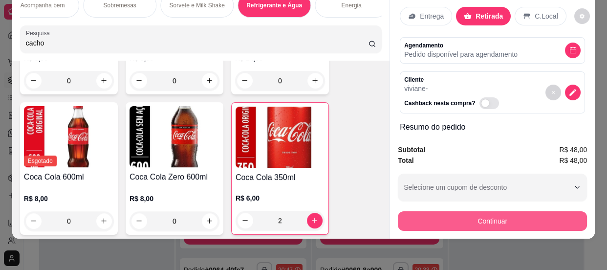
click at [438, 214] on button "Continuar" at bounding box center [492, 221] width 189 height 20
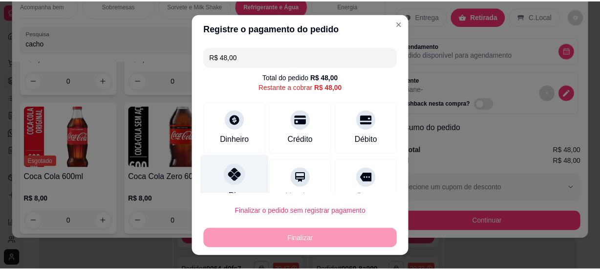
scroll to position [44, 0]
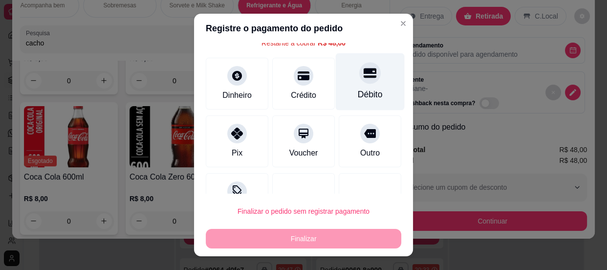
click at [363, 78] on icon at bounding box center [369, 72] width 13 height 13
type input "R$ 0,00"
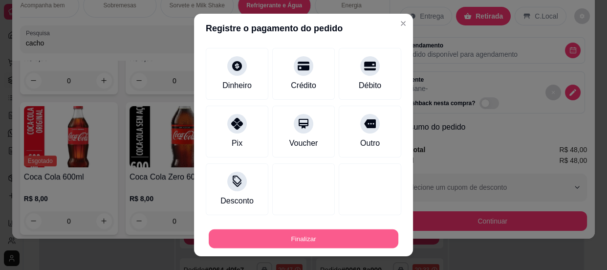
click at [287, 232] on button "Finalizar" at bounding box center [304, 238] width 190 height 19
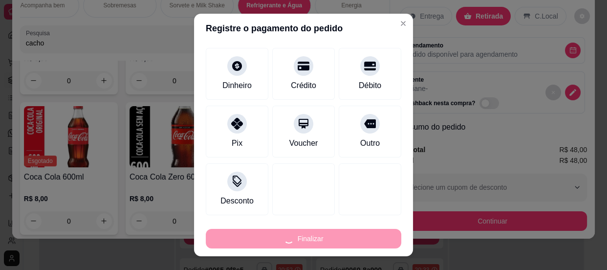
type input "0"
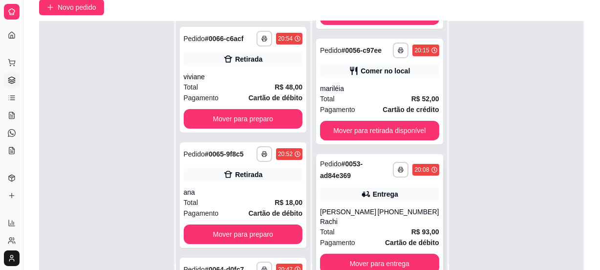
scroll to position [133, 0]
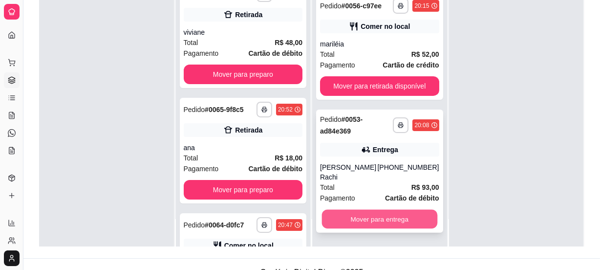
click at [366, 218] on button "Mover para entrega" at bounding box center [379, 219] width 115 height 19
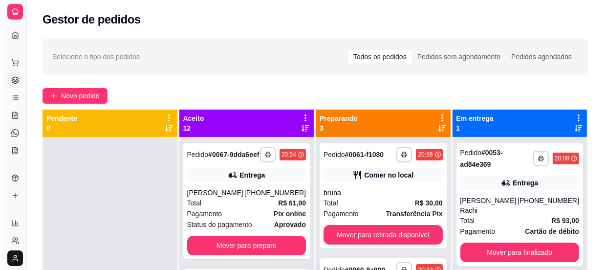
scroll to position [85, 0]
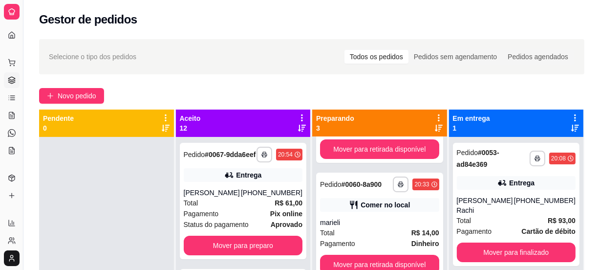
click at [77, 84] on div "**********" at bounding box center [311, 212] width 576 height 358
click at [77, 93] on span "Novo pedido" at bounding box center [77, 95] width 39 height 11
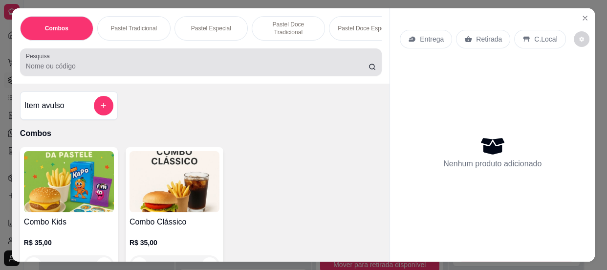
click at [68, 69] on input "Pesquisa" at bounding box center [197, 66] width 342 height 10
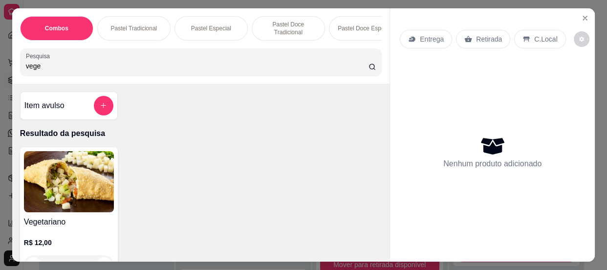
scroll to position [44, 0]
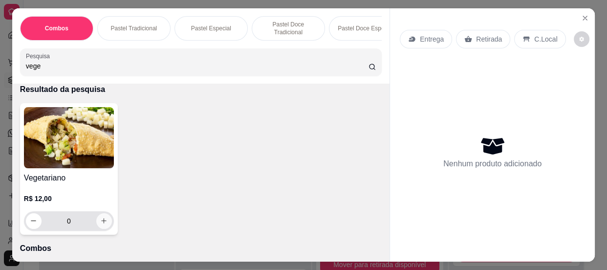
type input "vege"
click at [101, 224] on icon "increase-product-quantity" at bounding box center [103, 220] width 7 height 7
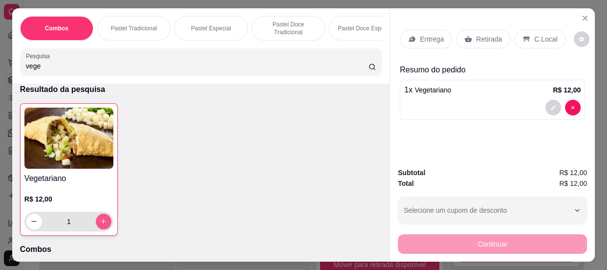
type input "1"
click at [493, 34] on p "Retirada" at bounding box center [489, 39] width 26 height 10
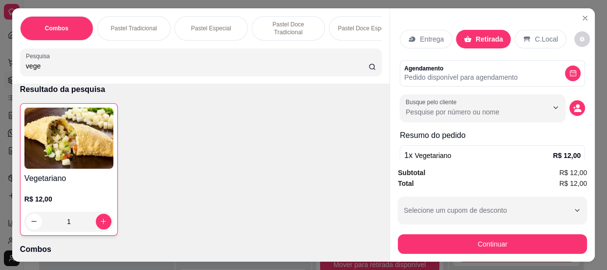
drag, startPoint x: 63, startPoint y: 68, endPoint x: 19, endPoint y: 65, distance: 44.5
click at [20, 65] on div "Pesquisa vege" at bounding box center [200, 61] width 361 height 27
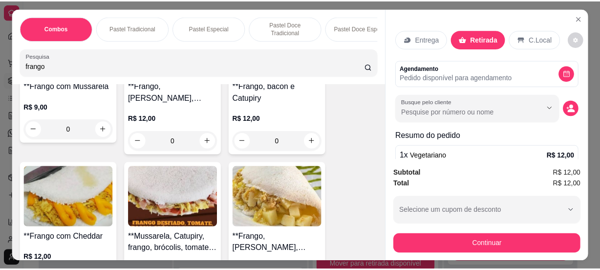
scroll to position [621, 0]
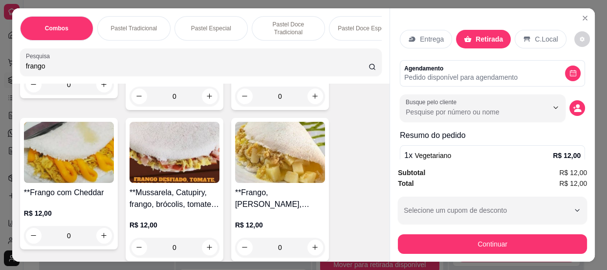
type input "frango"
click at [93, 234] on div "0" at bounding box center [69, 236] width 90 height 20
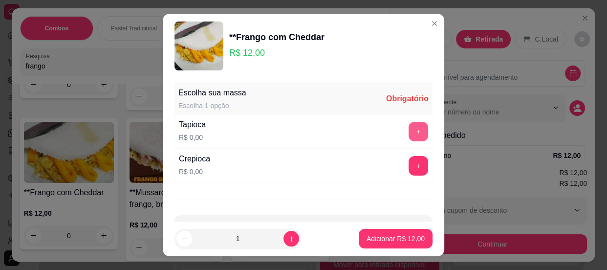
click at [408, 129] on button "+" at bounding box center [418, 132] width 20 height 20
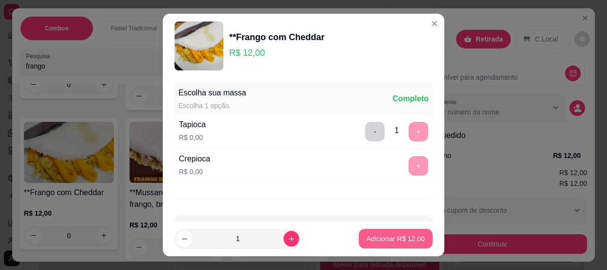
click at [374, 238] on p "Adicionar R$ 12,00" at bounding box center [395, 238] width 58 height 10
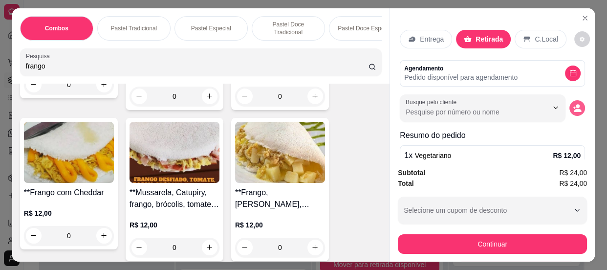
click at [573, 103] on button "decrease-product-quantity" at bounding box center [577, 108] width 16 height 16
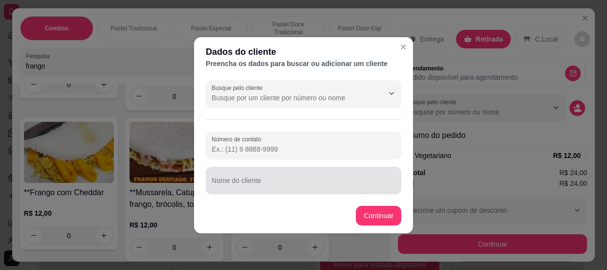
click at [234, 181] on input "Nome do cliente" at bounding box center [303, 184] width 184 height 10
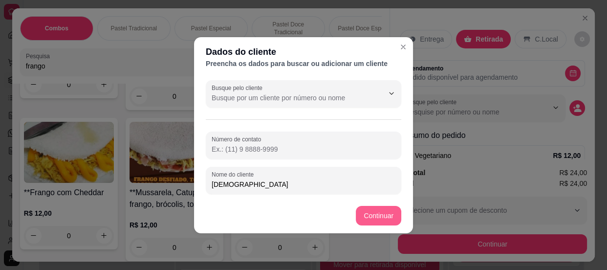
type input "pastor"
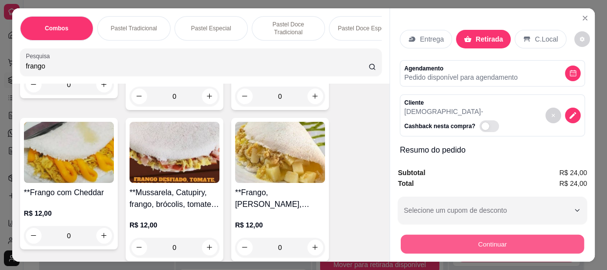
click at [460, 240] on button "Continuar" at bounding box center [492, 243] width 183 height 19
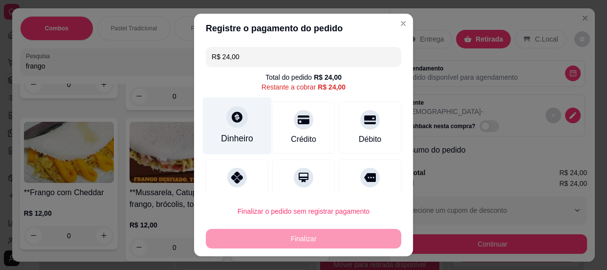
click at [234, 127] on div at bounding box center [236, 116] width 21 height 21
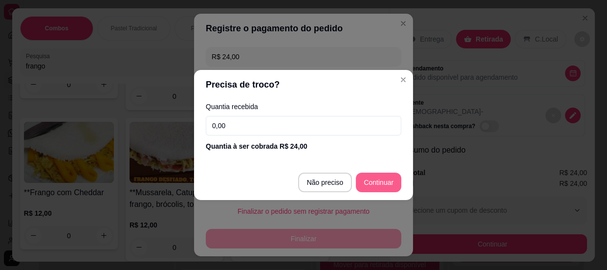
type input "R$ 0,00"
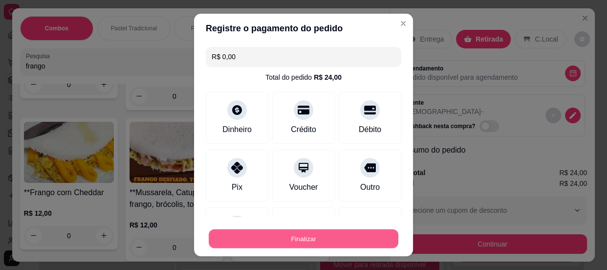
click at [299, 233] on button "Finalizar" at bounding box center [304, 238] width 190 height 19
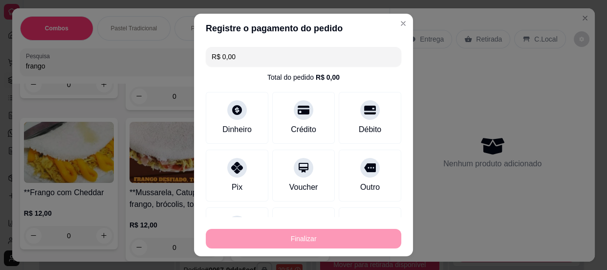
type input "0"
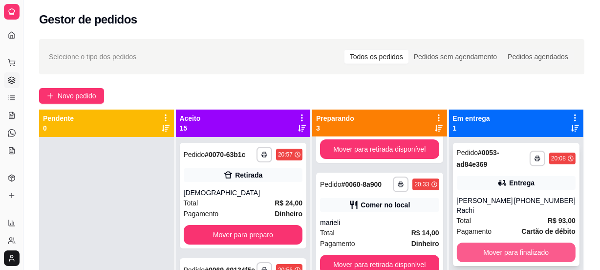
click at [487, 242] on button "Mover para finalizado" at bounding box center [516, 252] width 119 height 20
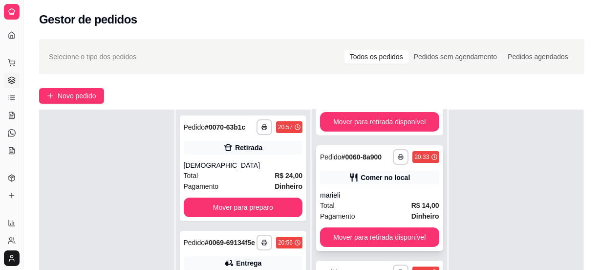
scroll to position [44, 0]
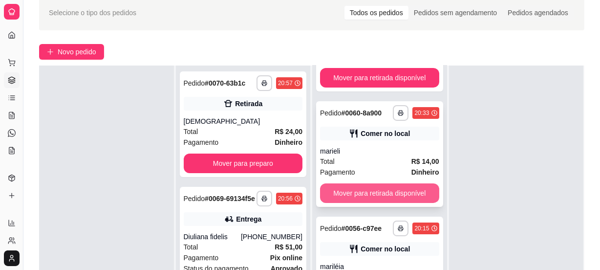
click at [379, 188] on button "Mover para retirada disponível" at bounding box center [379, 193] width 119 height 20
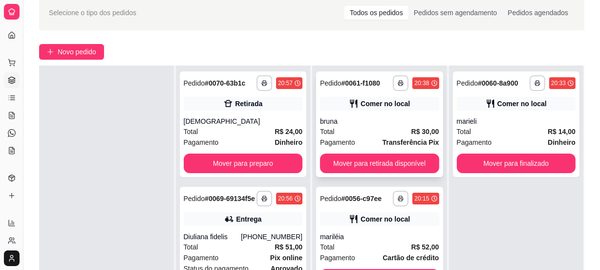
scroll to position [0, 0]
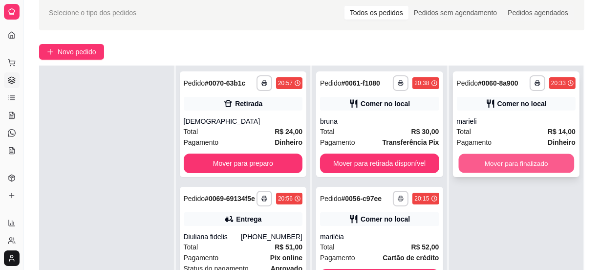
click at [493, 161] on button "Mover para finalizado" at bounding box center [515, 163] width 115 height 19
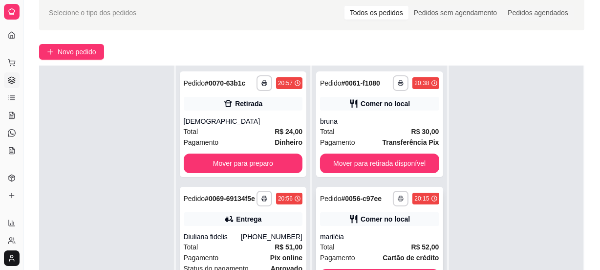
scroll to position [133, 0]
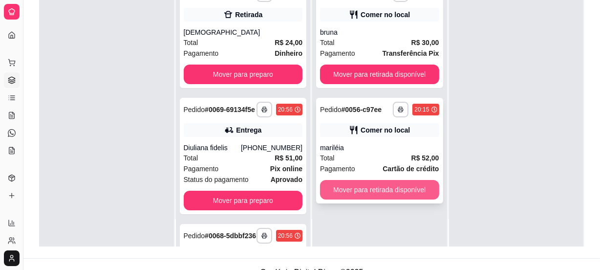
click at [378, 184] on button "Mover para retirada disponível" at bounding box center [379, 190] width 119 height 20
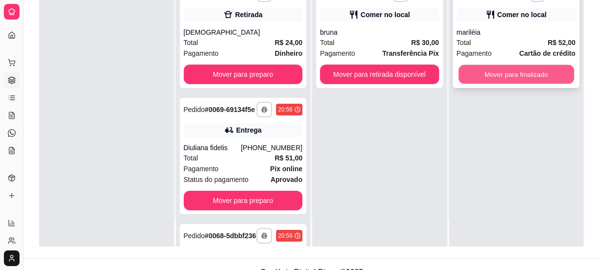
click at [511, 66] on button "Mover para finalizado" at bounding box center [515, 74] width 115 height 19
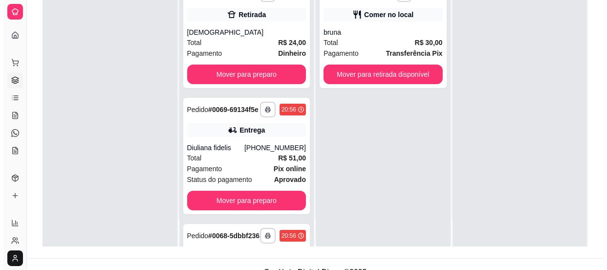
scroll to position [0, 0]
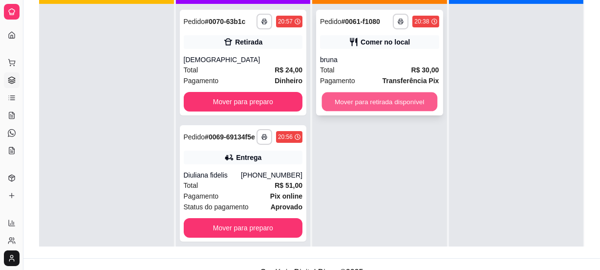
click at [384, 94] on button "Mover para retirada disponível" at bounding box center [379, 101] width 115 height 19
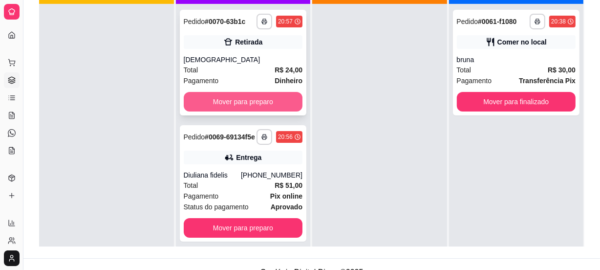
click at [275, 98] on button "Mover para preparo" at bounding box center [243, 102] width 119 height 20
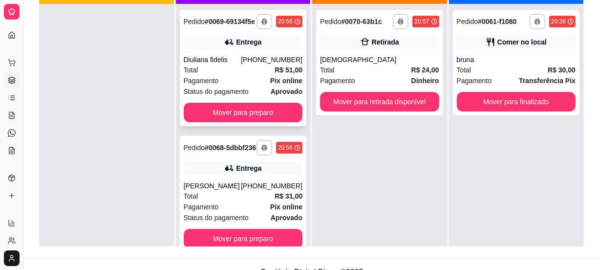
click at [249, 64] on div "(47) 99174-7746" at bounding box center [272, 60] width 62 height 10
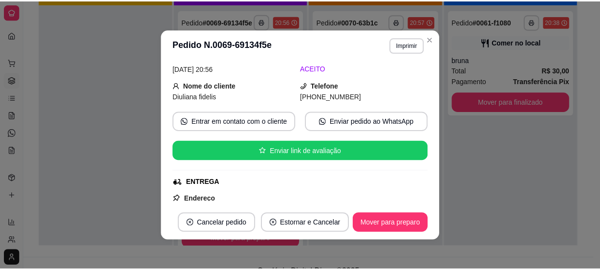
scroll to position [133, 0]
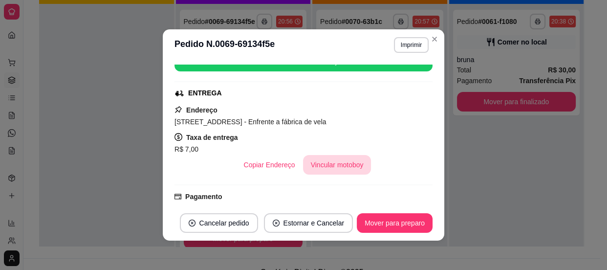
click at [340, 164] on button "Vincular motoboy" at bounding box center [337, 165] width 68 height 20
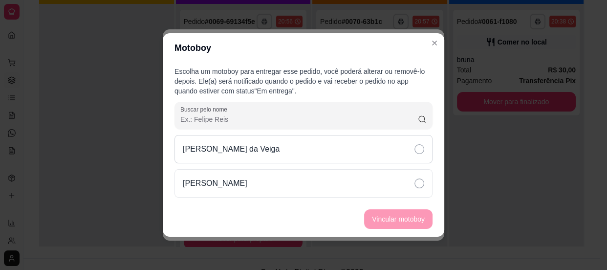
click at [370, 148] on div "[PERSON_NAME] da Veiga" at bounding box center [303, 149] width 258 height 28
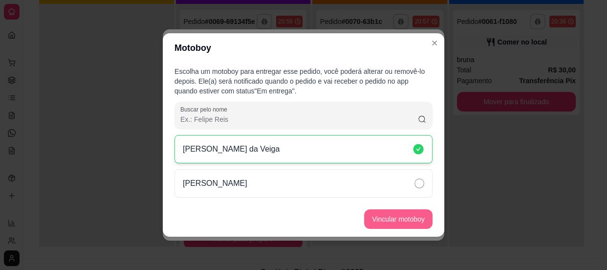
click at [385, 218] on button "Vincular motoboy" at bounding box center [398, 219] width 68 height 20
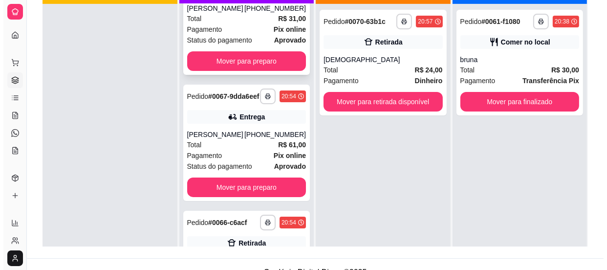
scroll to position [222, 0]
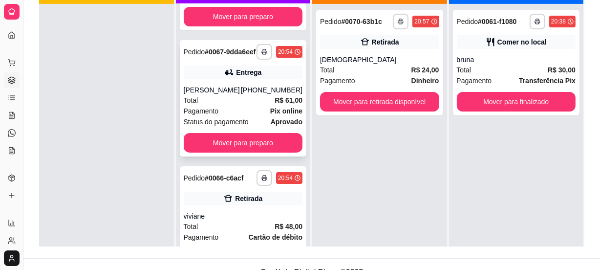
click at [250, 116] on div "Pagamento Pix online" at bounding box center [243, 111] width 119 height 11
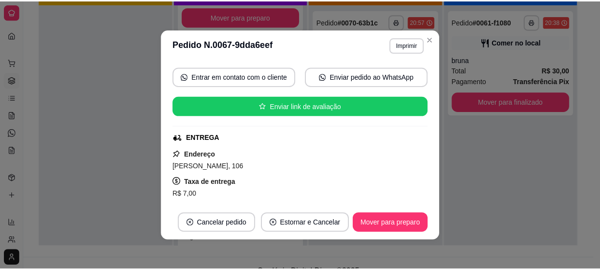
scroll to position [177, 0]
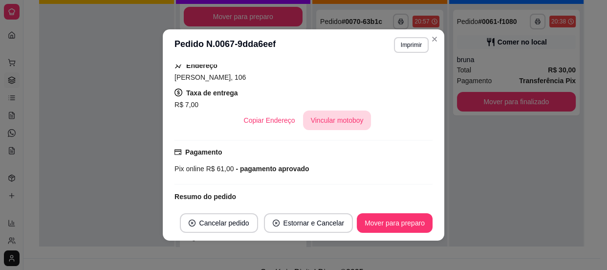
click at [330, 120] on button "Vincular motoboy" at bounding box center [337, 120] width 68 height 20
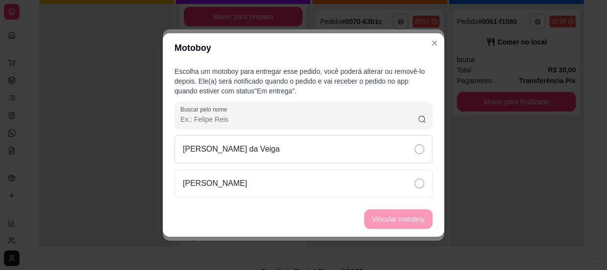
click at [340, 150] on div "[PERSON_NAME] da Veiga" at bounding box center [303, 149] width 258 height 28
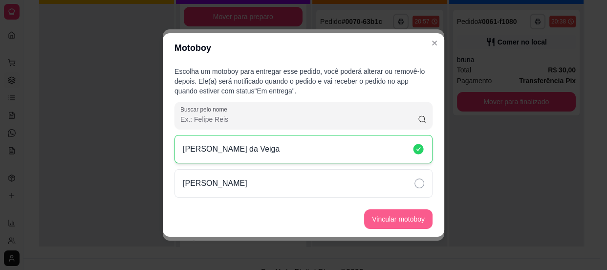
click at [397, 219] on button "Vincular motoboy" at bounding box center [398, 219] width 68 height 20
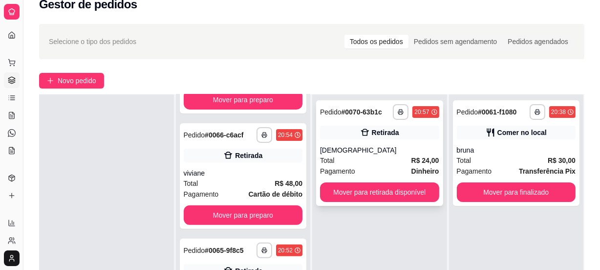
scroll to position [60, 0]
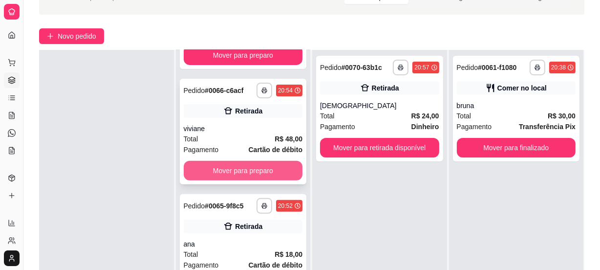
click at [233, 180] on button "Mover para preparo" at bounding box center [243, 171] width 119 height 20
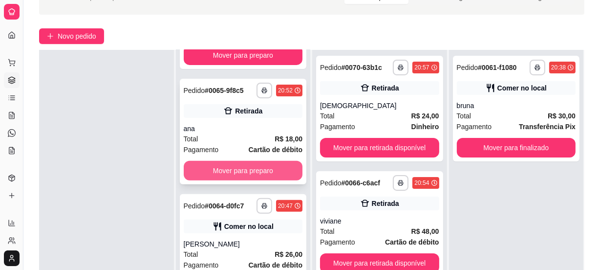
click at [230, 180] on button "Mover para preparo" at bounding box center [243, 171] width 119 height 20
click at [238, 180] on button "Mover para preparo" at bounding box center [243, 171] width 119 height 20
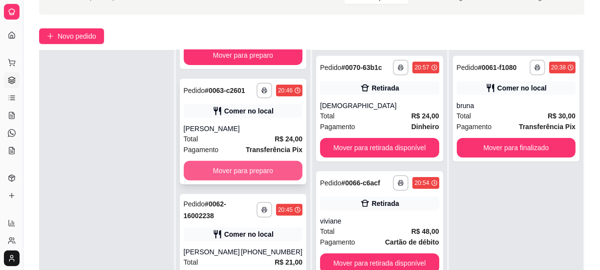
click at [237, 180] on button "Mover para preparo" at bounding box center [243, 171] width 119 height 20
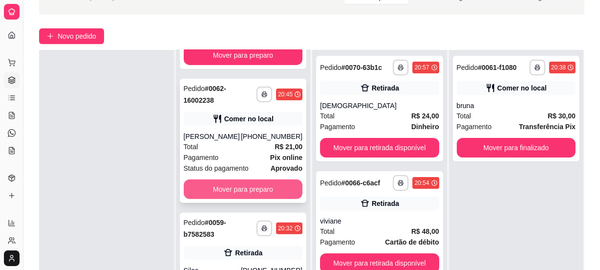
click at [244, 199] on button "Mover para preparo" at bounding box center [243, 189] width 119 height 20
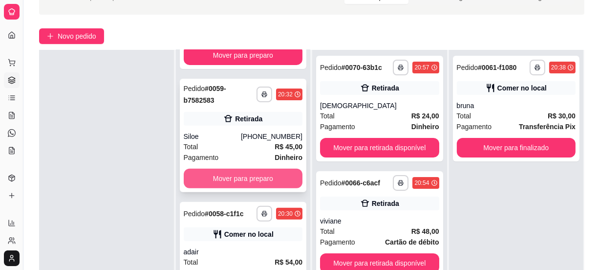
click at [243, 188] on button "Mover para preparo" at bounding box center [243, 179] width 119 height 20
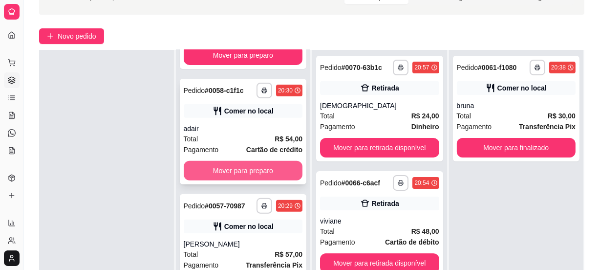
click at [251, 180] on button "Mover para preparo" at bounding box center [243, 171] width 119 height 20
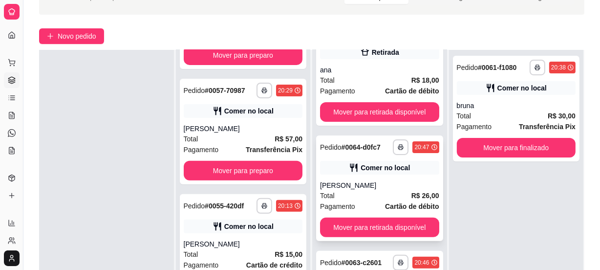
scroll to position [311, 0]
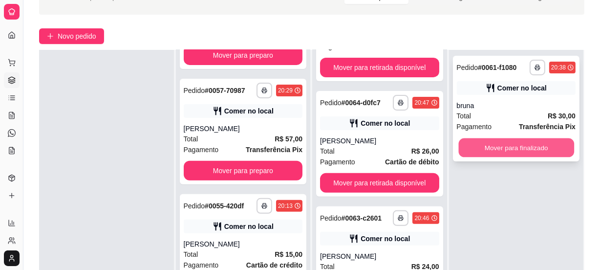
click at [469, 148] on button "Mover para finalizado" at bounding box center [515, 147] width 115 height 19
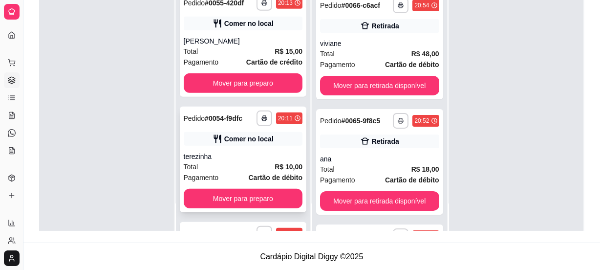
scroll to position [558, 0]
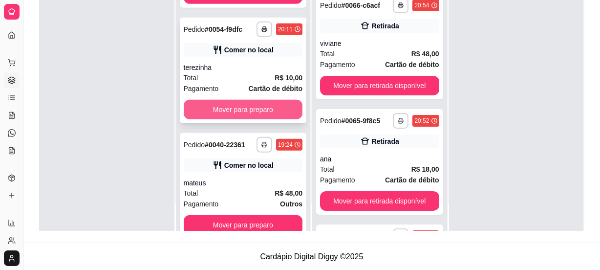
click at [246, 119] on button "Mover para preparo" at bounding box center [243, 110] width 119 height 20
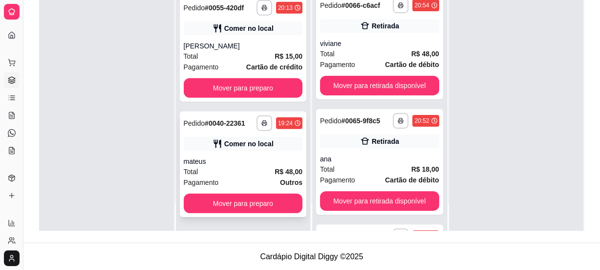
scroll to position [487, 0]
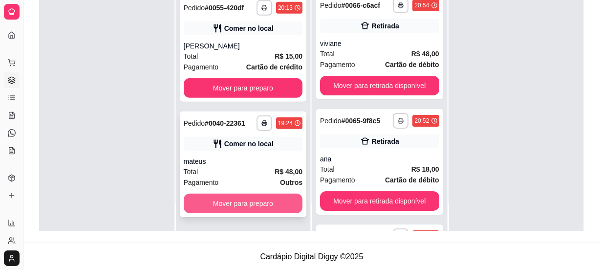
click at [246, 199] on button "Mover para preparo" at bounding box center [243, 203] width 119 height 20
click at [244, 204] on button "Mover para preparo" at bounding box center [242, 203] width 115 height 19
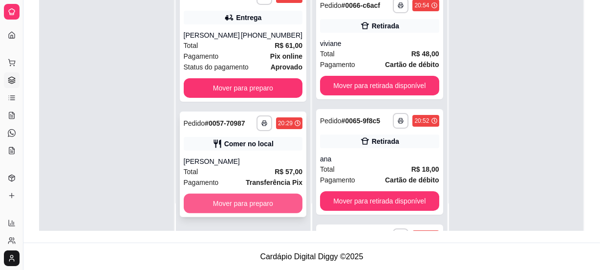
scroll to position [257, 0]
click at [244, 200] on button "Mover para preparo" at bounding box center [243, 203] width 119 height 20
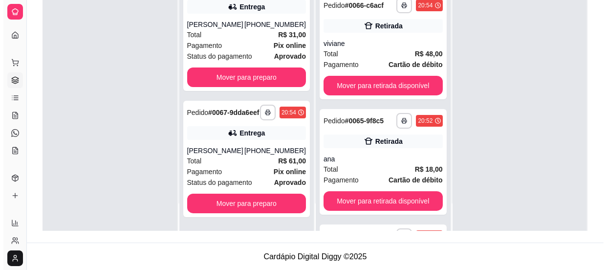
scroll to position [97, 0]
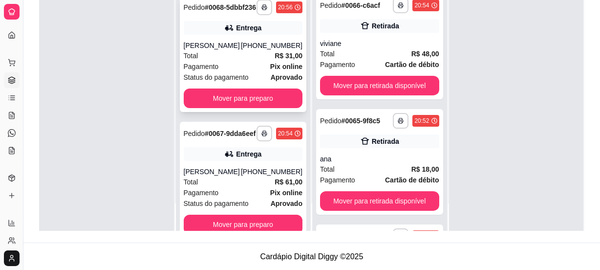
click at [252, 61] on div "Total R$ 31,00" at bounding box center [243, 55] width 119 height 11
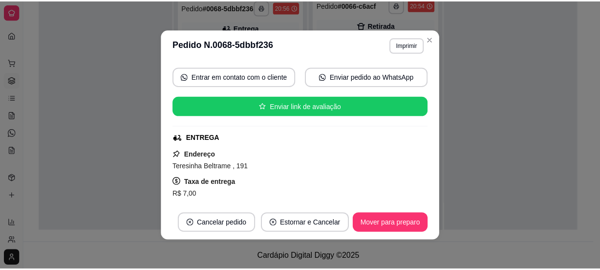
scroll to position [177, 0]
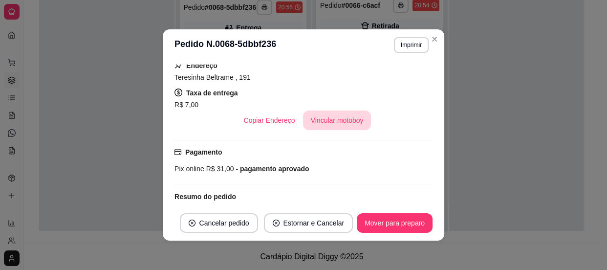
click at [327, 114] on button "Vincular motoboy" at bounding box center [337, 120] width 68 height 20
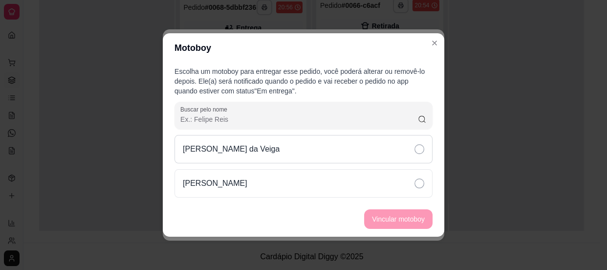
click at [392, 146] on div "[PERSON_NAME] da Veiga" at bounding box center [303, 149] width 258 height 28
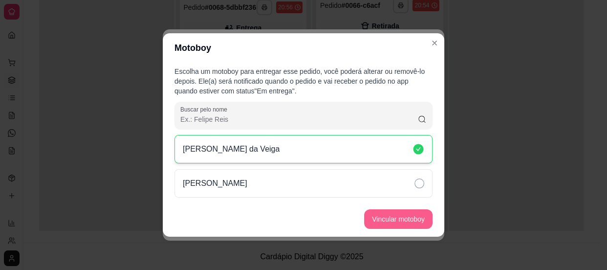
click at [394, 220] on button "Vincular motoboy" at bounding box center [398, 219] width 68 height 20
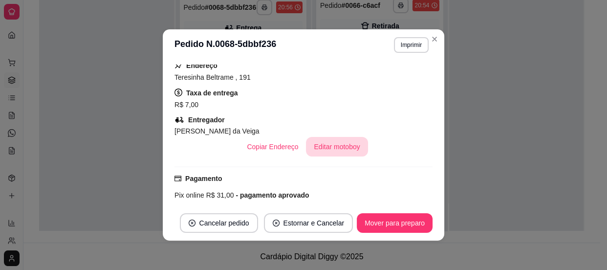
click at [327, 149] on button "Editar motoboy" at bounding box center [337, 147] width 62 height 20
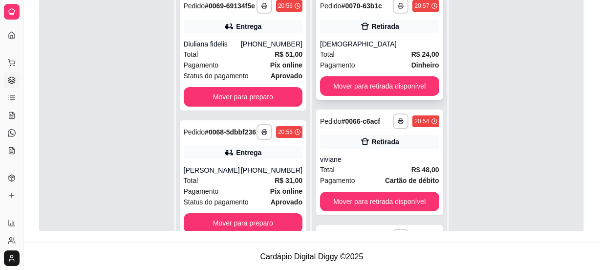
scroll to position [60, 0]
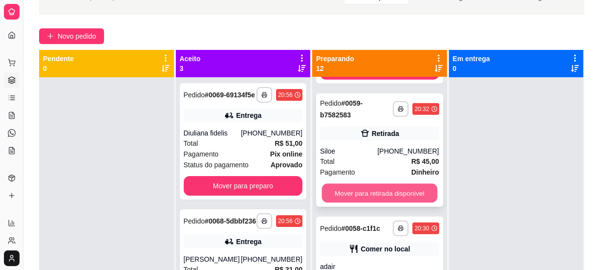
click at [391, 190] on button "Mover para retirada disponível" at bounding box center [379, 193] width 115 height 19
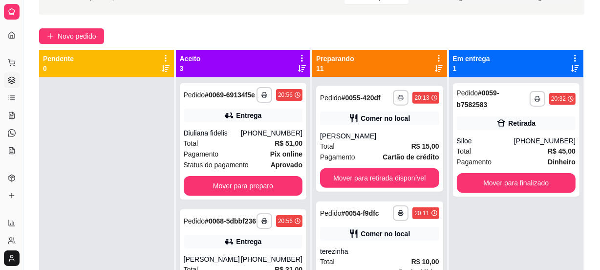
scroll to position [933, 0]
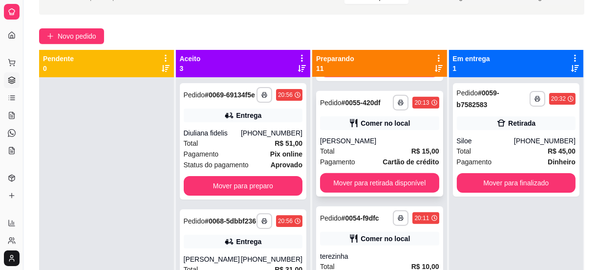
click at [376, 133] on div "**********" at bounding box center [379, 144] width 127 height 106
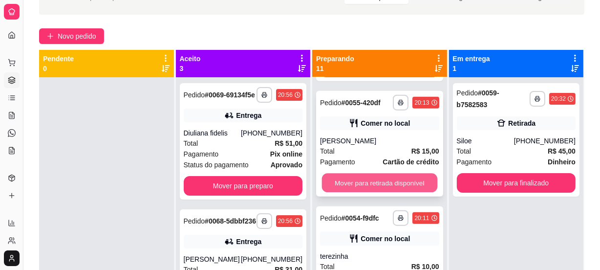
click at [382, 183] on button "Mover para retirada disponível" at bounding box center [379, 182] width 115 height 19
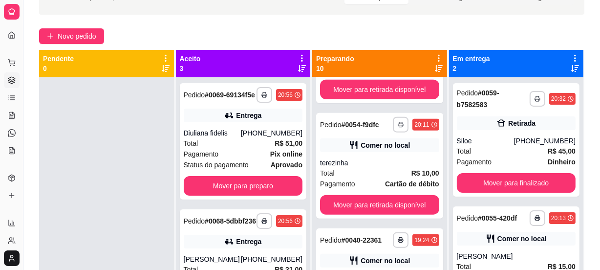
scroll to position [27, 0]
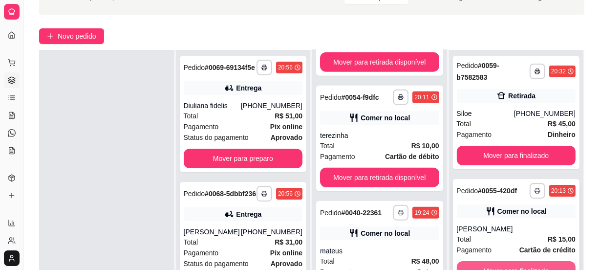
click at [497, 266] on button "Mover para finalizado" at bounding box center [516, 271] width 119 height 20
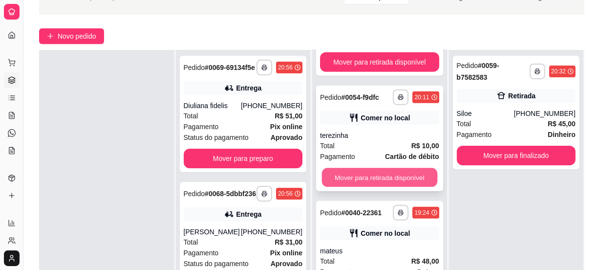
click at [388, 176] on button "Mover para retirada disponível" at bounding box center [379, 177] width 115 height 19
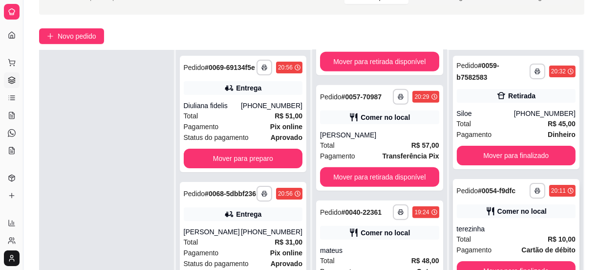
scroll to position [104, 0]
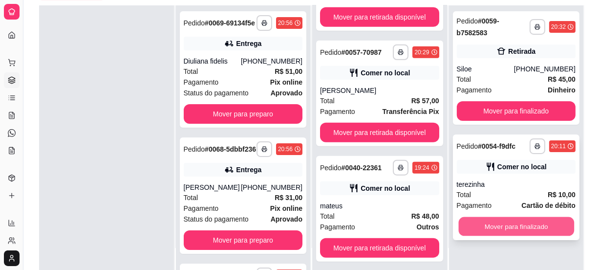
click at [495, 222] on button "Mover para finalizado" at bounding box center [515, 226] width 115 height 19
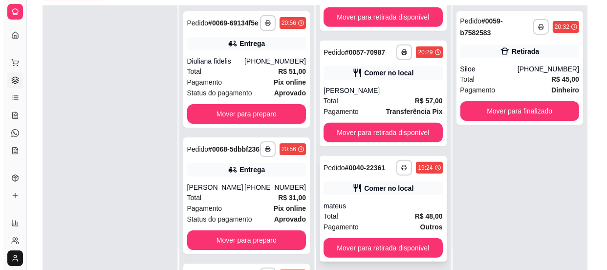
scroll to position [796, 0]
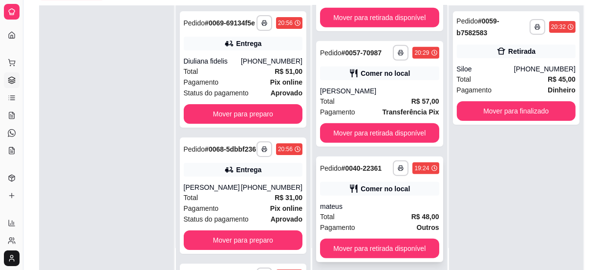
click at [382, 206] on div "mateus" at bounding box center [379, 206] width 119 height 10
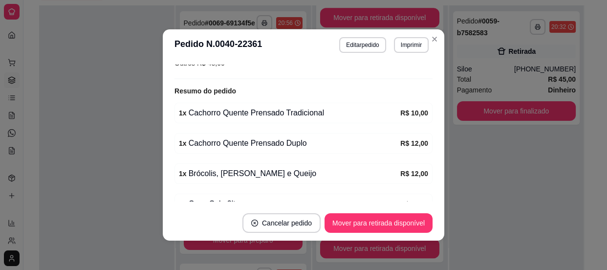
scroll to position [222, 0]
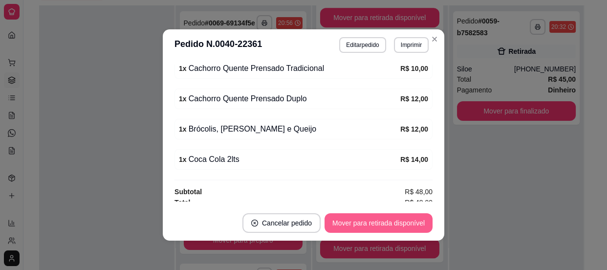
click at [375, 224] on button "Mover para retirada disponível" at bounding box center [378, 223] width 108 height 20
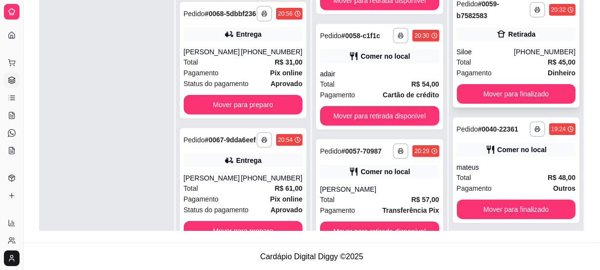
scroll to position [60, 0]
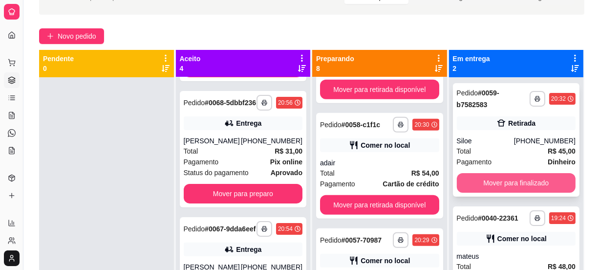
click at [481, 177] on button "Mover para finalizado" at bounding box center [516, 183] width 119 height 20
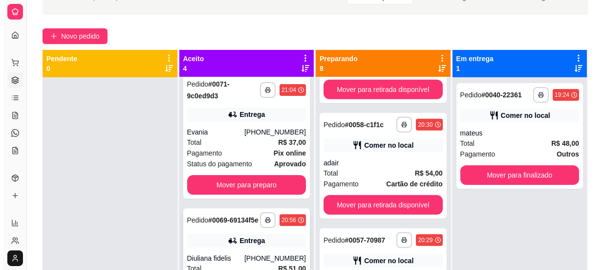
scroll to position [0, 0]
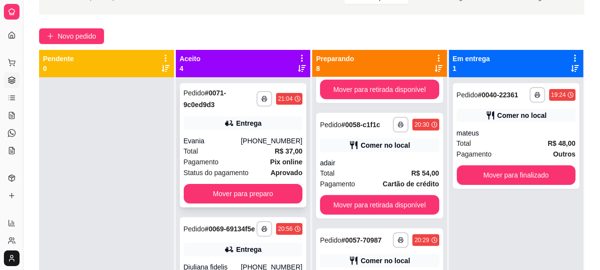
click at [252, 154] on div "Total R$ 37,00" at bounding box center [243, 151] width 119 height 11
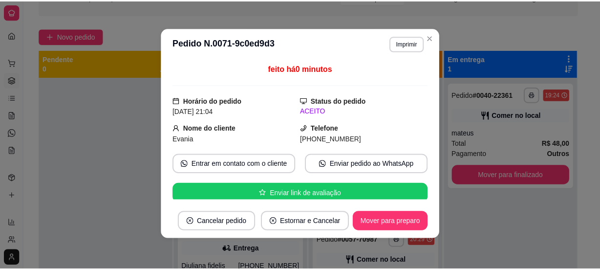
scroll to position [133, 0]
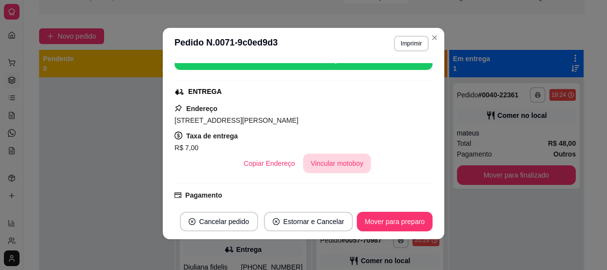
click at [333, 166] on button "Vincular motoboy" at bounding box center [337, 163] width 68 height 20
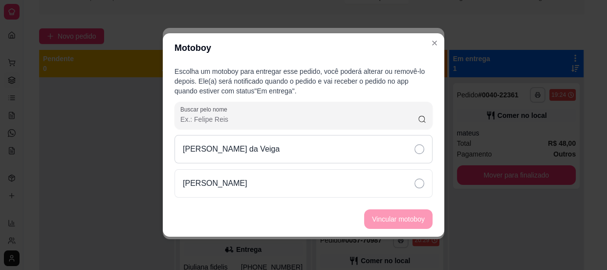
click at [395, 153] on div "[PERSON_NAME] da Veiga" at bounding box center [303, 149] width 258 height 28
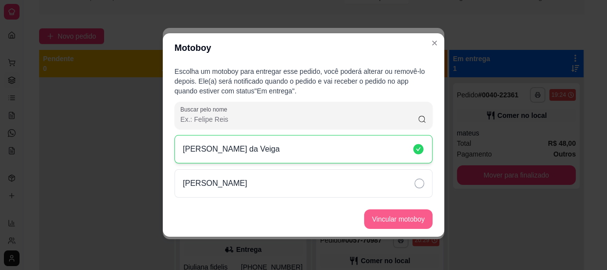
click at [399, 217] on button "Vincular motoboy" at bounding box center [398, 219] width 68 height 20
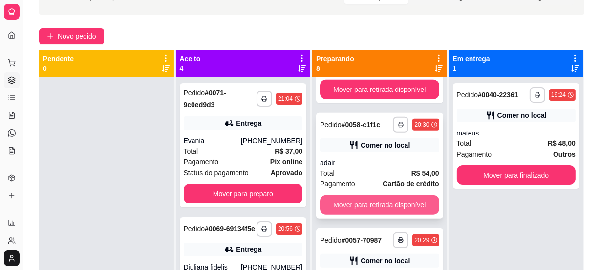
click at [362, 199] on button "Mover para retirada disponível" at bounding box center [379, 205] width 119 height 20
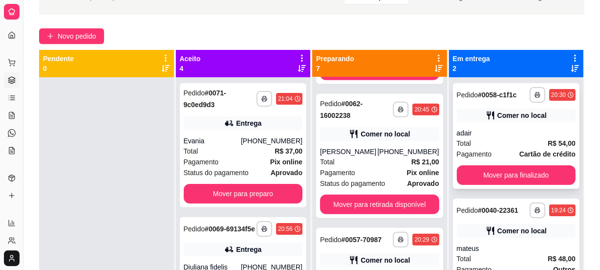
scroll to position [566, 0]
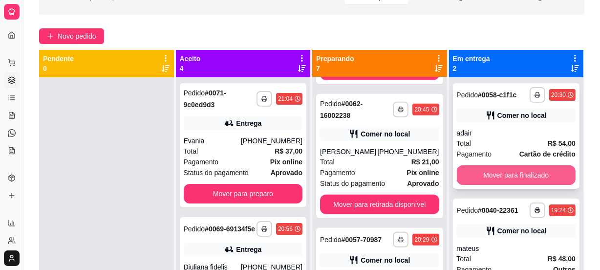
click at [480, 171] on button "Mover para finalizado" at bounding box center [516, 175] width 119 height 20
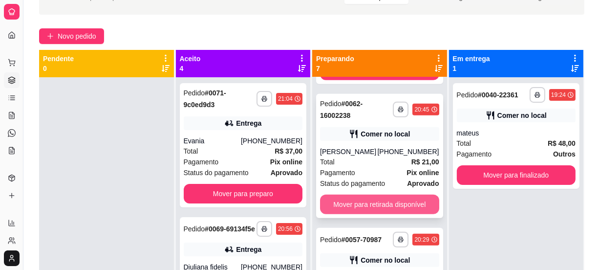
click at [366, 203] on button "Mover para retirada disponível" at bounding box center [379, 204] width 119 height 20
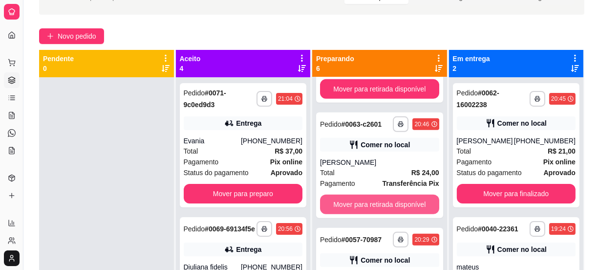
scroll to position [431, 0]
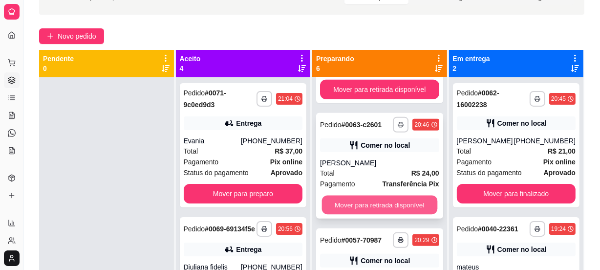
click at [365, 203] on button "Mover para retirada disponível" at bounding box center [379, 204] width 115 height 19
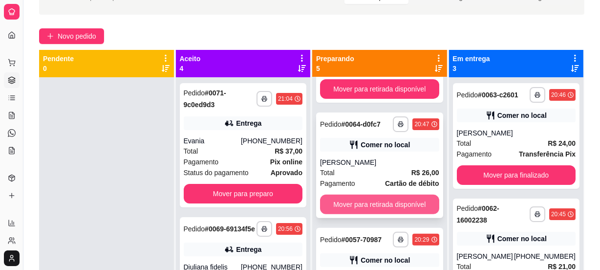
scroll to position [317, 0]
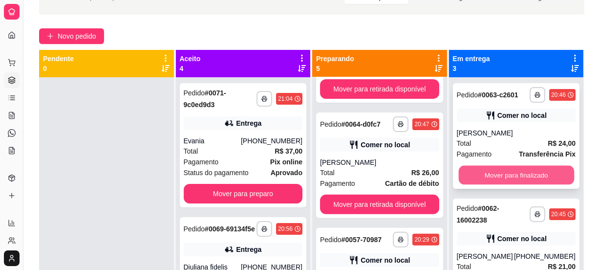
click at [486, 171] on button "Mover para finalizado" at bounding box center [515, 175] width 115 height 19
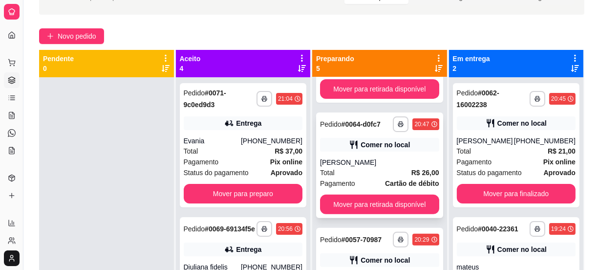
scroll to position [27, 0]
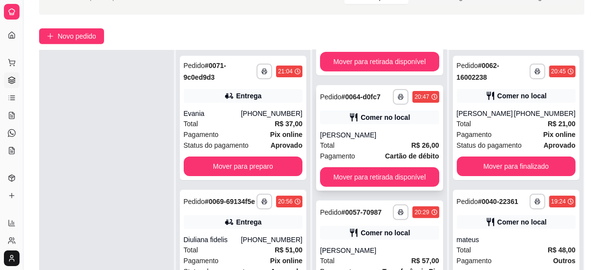
click at [379, 174] on button "Mover para retirada disponível" at bounding box center [379, 177] width 119 height 20
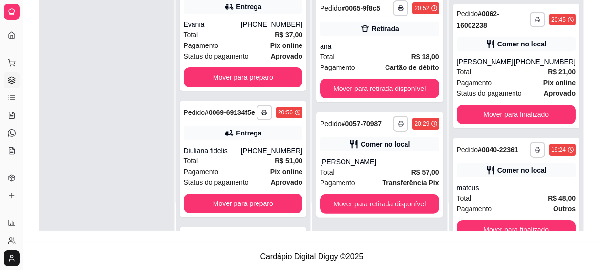
scroll to position [104, 0]
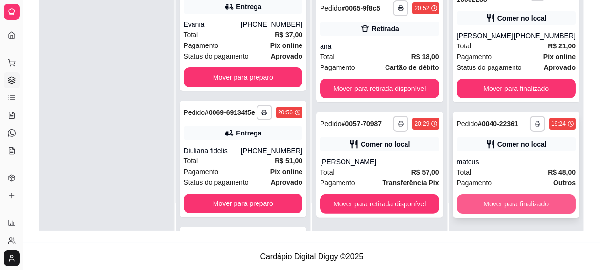
click at [531, 201] on button "Mover para finalizado" at bounding box center [516, 204] width 119 height 20
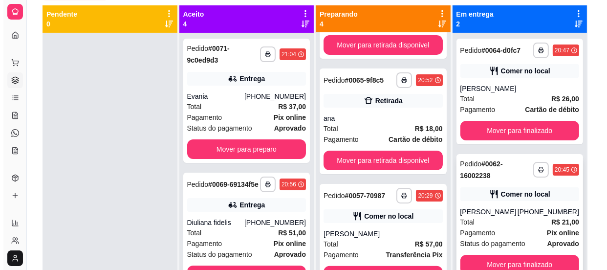
scroll to position [27, 0]
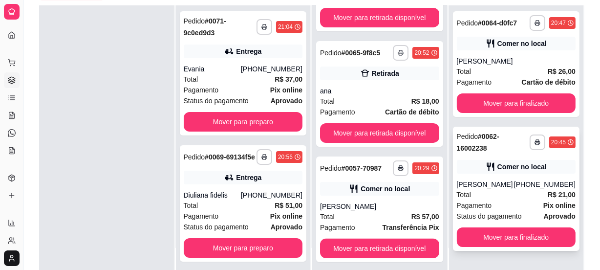
click at [485, 184] on div "Luiz Ricardo" at bounding box center [485, 184] width 57 height 10
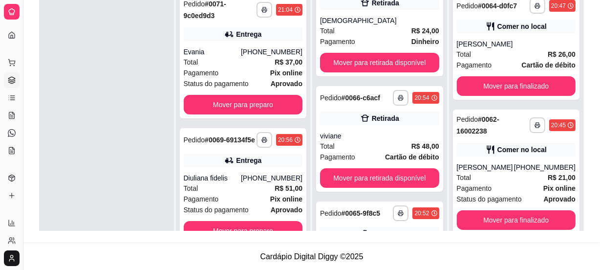
scroll to position [0, 0]
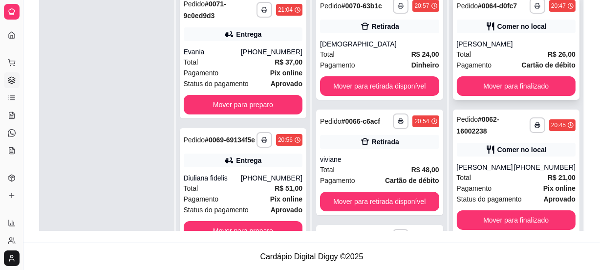
click at [474, 78] on button "Mover para finalizado" at bounding box center [516, 86] width 119 height 20
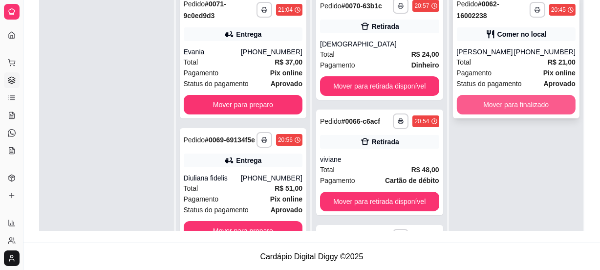
click at [501, 106] on button "Mover para finalizado" at bounding box center [516, 105] width 119 height 20
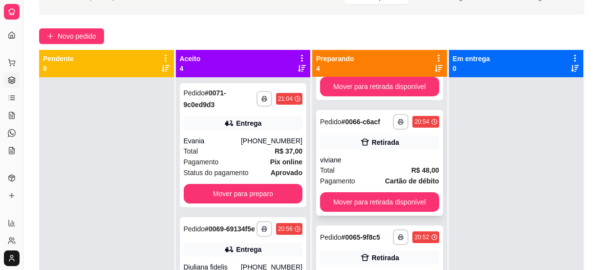
scroll to position [177, 0]
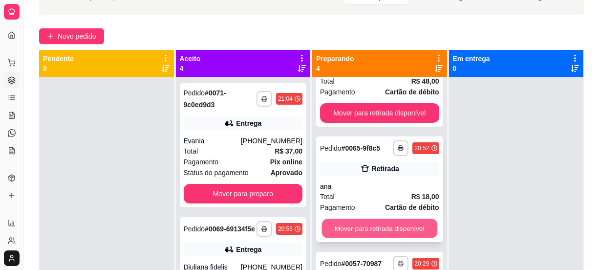
click at [361, 231] on button "Mover para retirada disponível" at bounding box center [379, 228] width 115 height 19
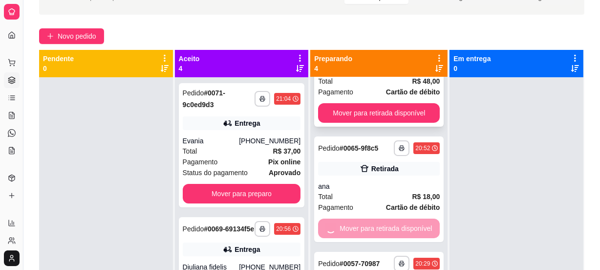
scroll to position [86, 0]
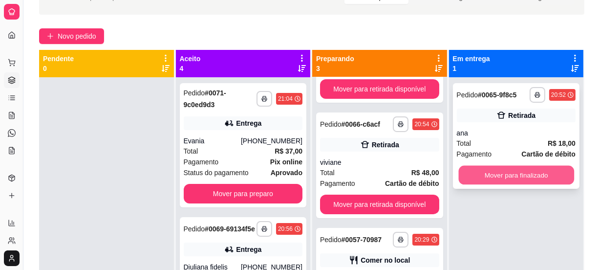
click at [497, 169] on button "Mover para finalizado" at bounding box center [515, 175] width 115 height 19
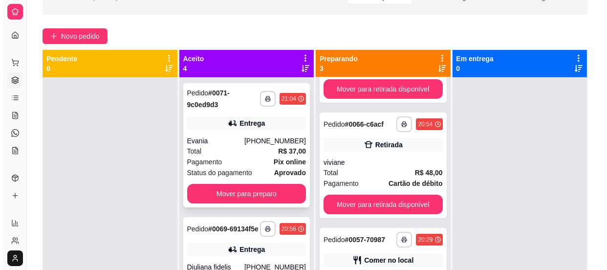
scroll to position [0, 0]
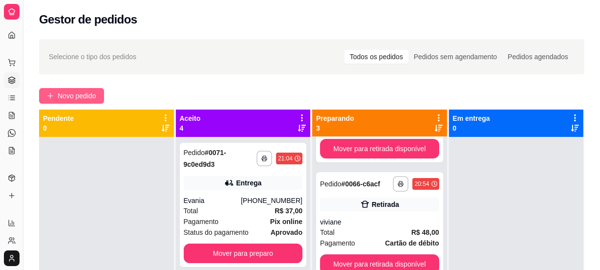
click at [95, 92] on span "Novo pedido" at bounding box center [77, 95] width 39 height 11
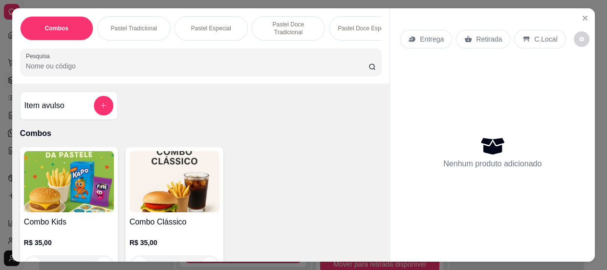
click at [73, 64] on input "Pesquisa" at bounding box center [197, 66] width 342 height 10
click at [70, 71] on input "Pesquisa" at bounding box center [197, 66] width 342 height 10
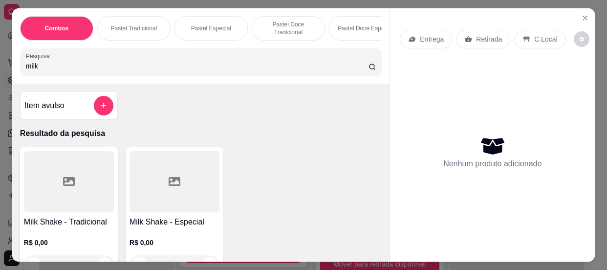
scroll to position [44, 0]
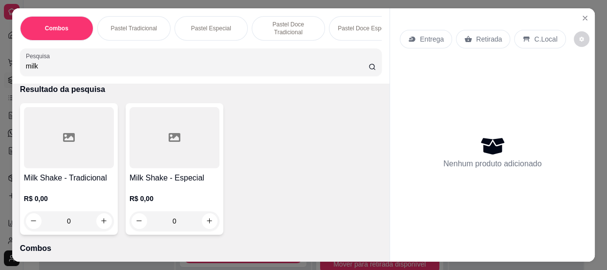
type input "milk"
click at [86, 163] on div at bounding box center [69, 137] width 90 height 61
click at [191, 137] on div at bounding box center [174, 137] width 90 height 61
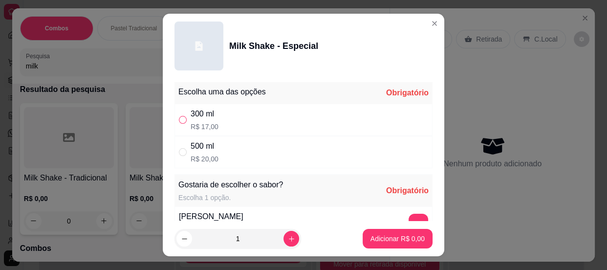
click at [179, 120] on input "" at bounding box center [183, 120] width 8 height 8
radio input "true"
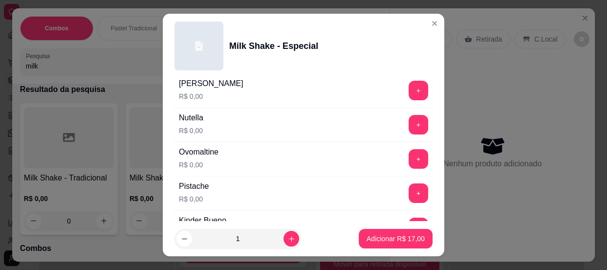
scroll to position [222, 0]
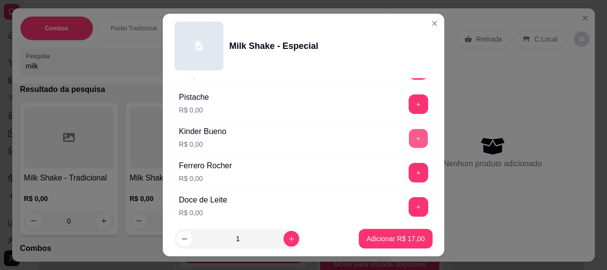
click at [409, 135] on button "+" at bounding box center [418, 137] width 19 height 19
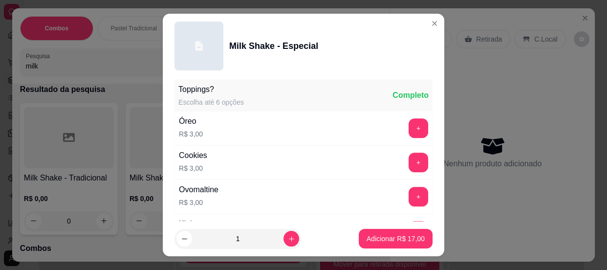
scroll to position [18, 0]
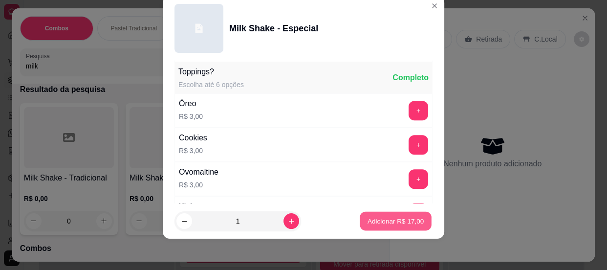
click at [390, 217] on p "Adicionar R$ 17,00" at bounding box center [395, 220] width 57 height 9
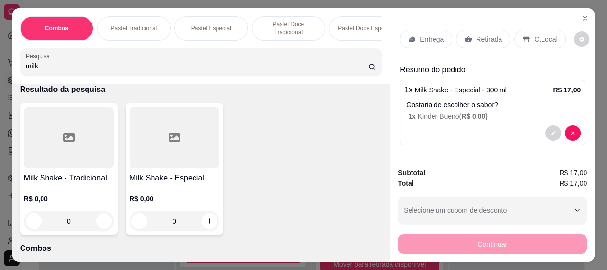
click at [525, 39] on div "C.Local" at bounding box center [539, 39] width 51 height 19
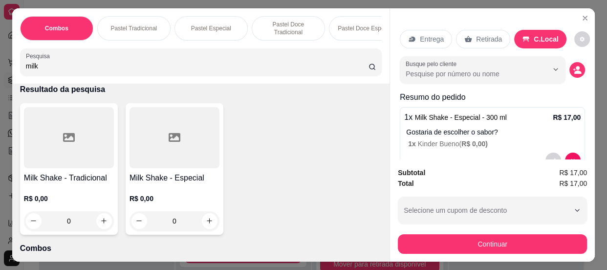
drag, startPoint x: 49, startPoint y: 71, endPoint x: 0, endPoint y: 72, distance: 48.9
click at [0, 72] on div "Combos Pastel Tradicional Pastel Especial Pastel Doce Tradicional Pastel Doce E…" at bounding box center [303, 135] width 607 height 270
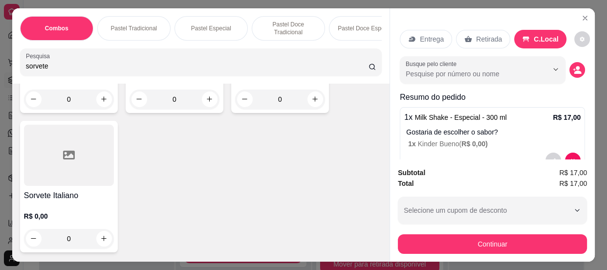
scroll to position [222, 0]
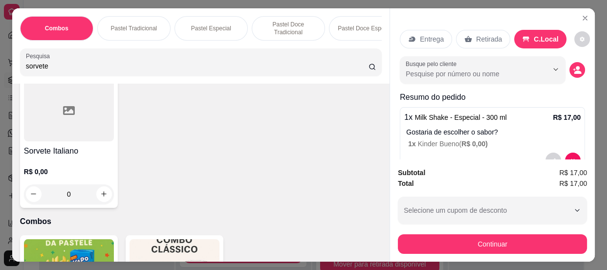
type input "sorvete"
click at [84, 135] on div at bounding box center [69, 110] width 90 height 61
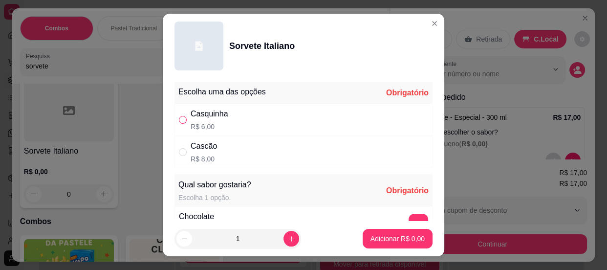
click at [180, 120] on input "" at bounding box center [183, 120] width 8 height 8
radio input "true"
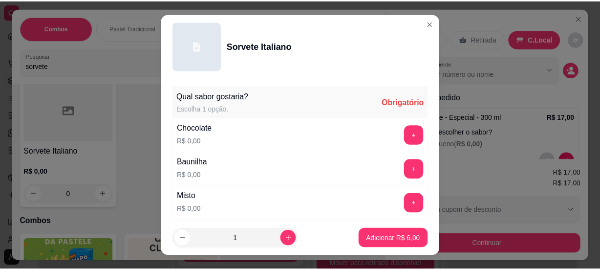
scroll to position [133, 0]
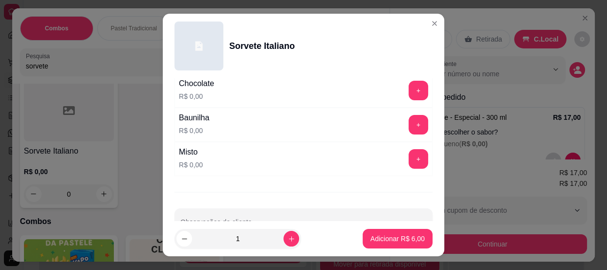
click at [239, 153] on div "Misto R$ 0,00 +" at bounding box center [303, 159] width 258 height 34
click at [408, 161] on button "+" at bounding box center [418, 159] width 20 height 20
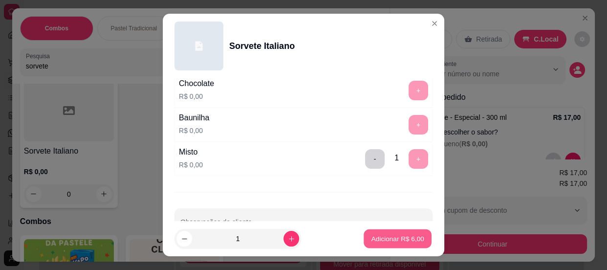
click at [383, 233] on button "Adicionar R$ 6,00" at bounding box center [397, 238] width 68 height 19
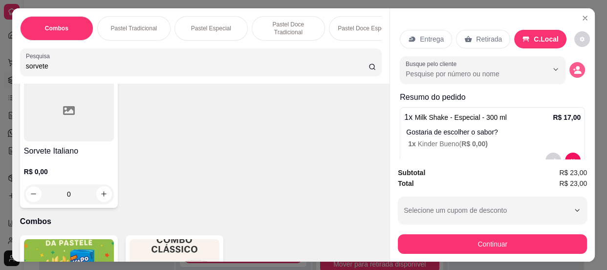
click at [569, 66] on button "decrease-product-quantity" at bounding box center [577, 70] width 16 height 16
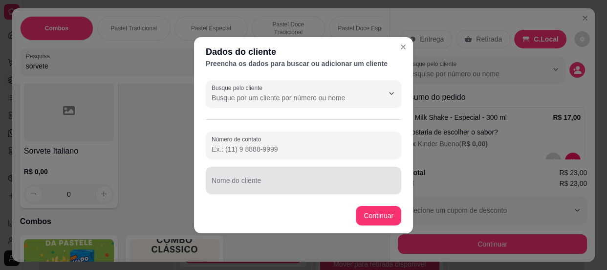
click at [224, 185] on input "Nome do cliente" at bounding box center [303, 184] width 184 height 10
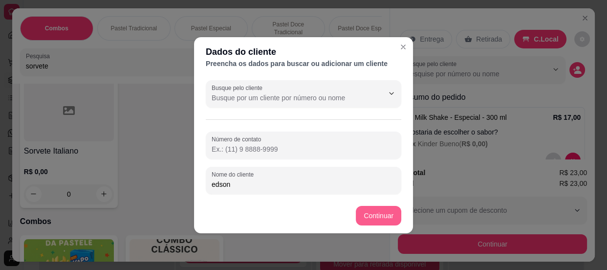
type input "edson"
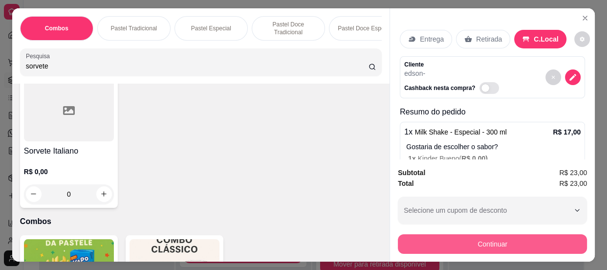
click at [498, 239] on button "Continuar" at bounding box center [492, 244] width 189 height 20
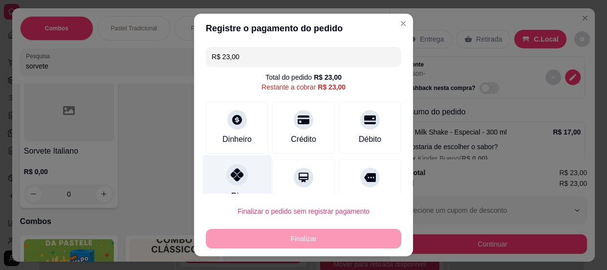
click at [232, 174] on icon at bounding box center [237, 174] width 13 height 13
type input "R$ 0,00"
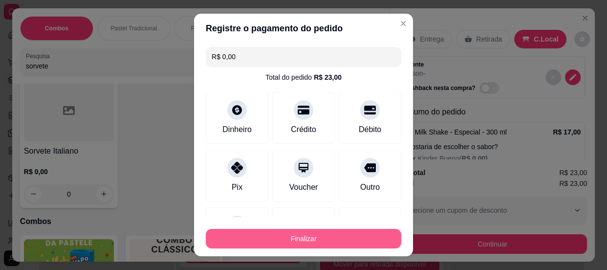
click at [276, 236] on button "Finalizar" at bounding box center [303, 239] width 195 height 20
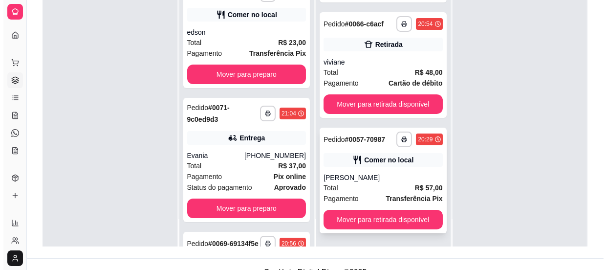
scroll to position [148, 0]
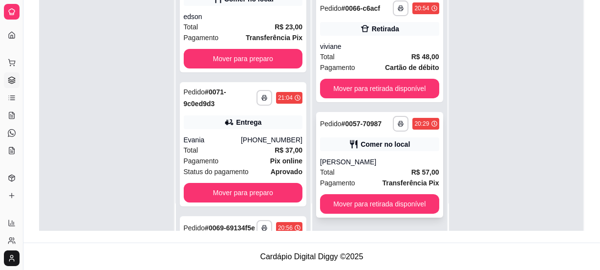
click at [352, 167] on div "Total R$ 57,00" at bounding box center [379, 172] width 119 height 11
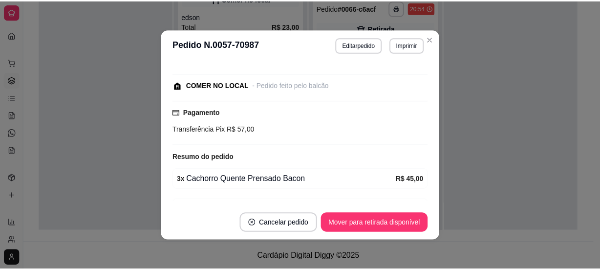
scroll to position [177, 0]
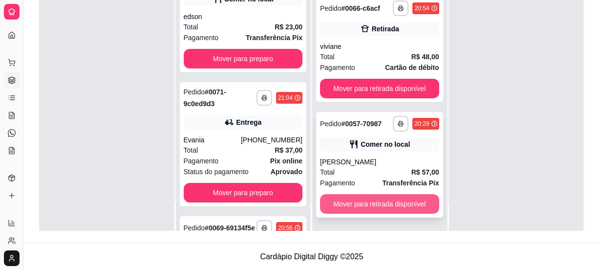
click at [384, 201] on button "Mover para retirada disponível" at bounding box center [379, 204] width 119 height 20
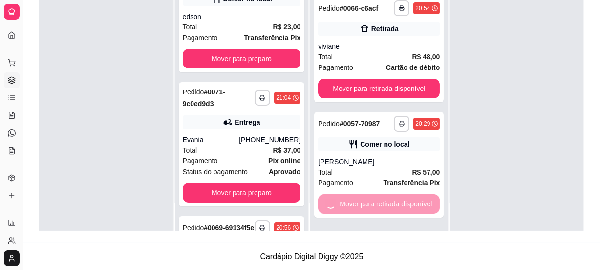
scroll to position [0, 0]
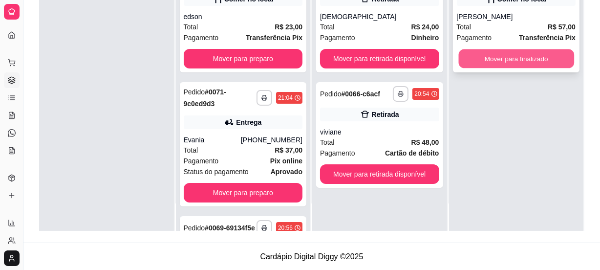
click at [523, 55] on button "Mover para finalizado" at bounding box center [515, 58] width 115 height 19
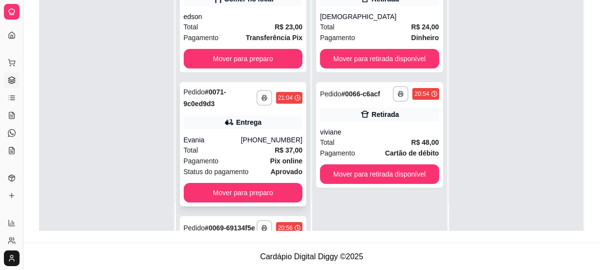
scroll to position [44, 0]
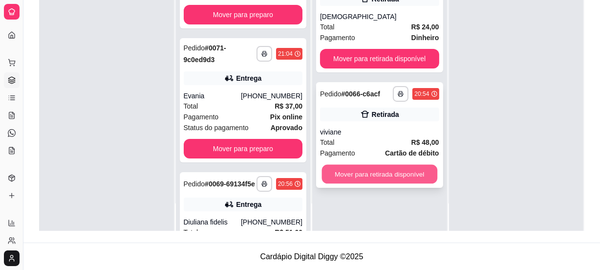
click at [362, 175] on button "Mover para retirada disponível" at bounding box center [379, 174] width 115 height 19
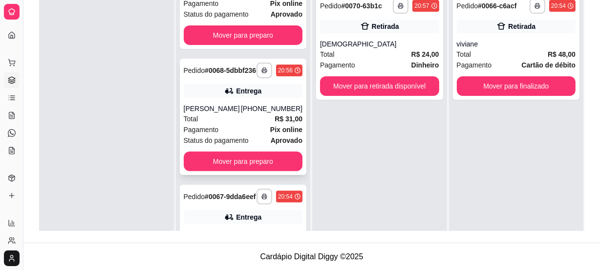
scroll to position [355, 0]
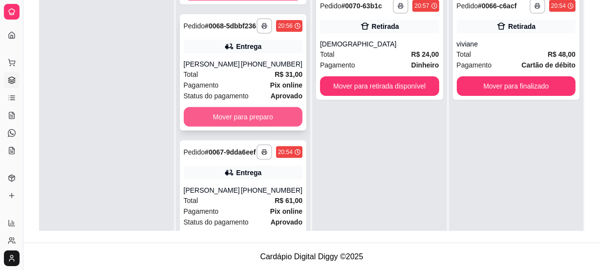
click at [232, 127] on button "Mover para preparo" at bounding box center [243, 117] width 119 height 20
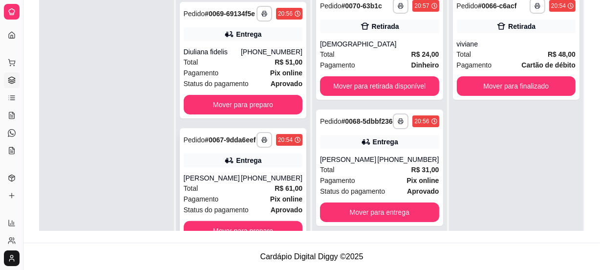
scroll to position [27, 0]
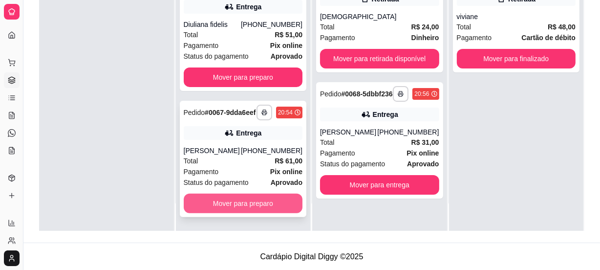
click at [241, 196] on button "Mover para preparo" at bounding box center [243, 203] width 119 height 20
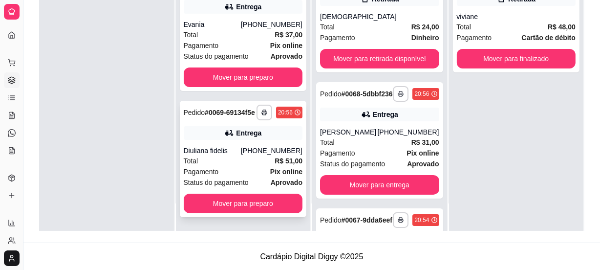
scroll to position [123, 0]
click at [227, 201] on button "Mover para preparo" at bounding box center [243, 203] width 119 height 20
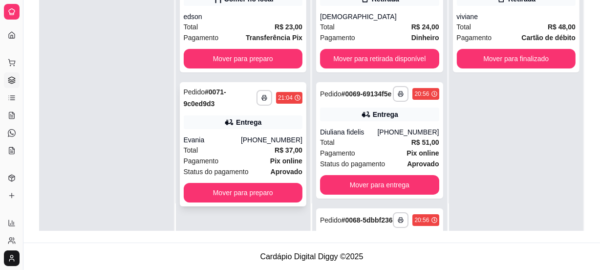
scroll to position [0, 0]
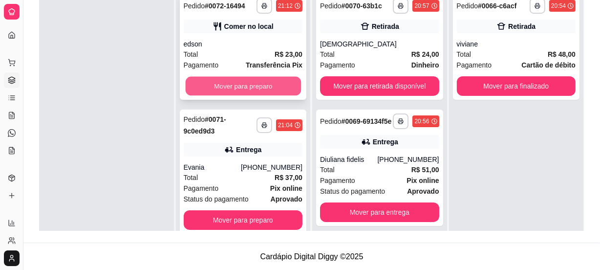
click at [264, 83] on button "Mover para preparo" at bounding box center [242, 86] width 115 height 19
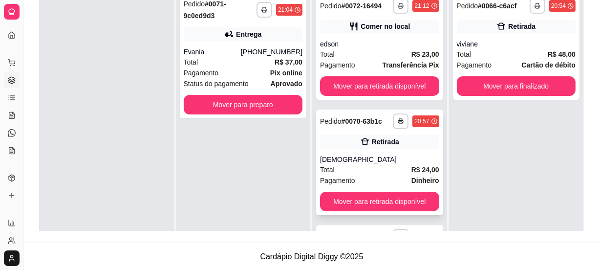
scroll to position [60, 0]
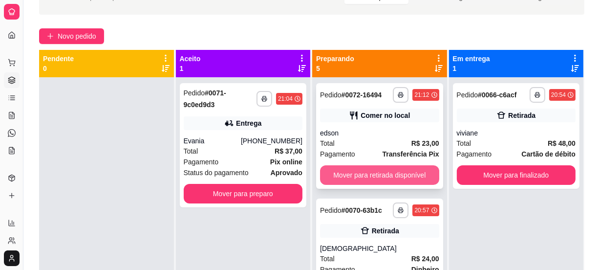
click at [372, 172] on button "Mover para retirada disponível" at bounding box center [379, 175] width 119 height 20
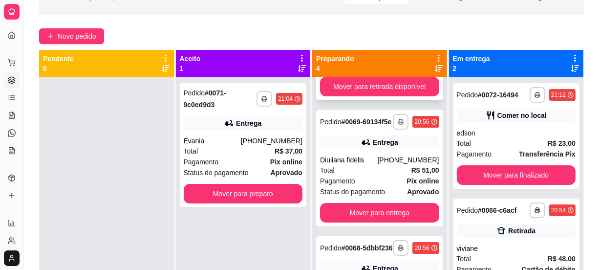
scroll to position [256, 0]
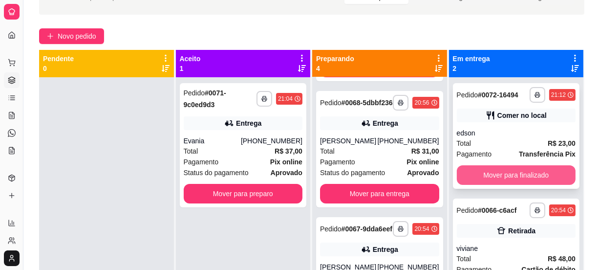
click at [512, 171] on button "Mover para finalizado" at bounding box center [516, 175] width 119 height 20
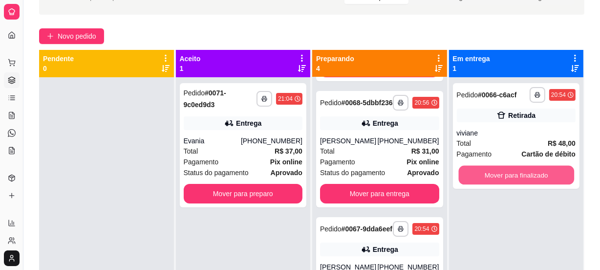
click at [512, 171] on button "Mover para finalizado" at bounding box center [515, 175] width 115 height 19
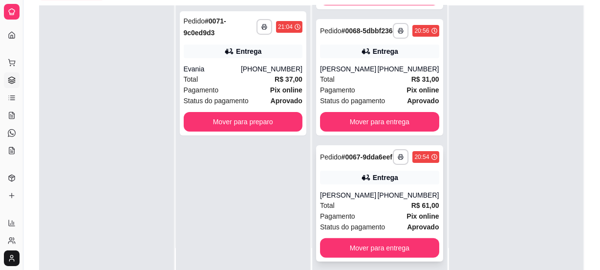
scroll to position [148, 0]
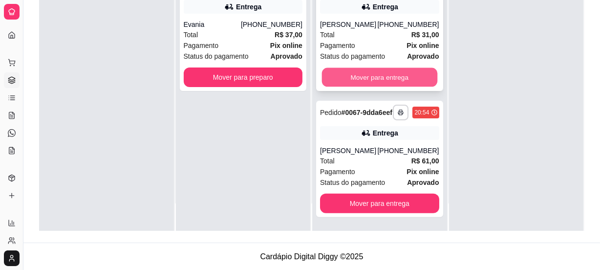
click at [375, 70] on button "Mover para entrega" at bounding box center [379, 77] width 115 height 19
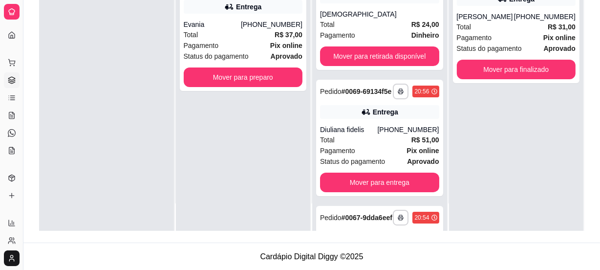
scroll to position [0, 0]
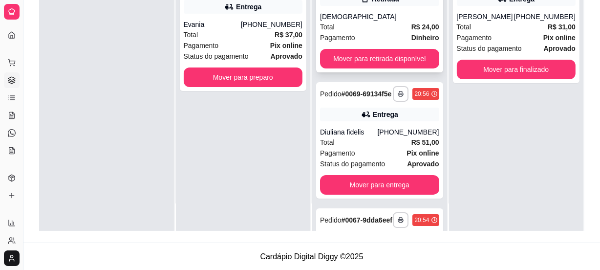
click at [381, 49] on button "Mover para retirada disponível" at bounding box center [379, 59] width 119 height 20
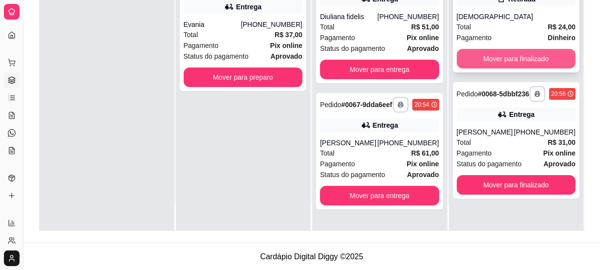
click at [487, 54] on button "Mover para finalizado" at bounding box center [516, 59] width 119 height 20
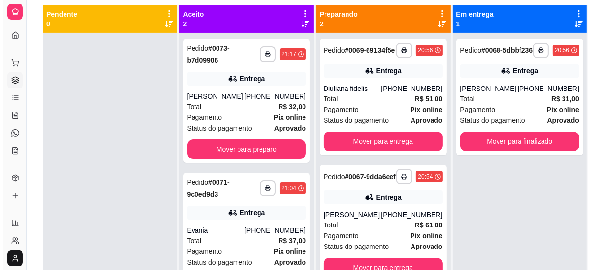
scroll to position [60, 0]
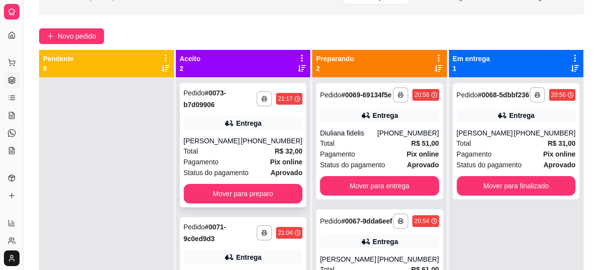
click at [227, 132] on div "**********" at bounding box center [243, 145] width 127 height 124
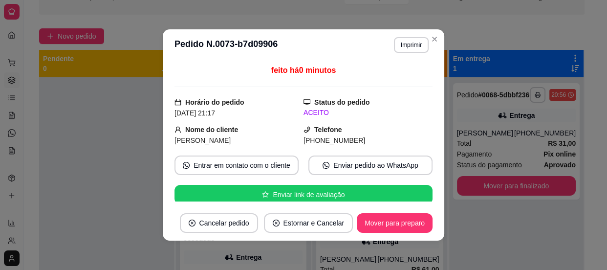
scroll to position [133, 0]
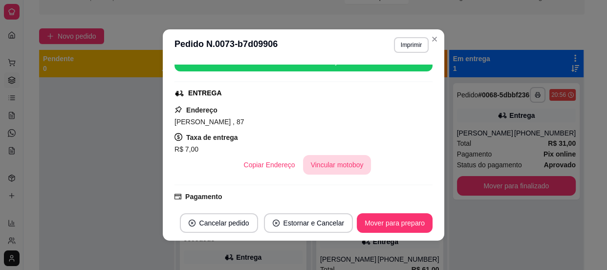
click at [313, 165] on button "Vincular motoboy" at bounding box center [337, 165] width 68 height 20
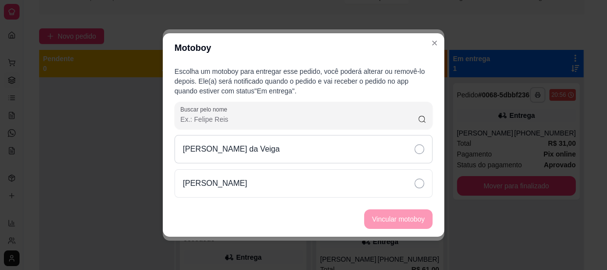
click at [382, 153] on div "[PERSON_NAME] da Veiga" at bounding box center [303, 149] width 258 height 28
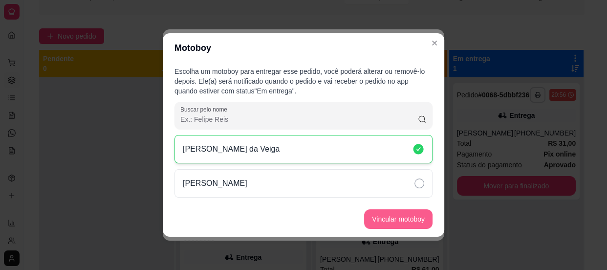
click at [373, 221] on button "Vincular motoboy" at bounding box center [398, 219] width 68 height 20
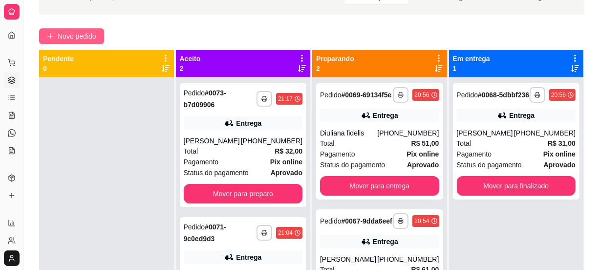
click at [68, 37] on span "Novo pedido" at bounding box center [77, 36] width 39 height 11
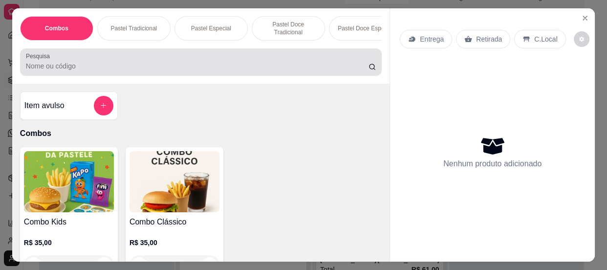
click at [120, 66] on input "Pesquisa" at bounding box center [197, 66] width 342 height 10
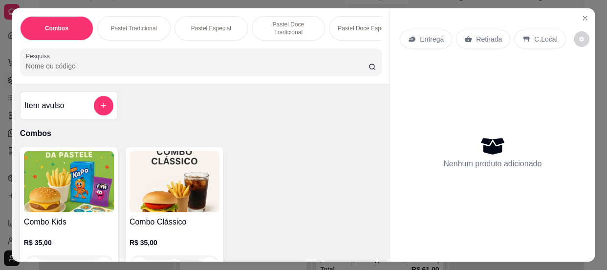
click at [78, 64] on input "Pesquisa" at bounding box center [197, 66] width 342 height 10
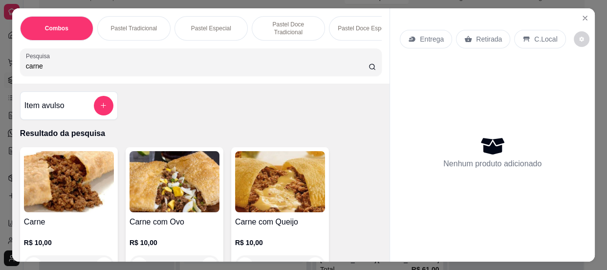
click at [87, 70] on input "carne" at bounding box center [197, 66] width 342 height 10
click at [81, 69] on input "carne" at bounding box center [197, 66] width 342 height 10
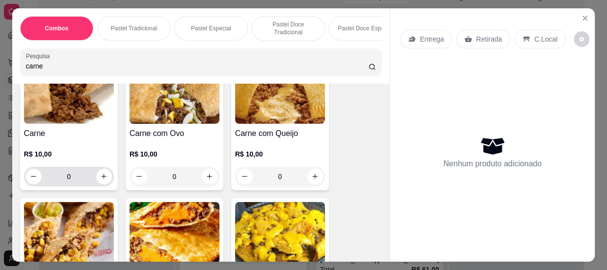
type input "carne"
click at [103, 184] on button "increase-product-quantity" at bounding box center [103, 176] width 15 height 15
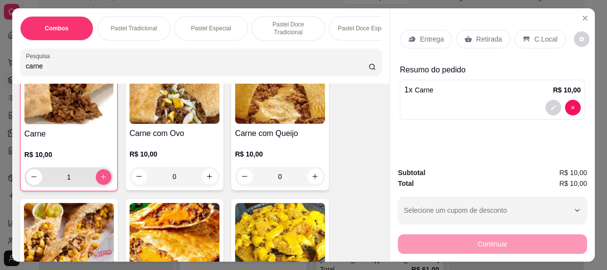
type input "1"
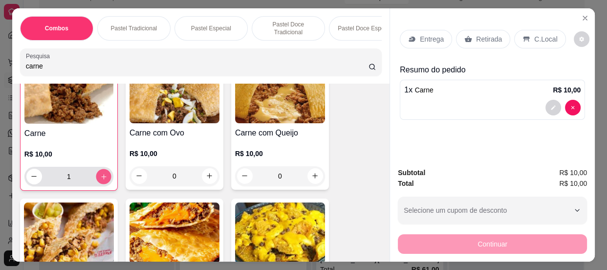
click at [103, 180] on icon "increase-product-quantity" at bounding box center [103, 175] width 7 height 7
type input "2"
click at [480, 34] on p "Retirada" at bounding box center [489, 39] width 26 height 10
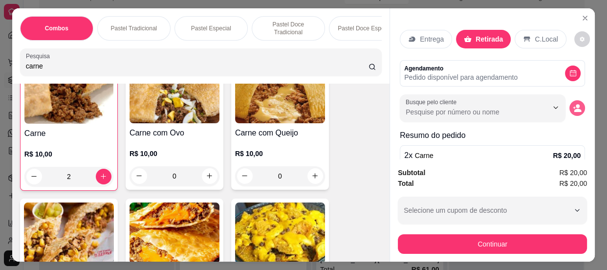
click at [572, 105] on icon "decrease-product-quantity" at bounding box center [576, 108] width 9 height 9
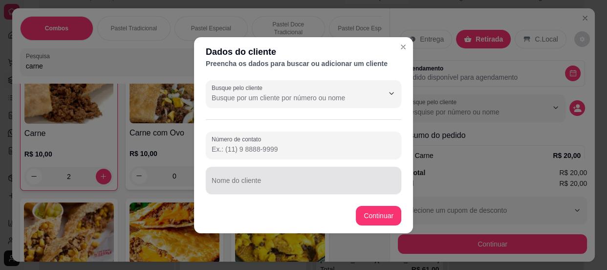
click at [243, 179] on input "Nome do cliente" at bounding box center [303, 184] width 184 height 10
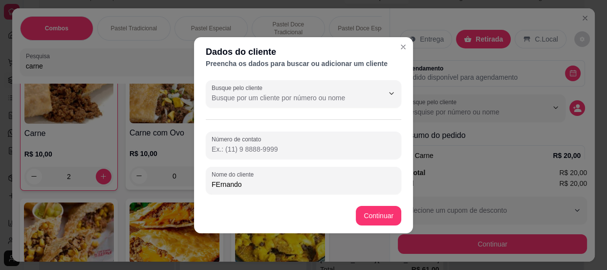
click at [215, 185] on input "FErnando" at bounding box center [303, 184] width 184 height 10
type input "Fernando"
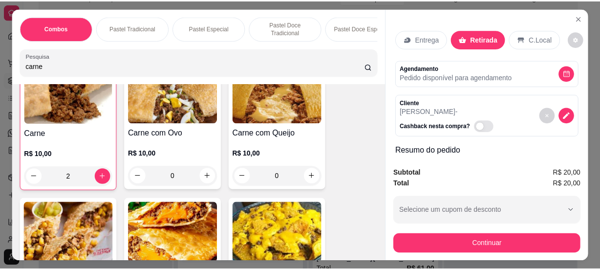
scroll to position [26, 0]
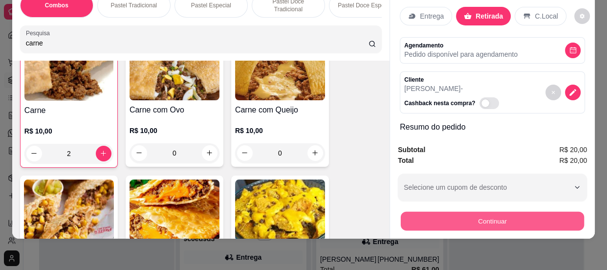
click at [494, 211] on button "Continuar" at bounding box center [492, 220] width 183 height 19
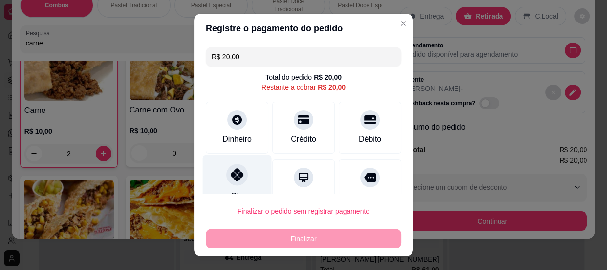
click at [231, 187] on div "Pix" at bounding box center [237, 182] width 69 height 57
type input "R$ 0,00"
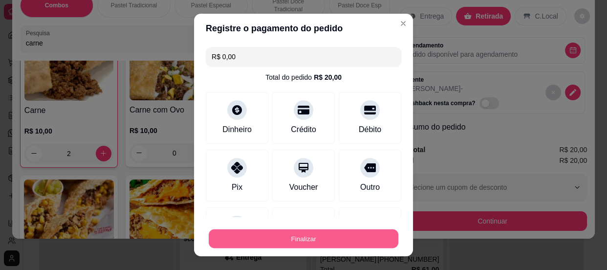
click at [289, 231] on button "Finalizar" at bounding box center [304, 238] width 190 height 19
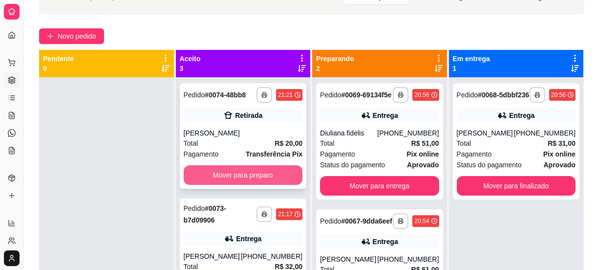
click at [268, 175] on button "Mover para preparo" at bounding box center [243, 175] width 119 height 20
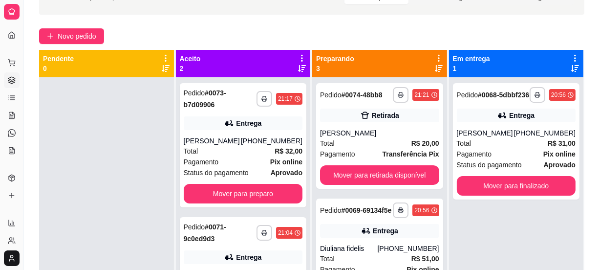
scroll to position [8, 0]
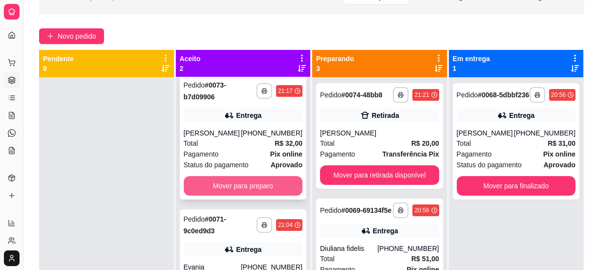
click at [267, 183] on button "Mover para preparo" at bounding box center [243, 186] width 119 height 20
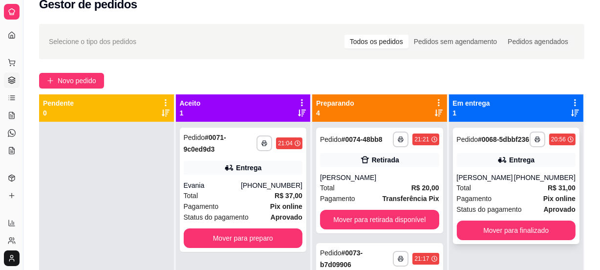
scroll to position [60, 0]
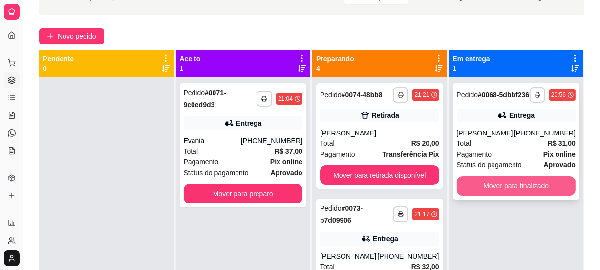
click at [492, 190] on button "Mover para finalizado" at bounding box center [516, 186] width 119 height 20
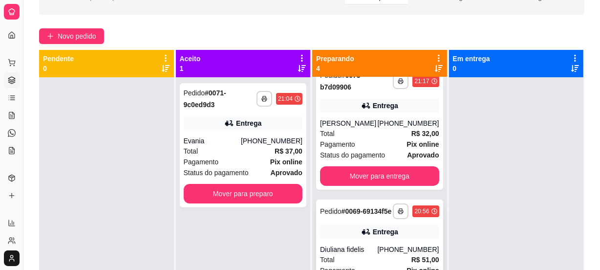
scroll to position [177, 0]
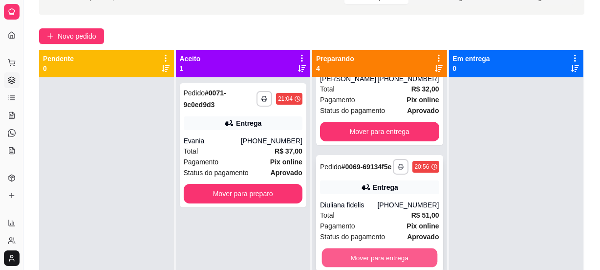
click at [368, 258] on button "Mover para entrega" at bounding box center [379, 257] width 115 height 19
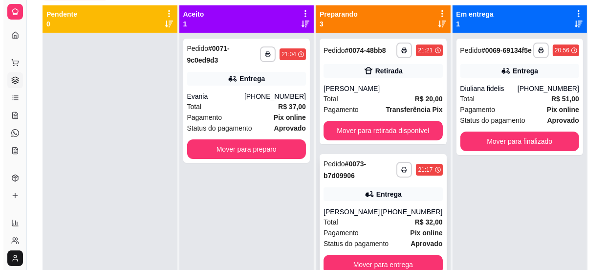
scroll to position [60, 0]
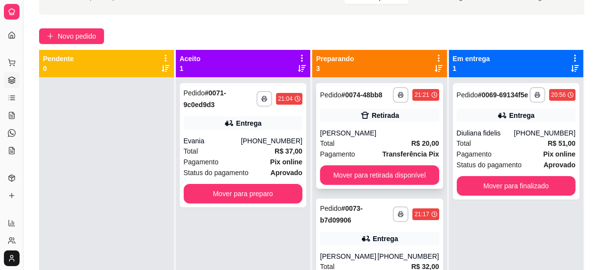
click at [352, 140] on div "Total R$ 20,00" at bounding box center [379, 143] width 119 height 11
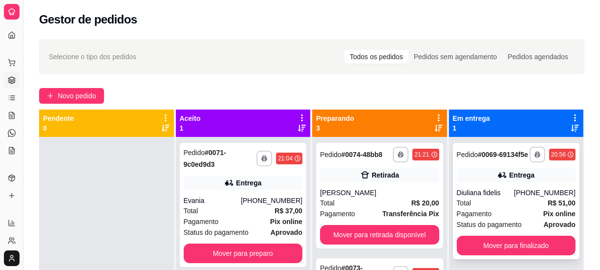
scroll to position [27, 0]
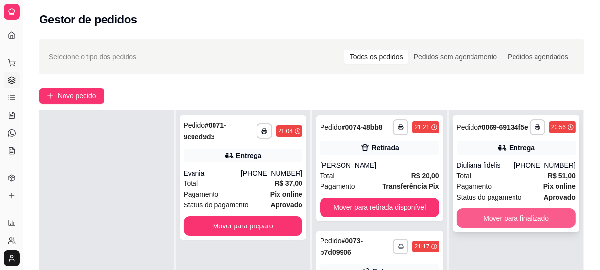
click at [495, 219] on button "Mover para finalizado" at bounding box center [516, 218] width 119 height 20
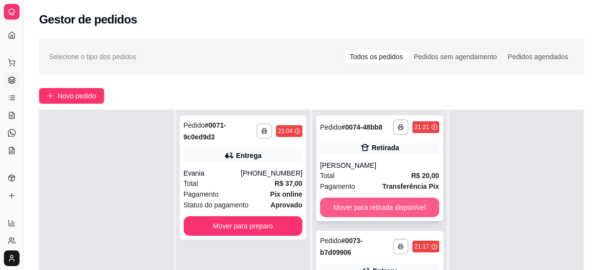
click at [399, 207] on button "Mover para retirada disponível" at bounding box center [379, 207] width 119 height 20
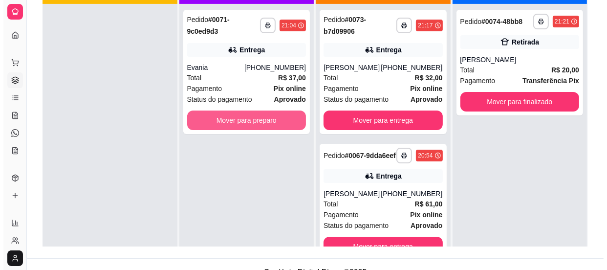
scroll to position [0, 0]
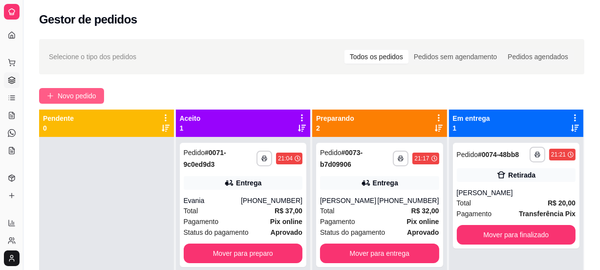
click at [72, 94] on span "Novo pedido" at bounding box center [77, 95] width 39 height 11
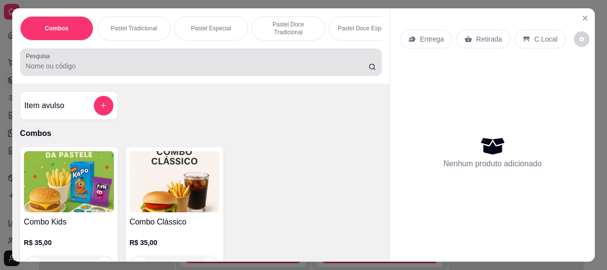
click at [79, 70] on input "Pesquisa" at bounding box center [197, 66] width 342 height 10
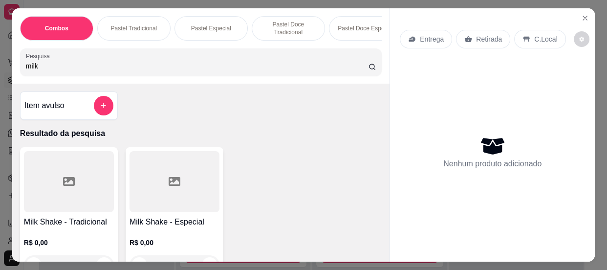
scroll to position [44, 0]
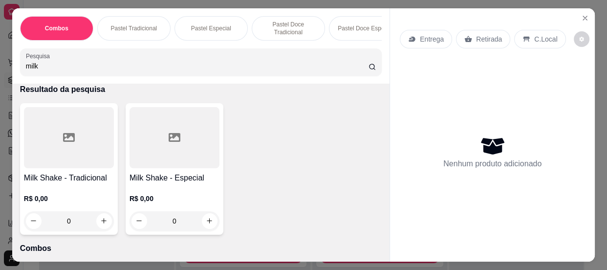
type input "milk"
click at [73, 166] on div at bounding box center [69, 137] width 90 height 61
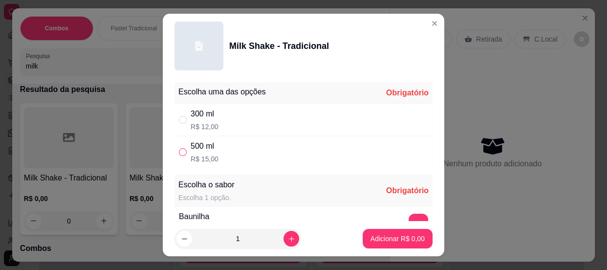
click at [181, 150] on input "" at bounding box center [183, 152] width 8 height 8
radio input "true"
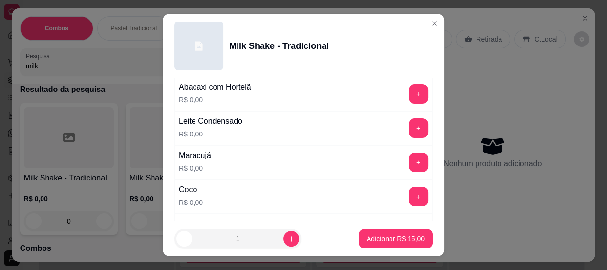
scroll to position [355, 0]
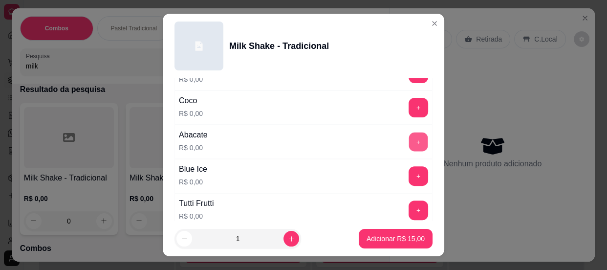
click at [409, 140] on button "+" at bounding box center [418, 141] width 19 height 19
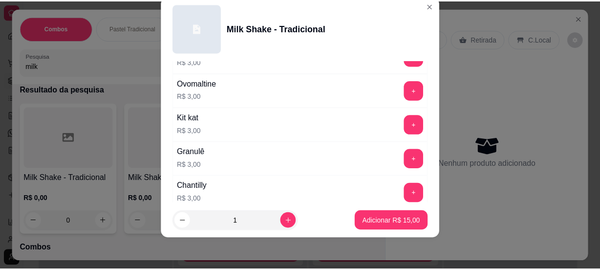
scroll to position [635, 0]
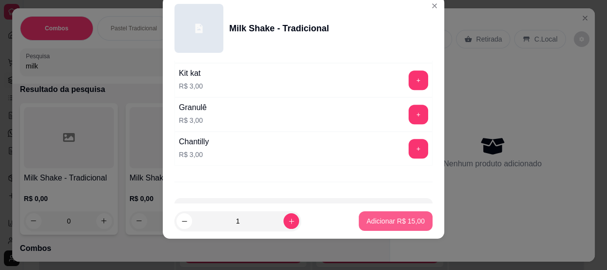
click at [376, 218] on p "Adicionar R$ 15,00" at bounding box center [395, 221] width 58 height 10
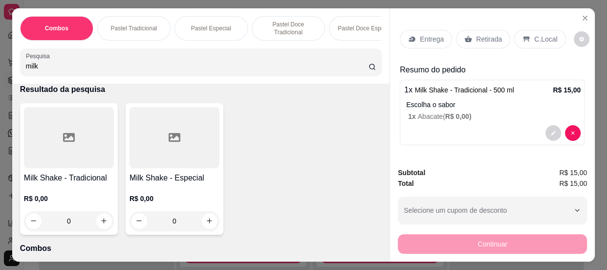
click at [534, 34] on p "C.Local" at bounding box center [545, 39] width 23 height 10
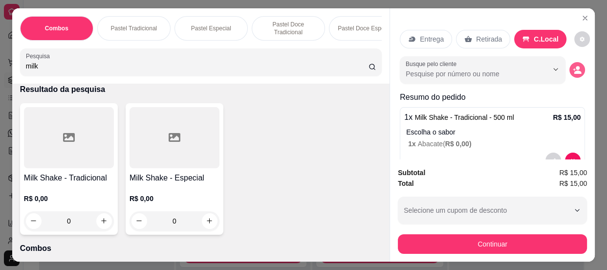
click at [572, 66] on icon "decrease-product-quantity" at bounding box center [576, 69] width 9 height 9
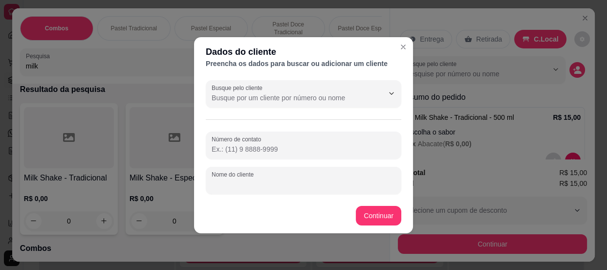
click at [301, 187] on input "Nome do cliente" at bounding box center [303, 184] width 184 height 10
type input "pastor"
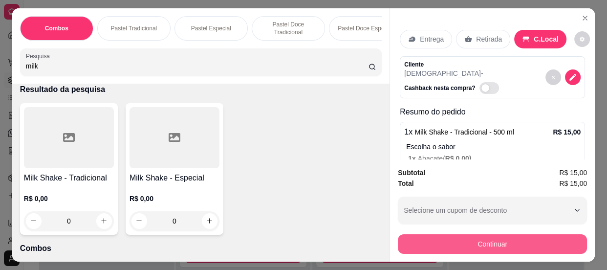
click at [421, 240] on button "Continuar" at bounding box center [492, 244] width 189 height 20
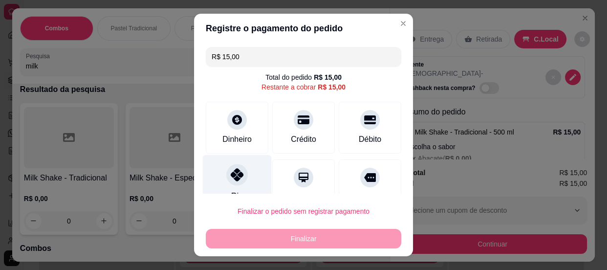
click at [231, 176] on icon at bounding box center [237, 174] width 13 height 13
type input "R$ 0,00"
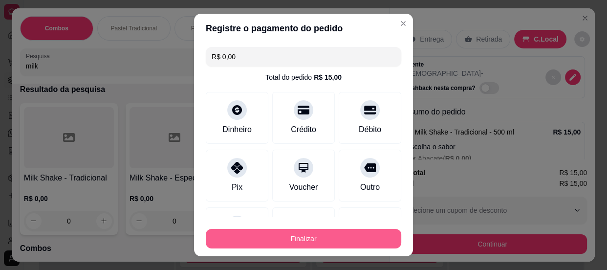
click at [273, 240] on button "Finalizar" at bounding box center [303, 239] width 195 height 20
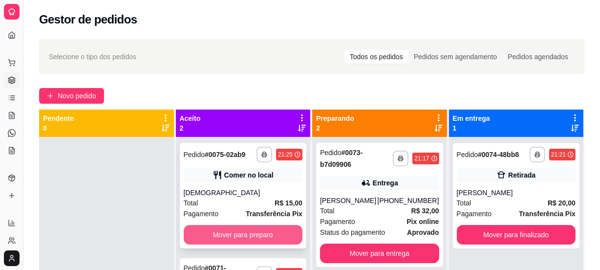
click at [230, 229] on button "Mover para preparo" at bounding box center [243, 235] width 119 height 20
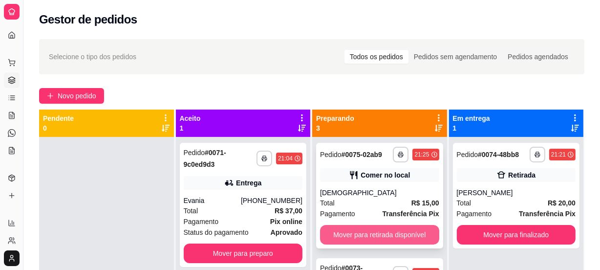
click at [344, 230] on button "Mover para retirada disponível" at bounding box center [379, 235] width 119 height 20
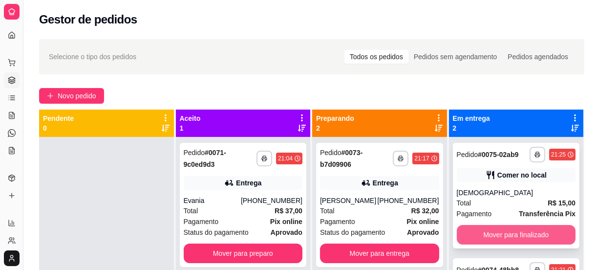
click at [478, 228] on button "Mover para finalizado" at bounding box center [516, 235] width 119 height 20
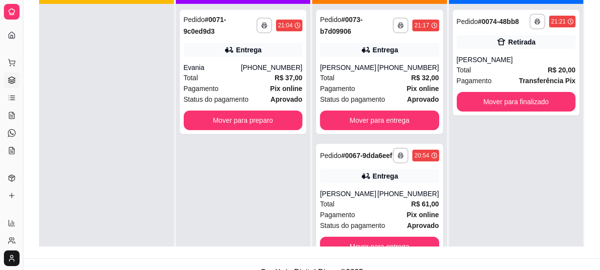
scroll to position [88, 0]
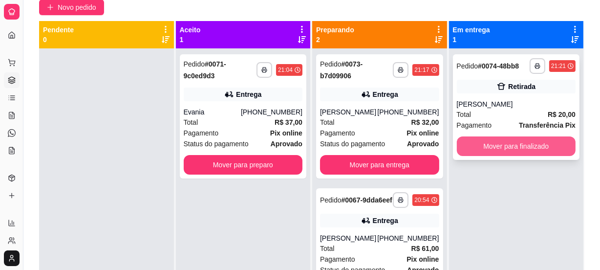
click at [487, 147] on button "Mover para finalizado" at bounding box center [516, 146] width 119 height 20
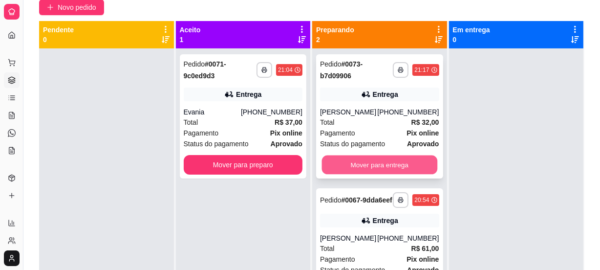
click at [357, 155] on button "Mover para entrega" at bounding box center [379, 164] width 115 height 19
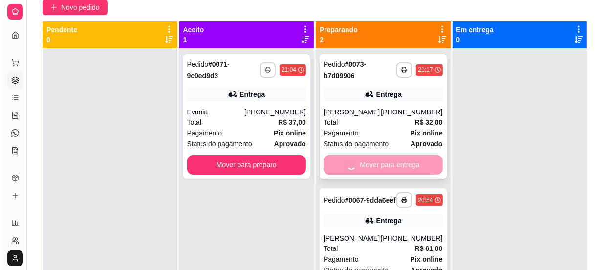
scroll to position [0, 0]
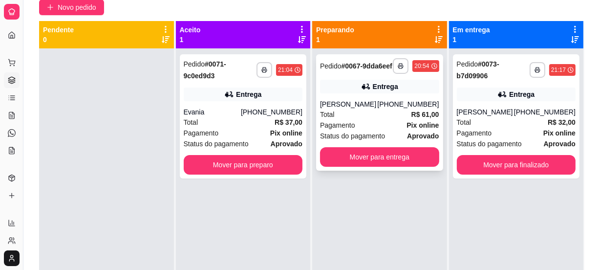
click at [371, 128] on div "Pagamento Pix online" at bounding box center [379, 125] width 119 height 11
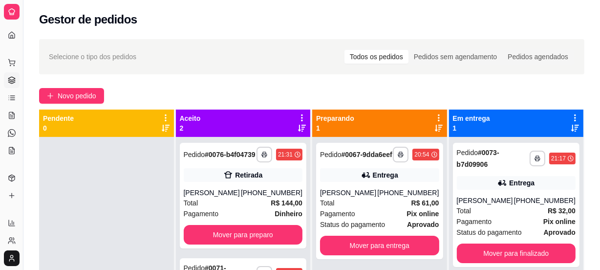
click at [11, 5] on div at bounding box center [12, 12] width 16 height 16
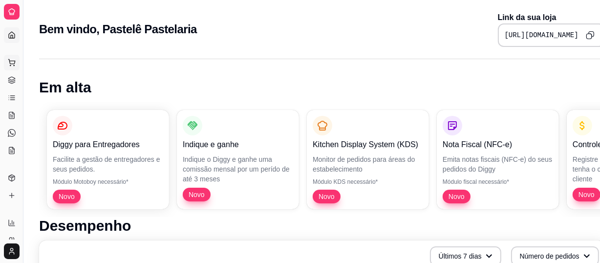
click at [16, 66] on button "Pedidos balcão (PDV)" at bounding box center [12, 63] width 16 height 16
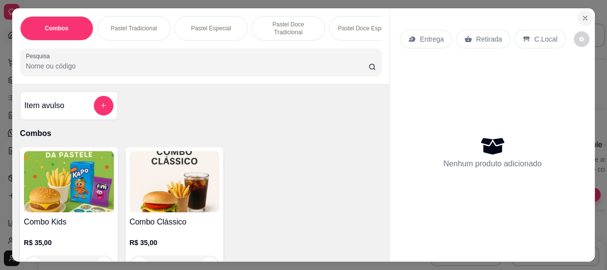
click at [582, 14] on icon "Close" at bounding box center [585, 18] width 8 height 8
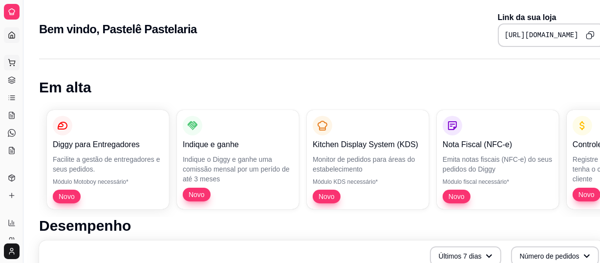
click at [11, 66] on button "Pedidos balcão (PDV)" at bounding box center [12, 63] width 16 height 16
